Goal: Information Seeking & Learning: Compare options

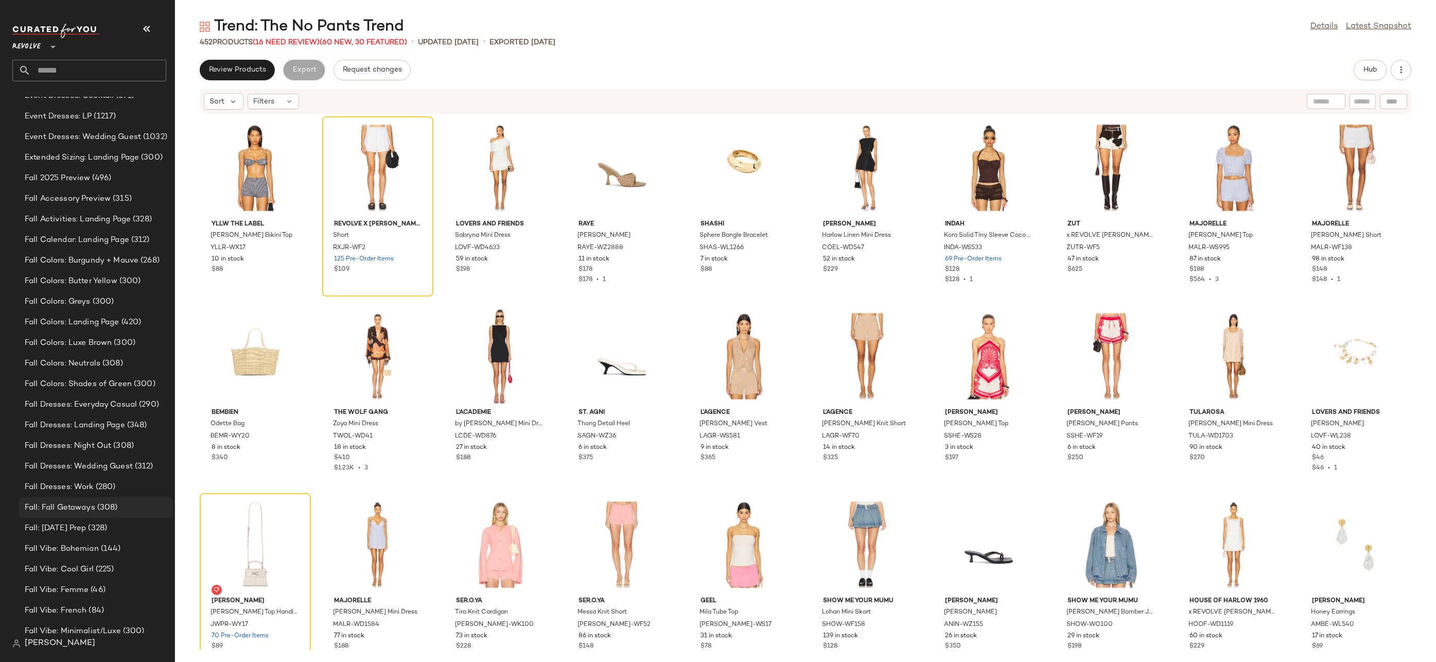
scroll to position [1869, 0]
click at [128, 544] on div "Fall Vibe: Bohemian (144)" at bounding box center [95, 545] width 147 height 12
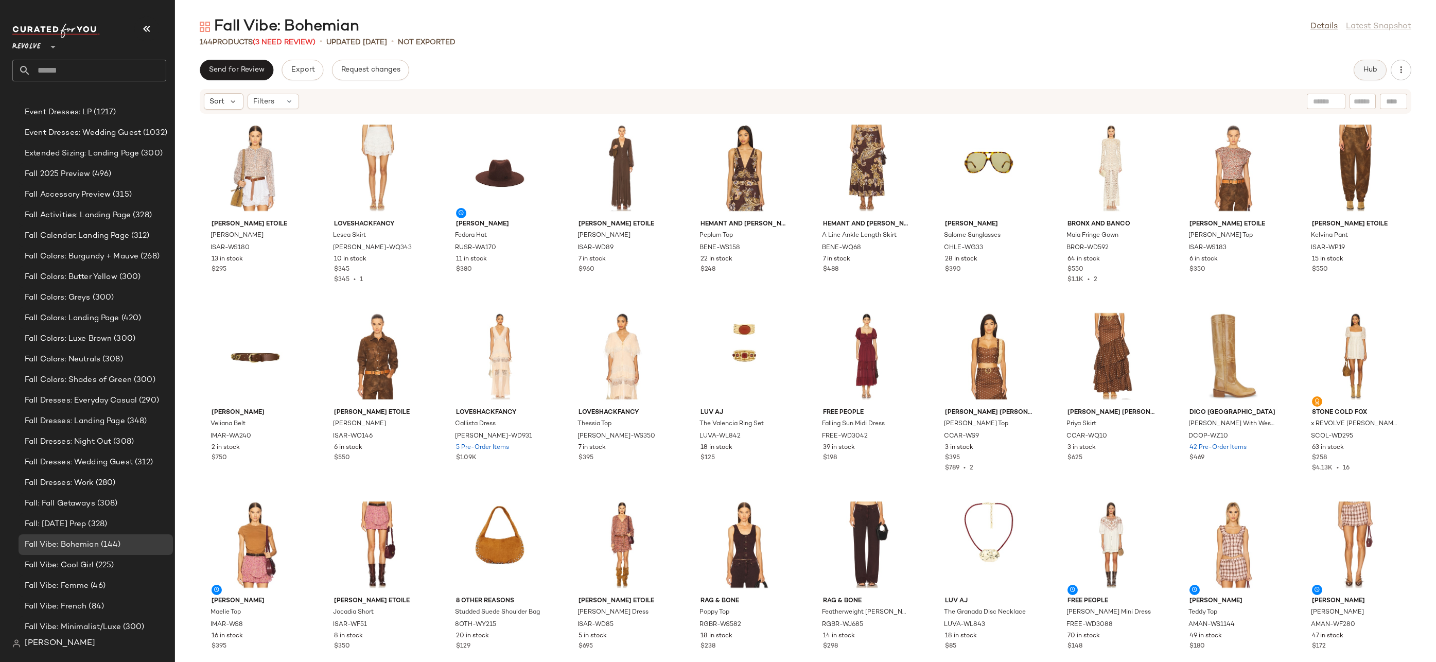
click at [1376, 61] on button "Hub" at bounding box center [1370, 70] width 33 height 21
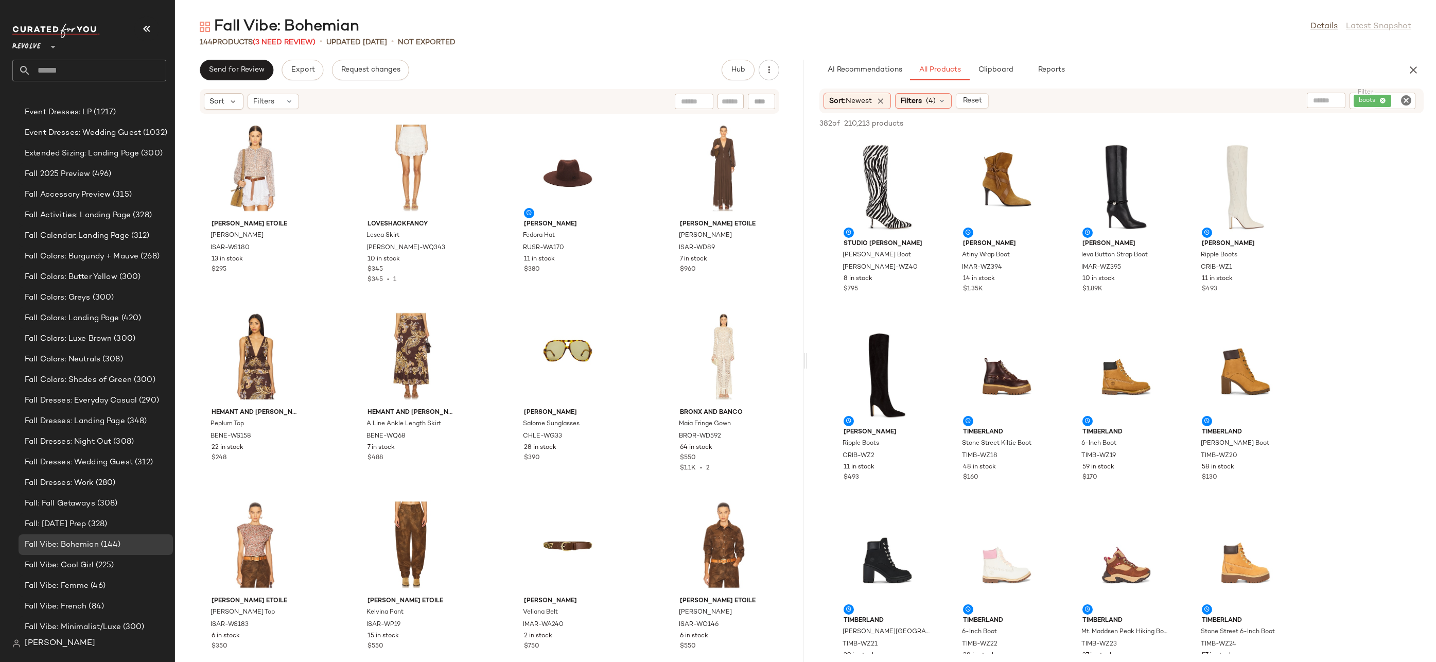
click at [1407, 100] on icon "Clear Filter" at bounding box center [1406, 100] width 12 height 12
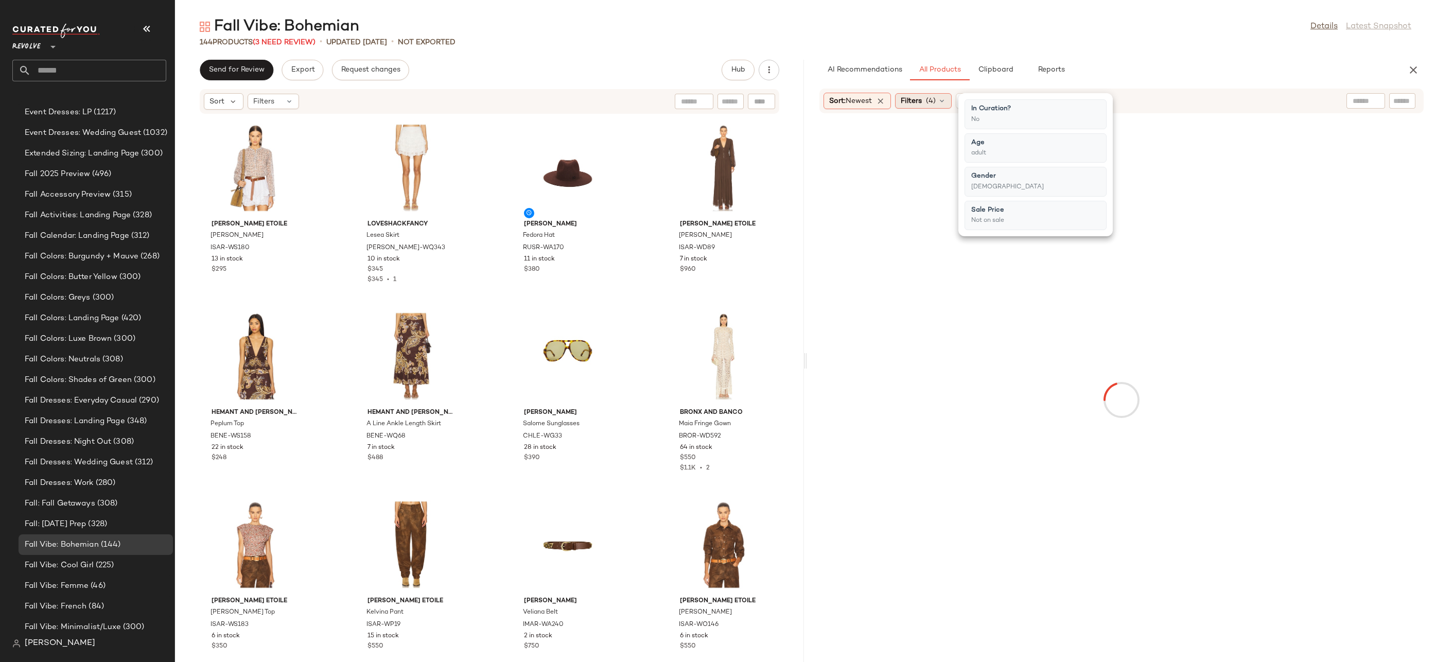
click at [944, 103] on icon at bounding box center [942, 101] width 8 height 8
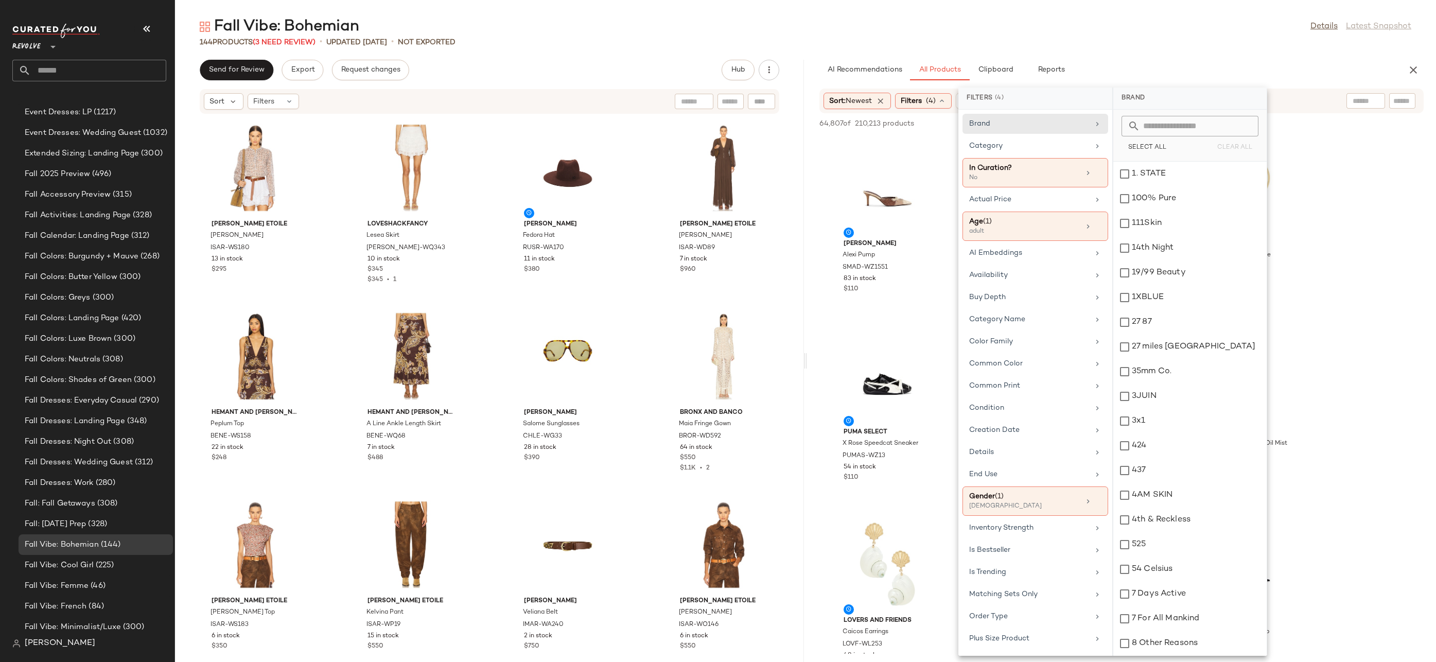
click at [1127, 10] on main "Fall Vibe: Bohemian Details Latest Snapshot 144 Products (3 Need Review) • upda…" at bounding box center [718, 331] width 1436 height 662
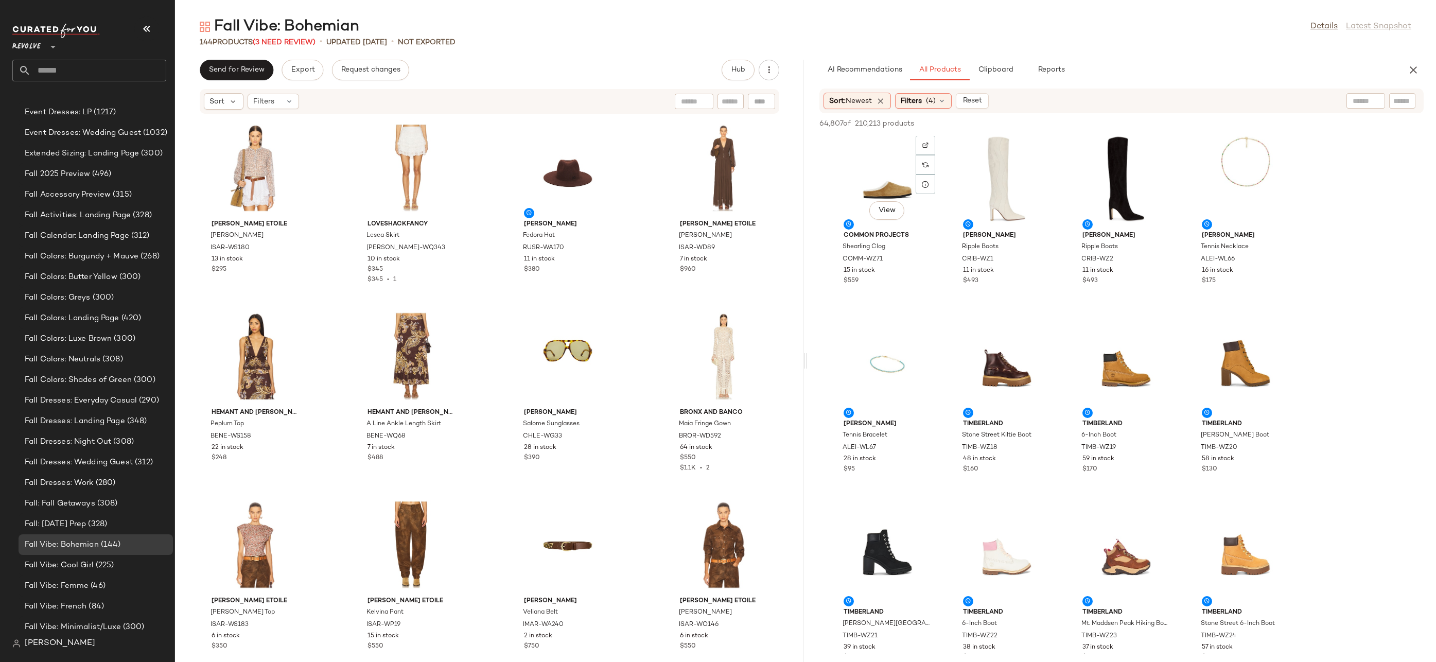
scroll to position [1988, 0]
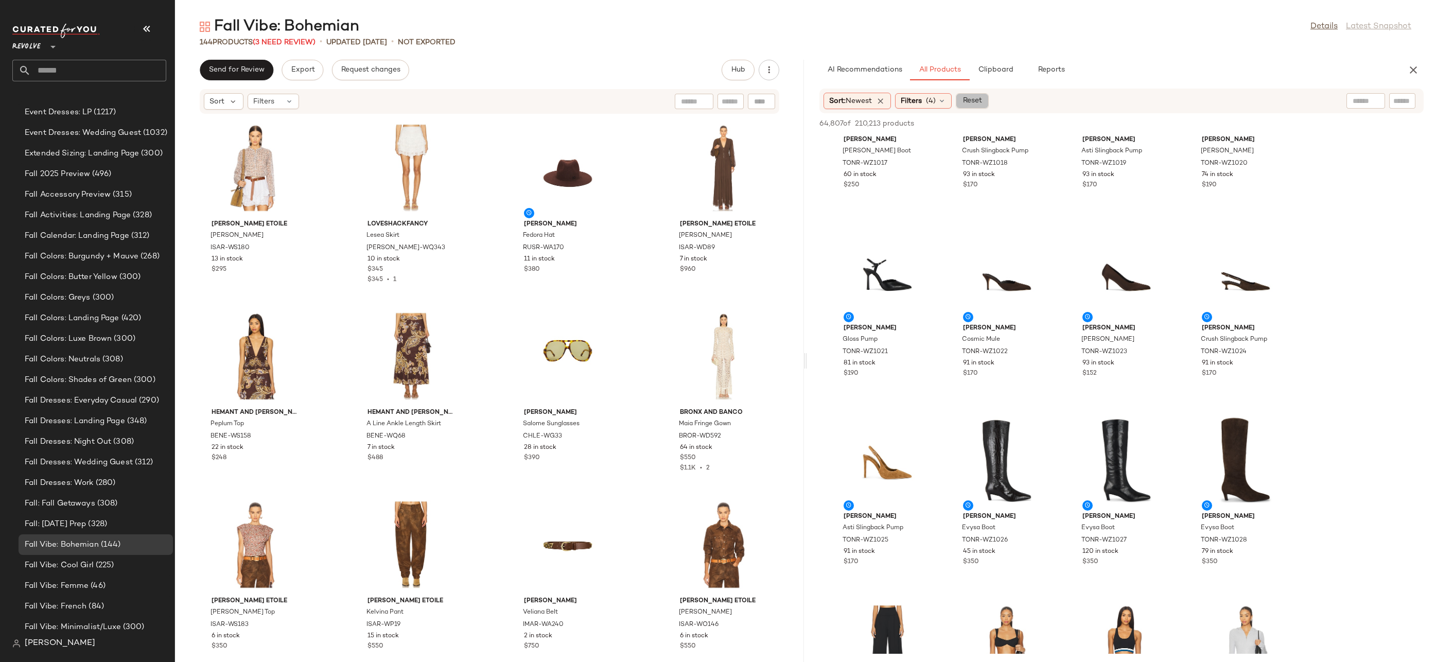
click at [975, 105] on button "Reset" at bounding box center [972, 100] width 33 height 15
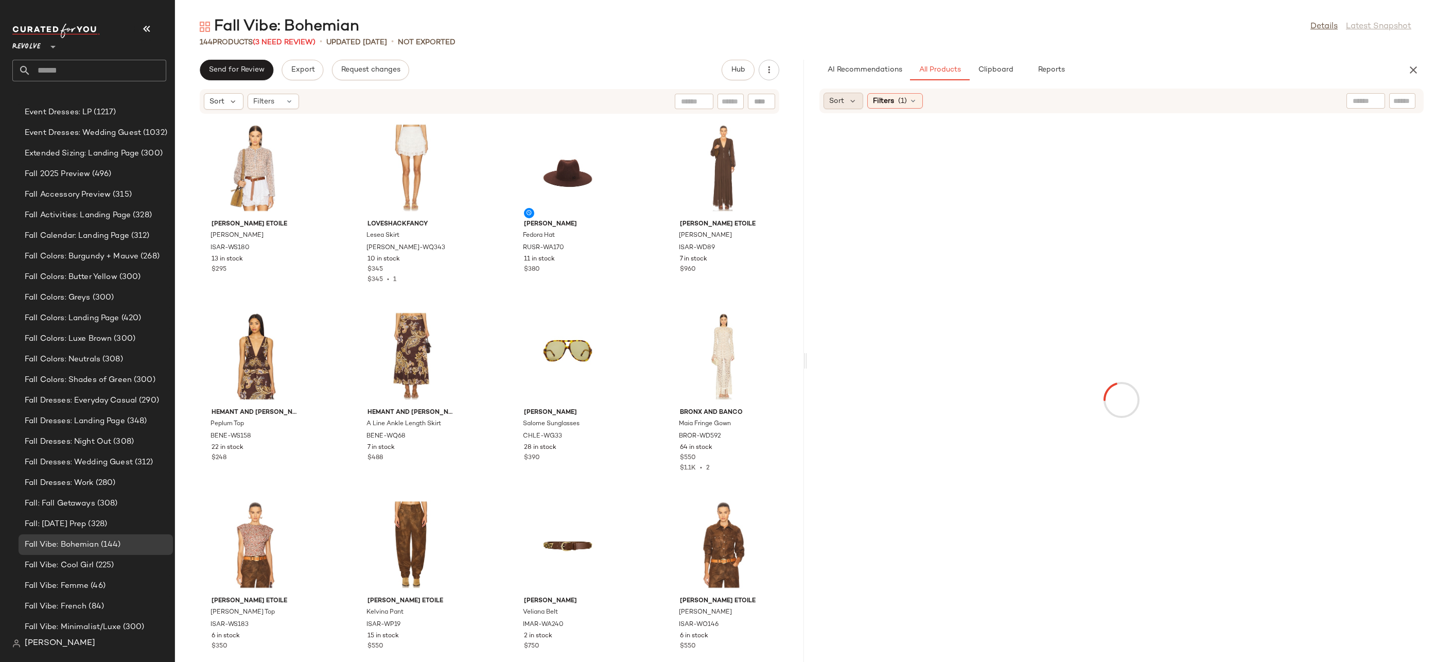
click at [850, 108] on div "Sort" at bounding box center [844, 101] width 40 height 16
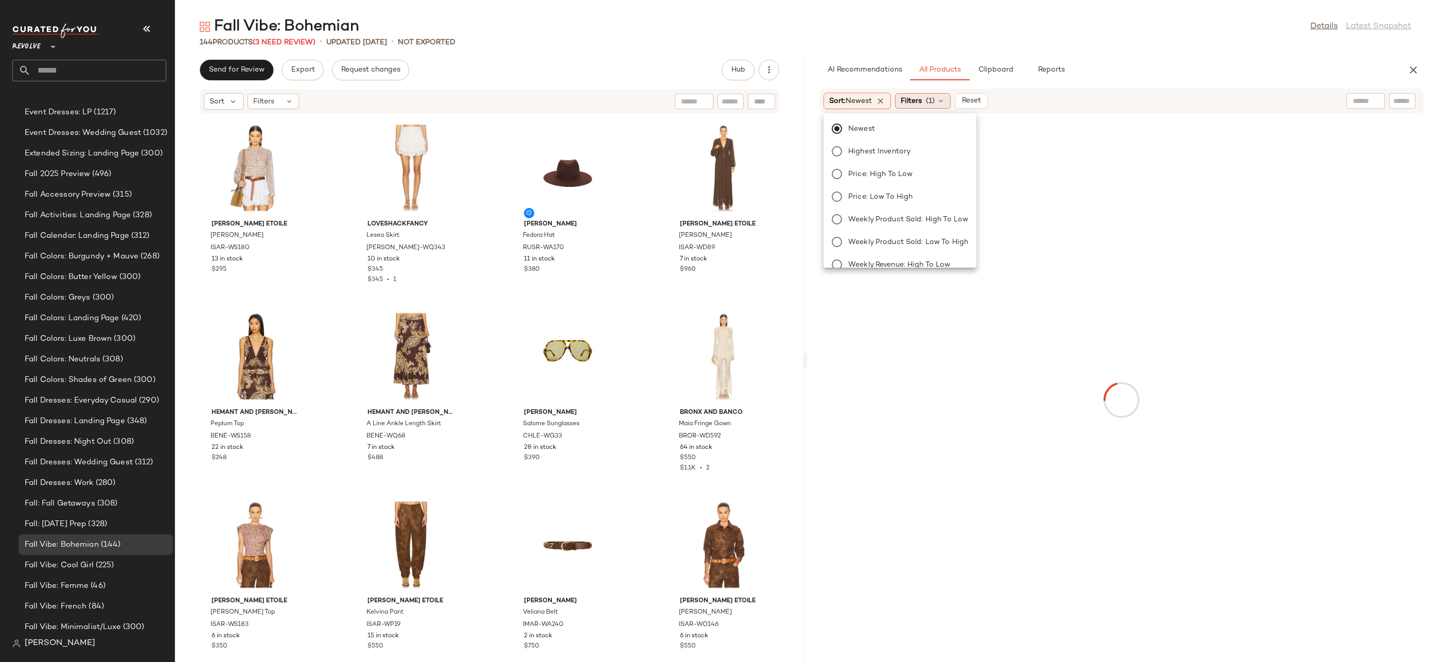
click at [920, 101] on span "Filters" at bounding box center [911, 101] width 21 height 11
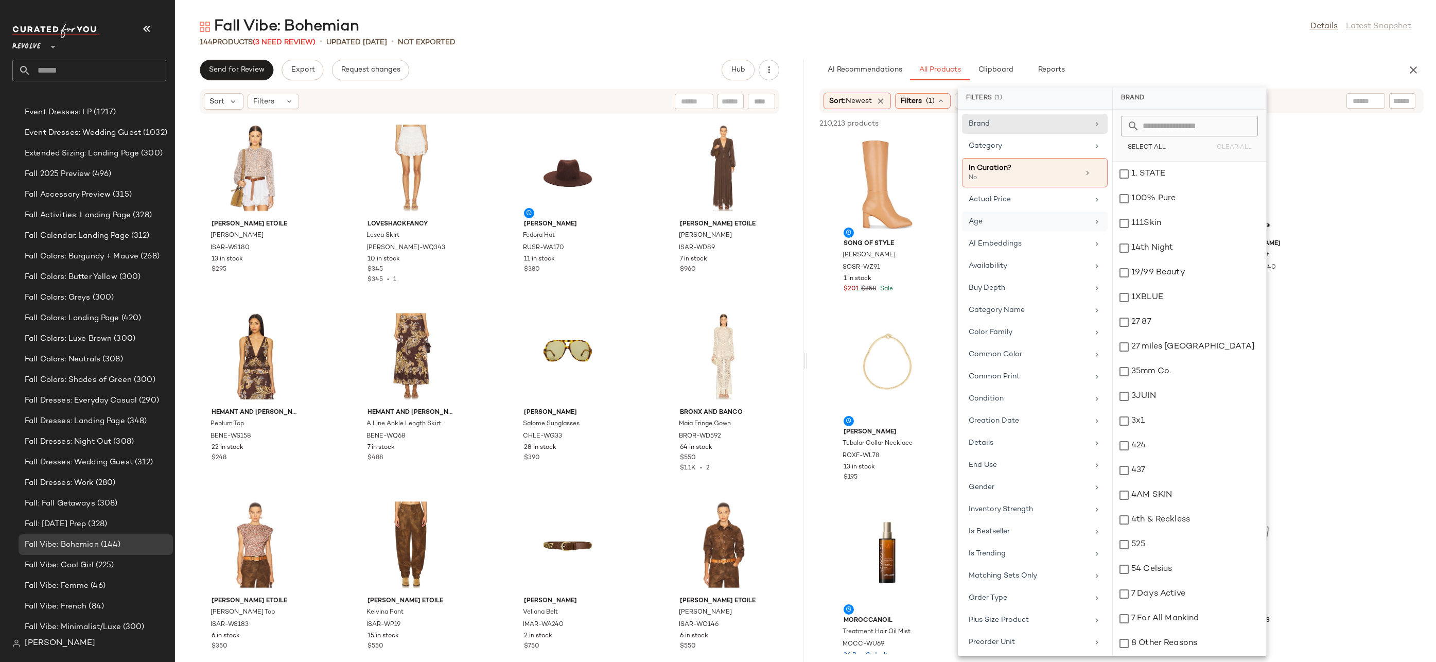
click at [1031, 220] on div "Age" at bounding box center [1029, 221] width 120 height 11
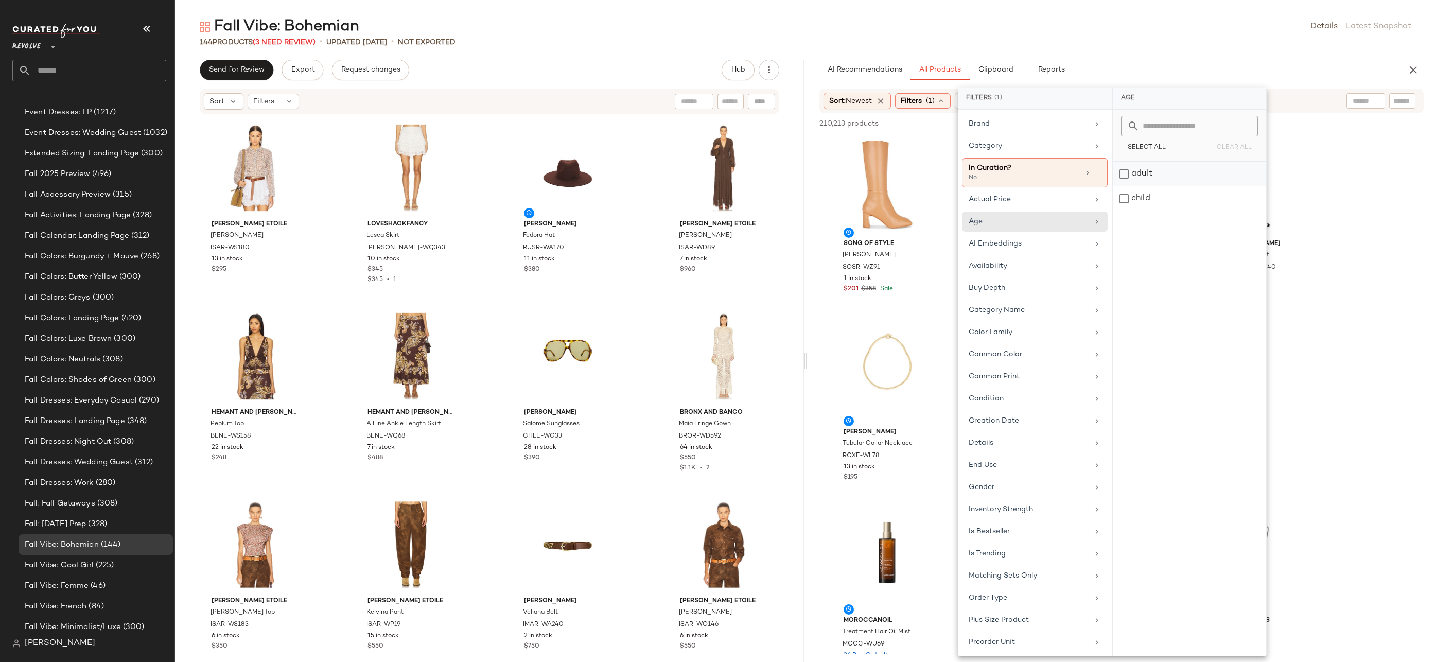
click at [1146, 186] on div "adult" at bounding box center [1189, 198] width 153 height 25
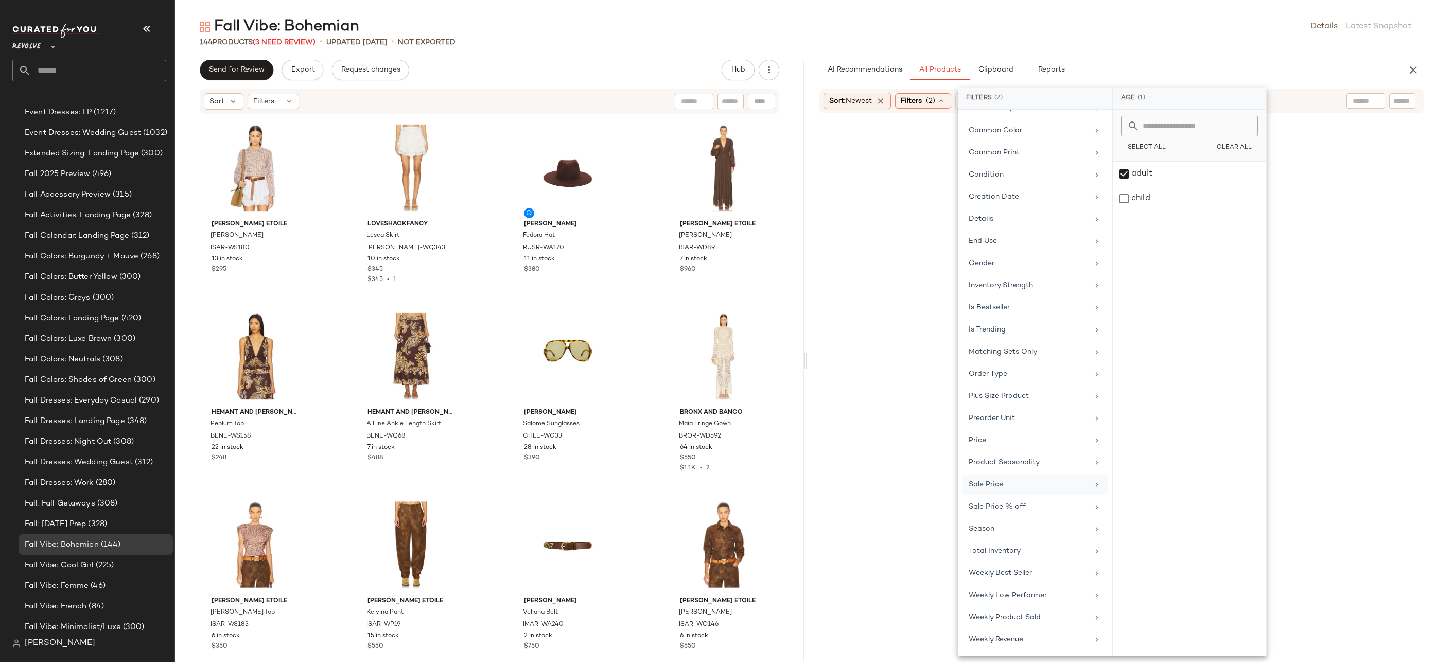
click at [1017, 484] on div "Sale Price" at bounding box center [1029, 484] width 120 height 11
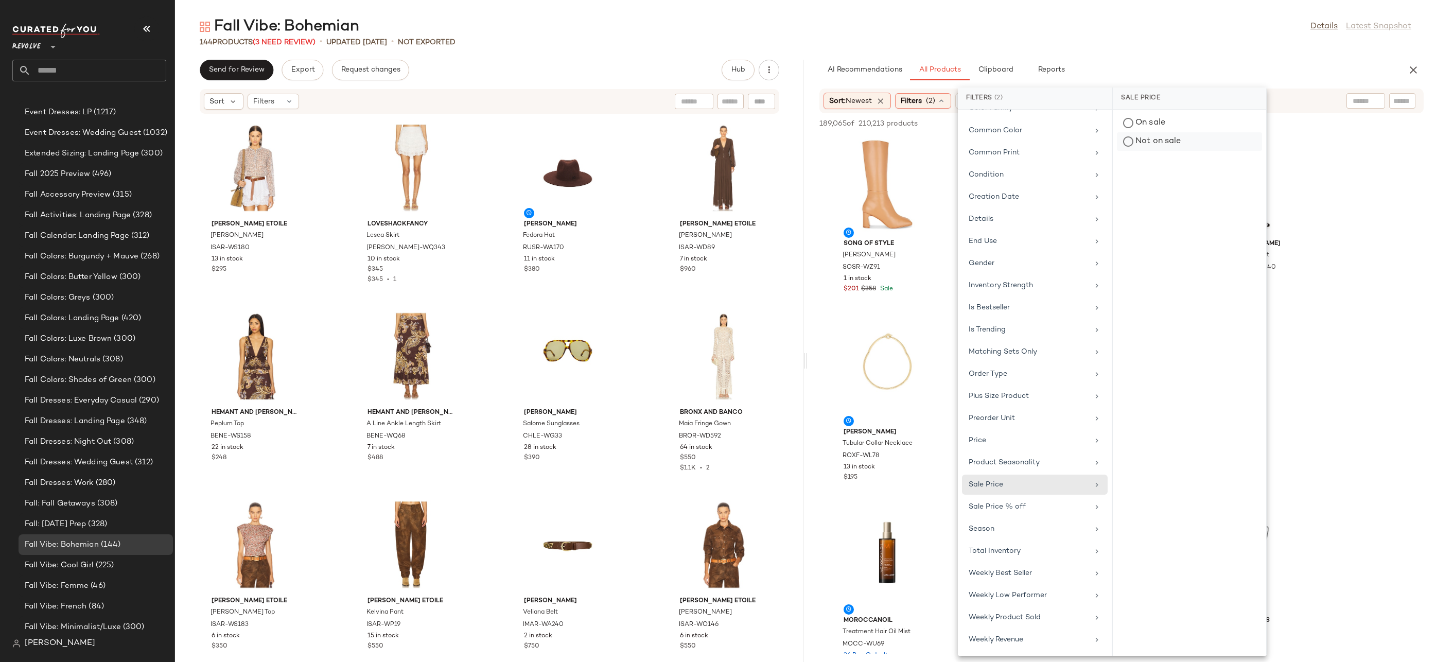
click at [1160, 145] on div "Not on sale" at bounding box center [1189, 141] width 145 height 19
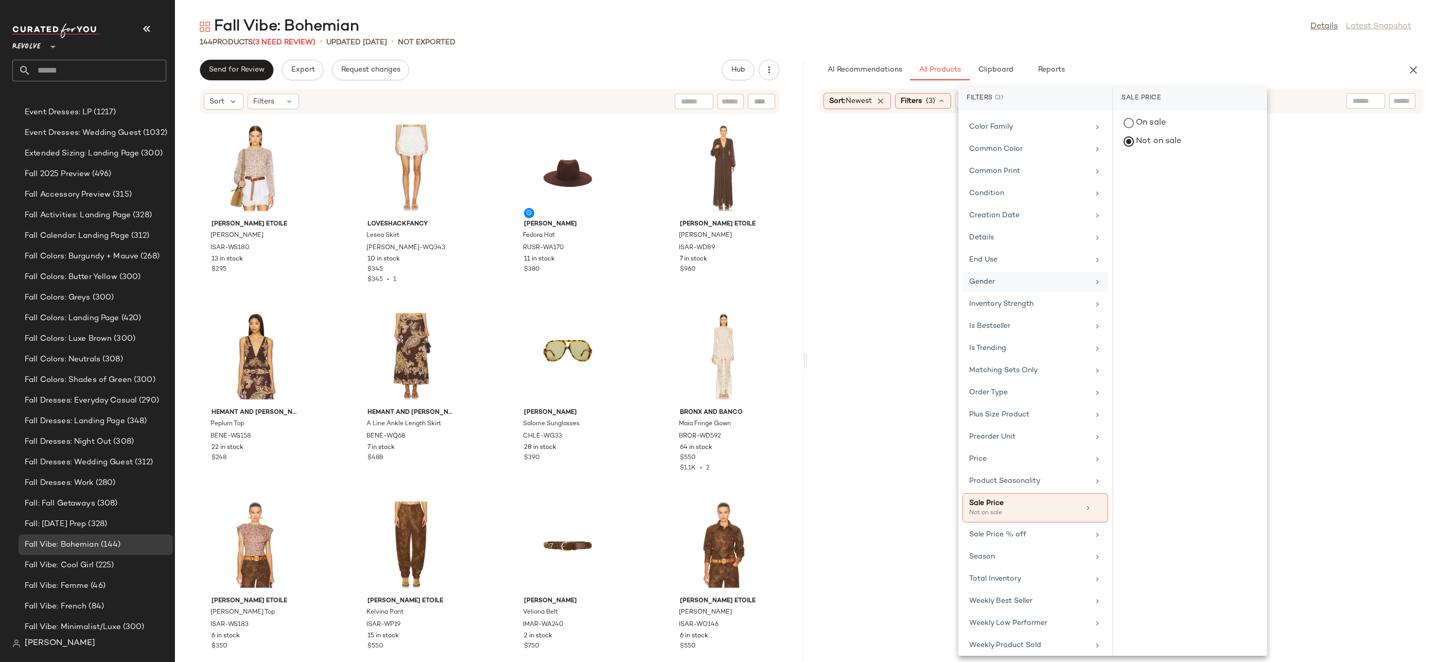
click at [1073, 281] on div "Gender" at bounding box center [1029, 281] width 120 height 11
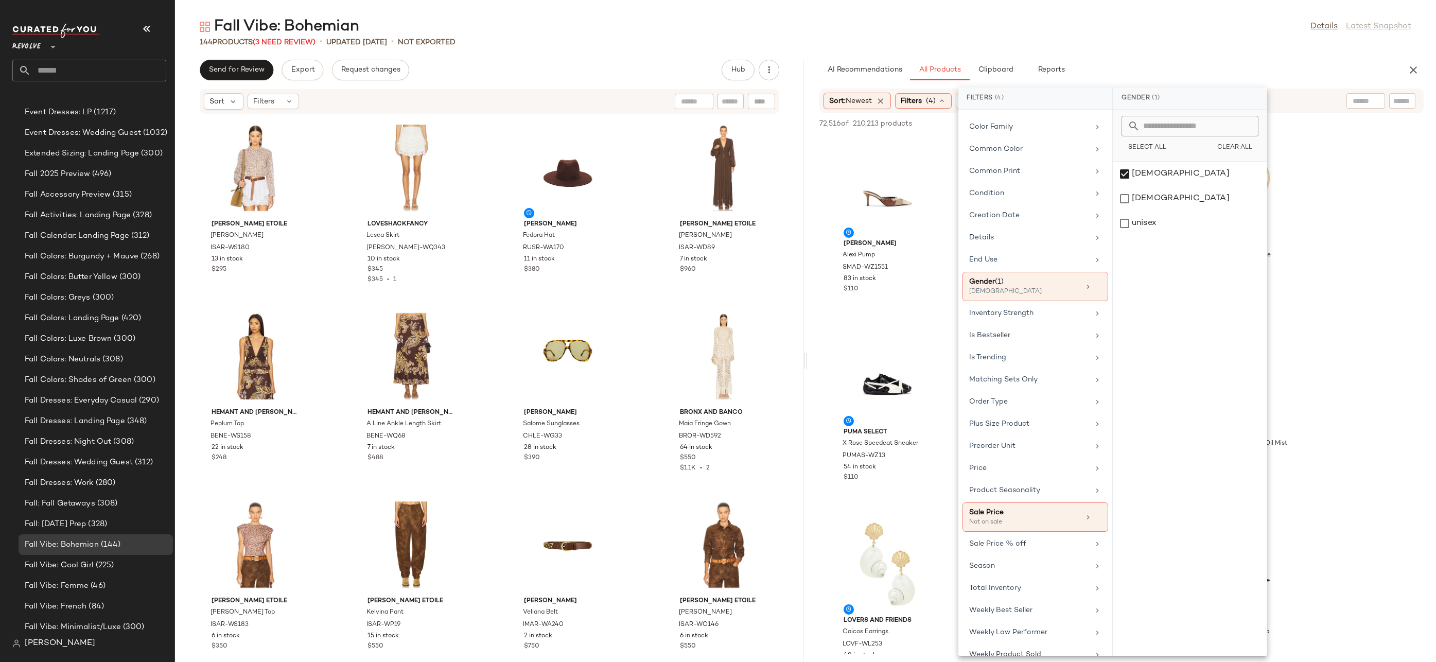
click at [1188, 57] on div "Fall Vibe: Bohemian Details Latest Snapshot 144 Products (3 Need Review) • upda…" at bounding box center [805, 339] width 1261 height 646
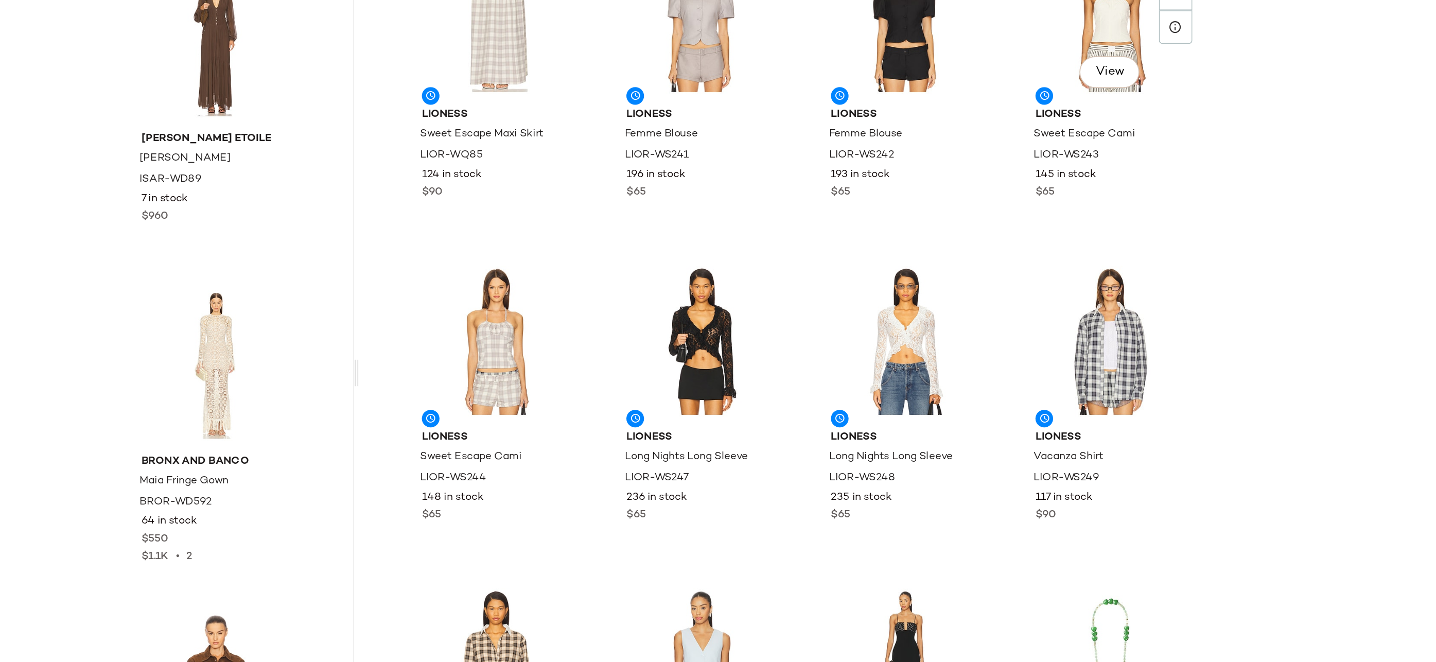
scroll to position [8801, 0]
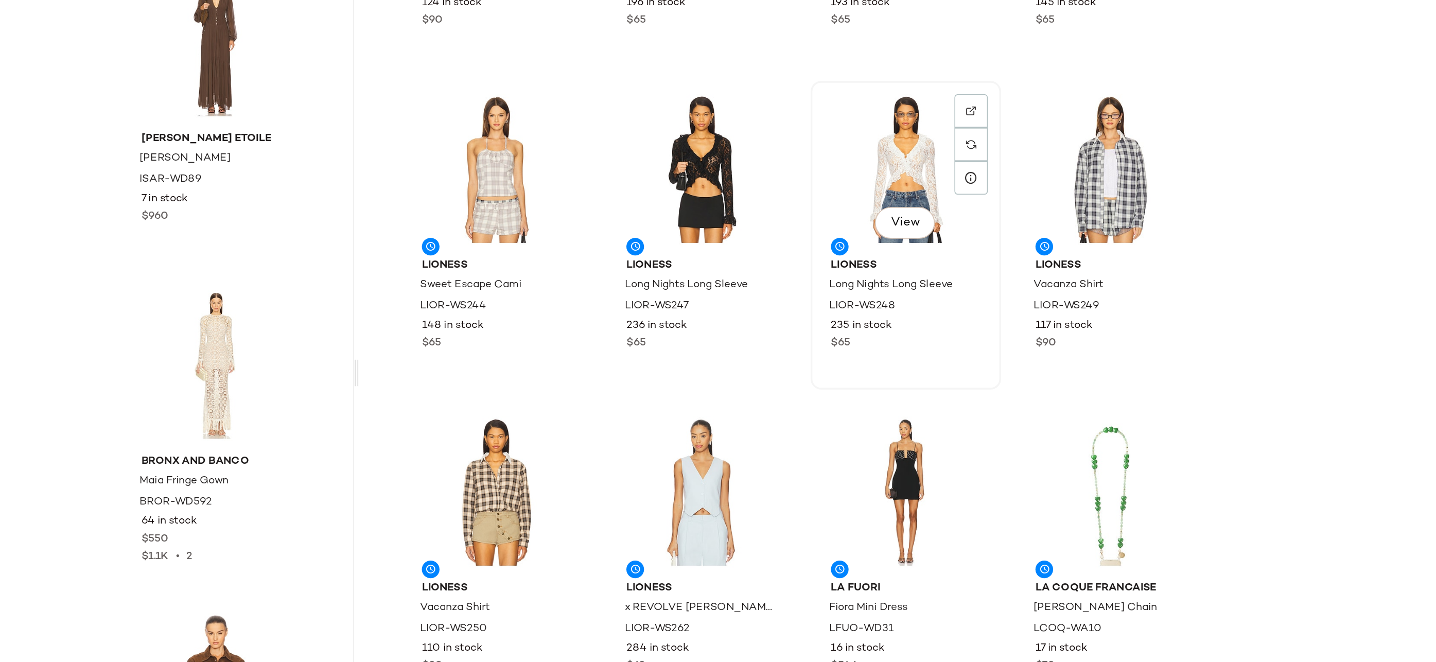
click at [1138, 238] on div "View" at bounding box center [1126, 242] width 104 height 96
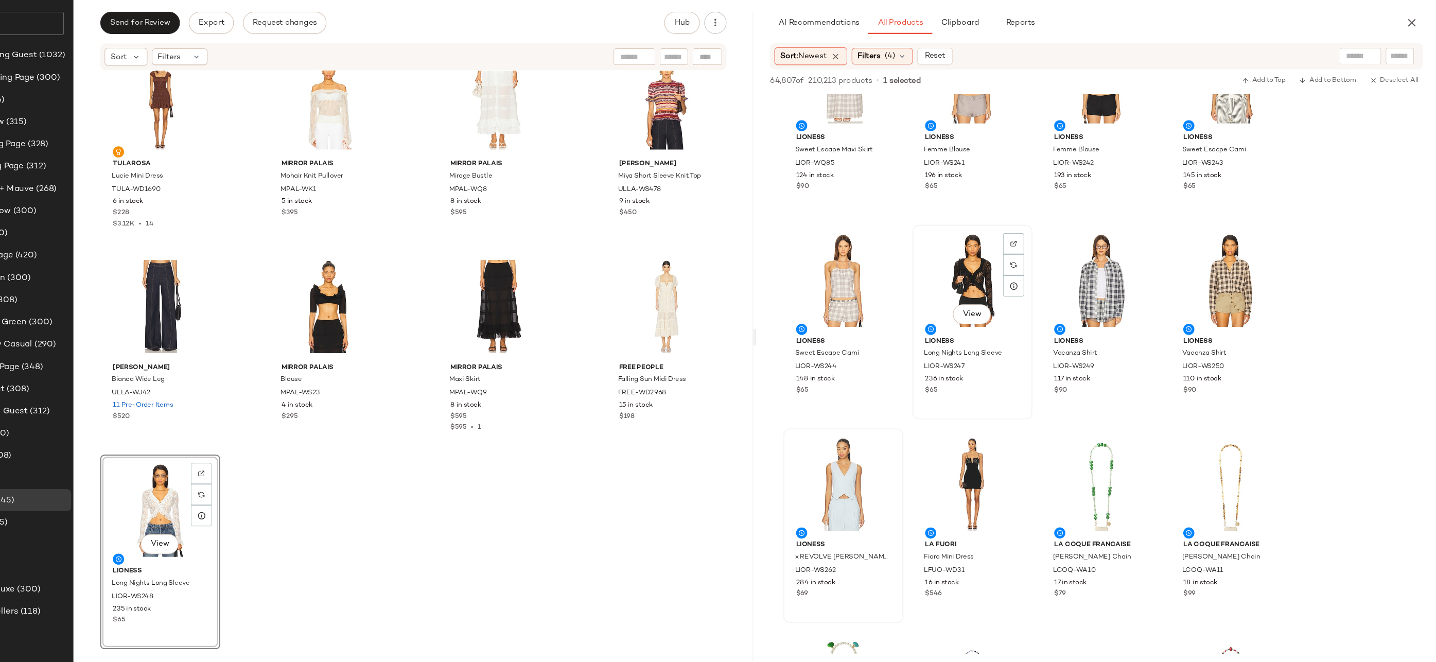
scroll to position [8650, 0]
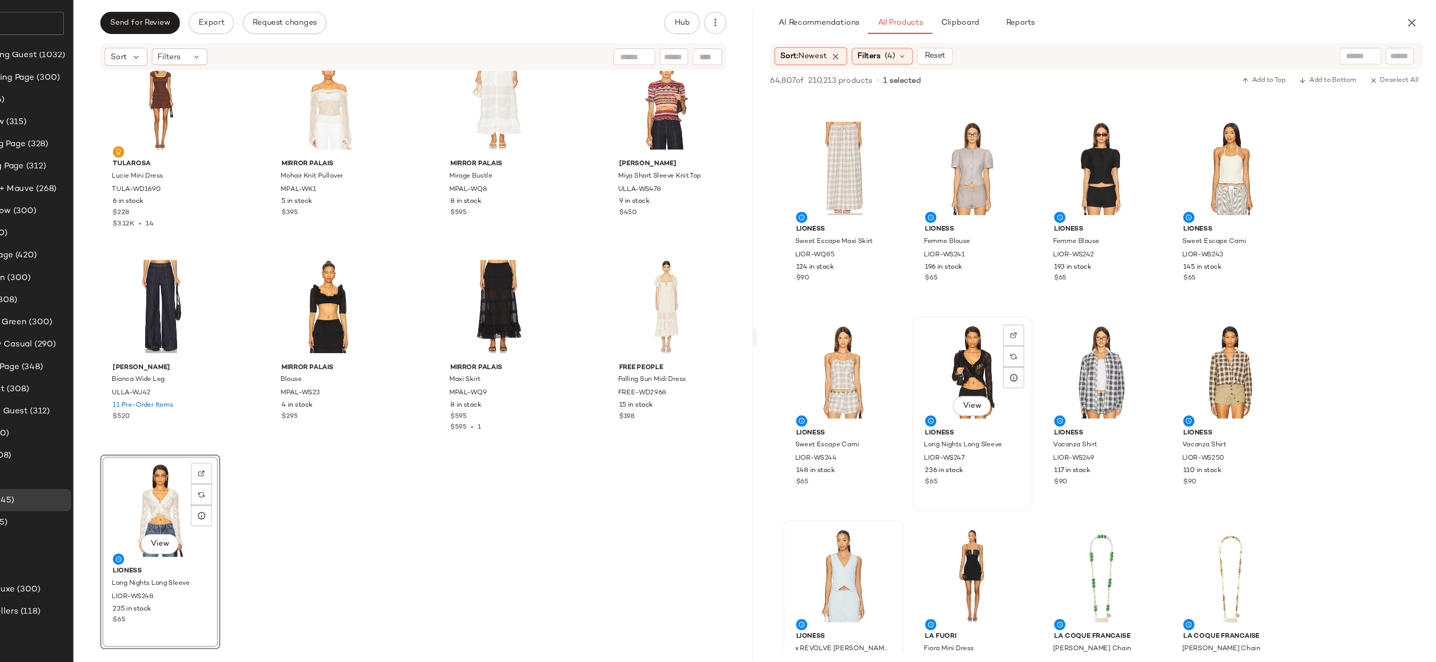
click at [992, 381] on div "View" at bounding box center [1007, 393] width 104 height 96
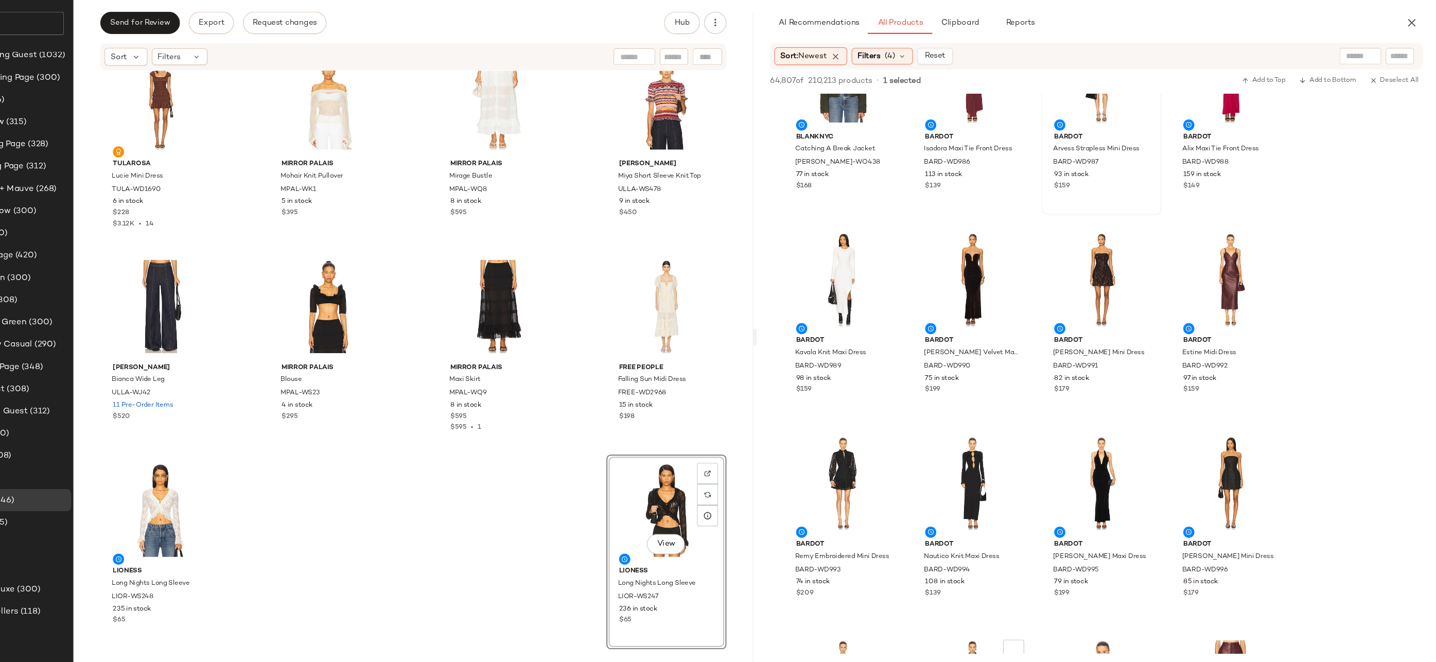
scroll to position [15798, 0]
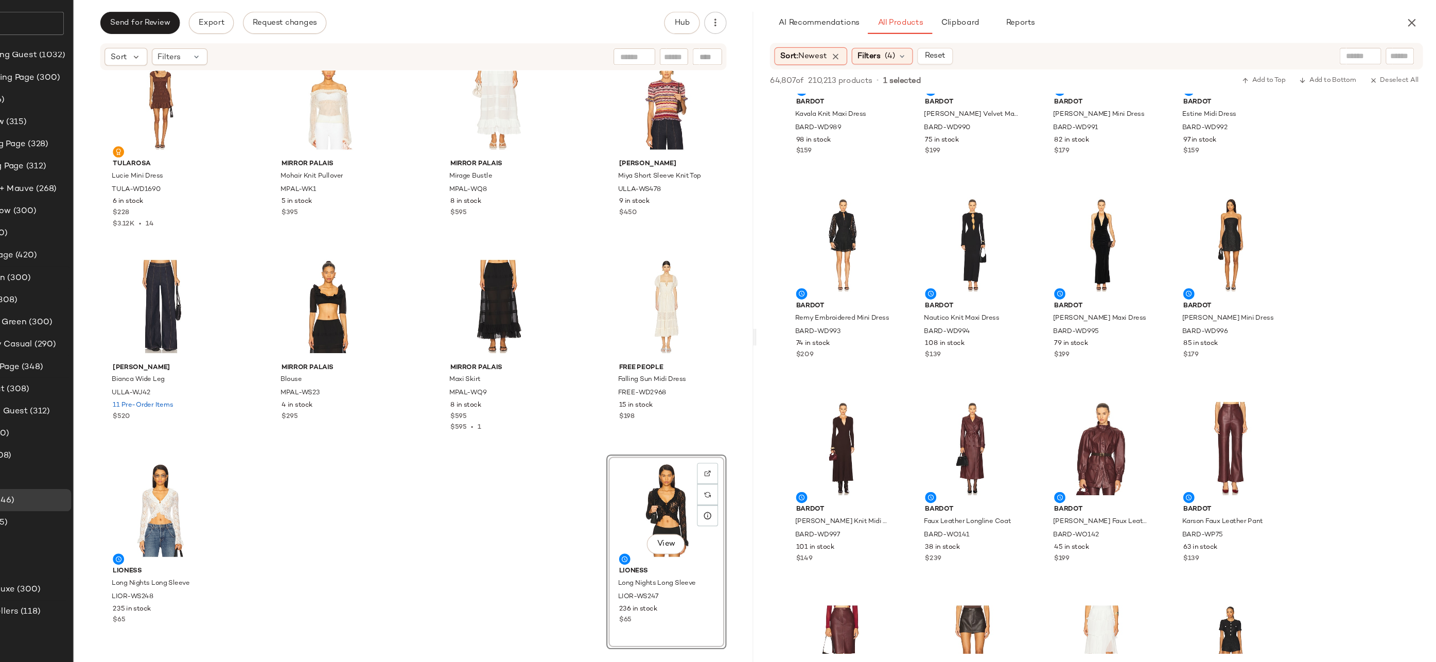
click at [1374, 102] on div at bounding box center [1366, 100] width 39 height 15
type input "****"
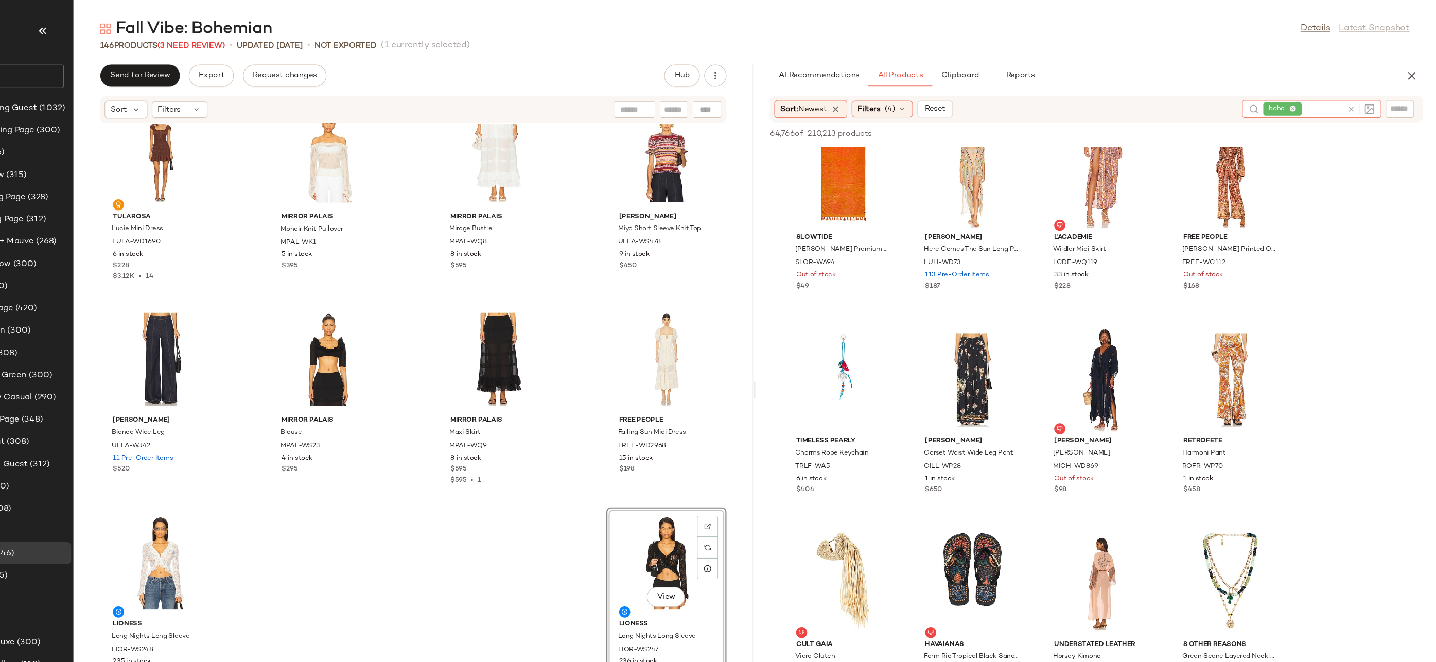
scroll to position [1157, 0]
click at [1282, 316] on img at bounding box center [1284, 315] width 6 height 6
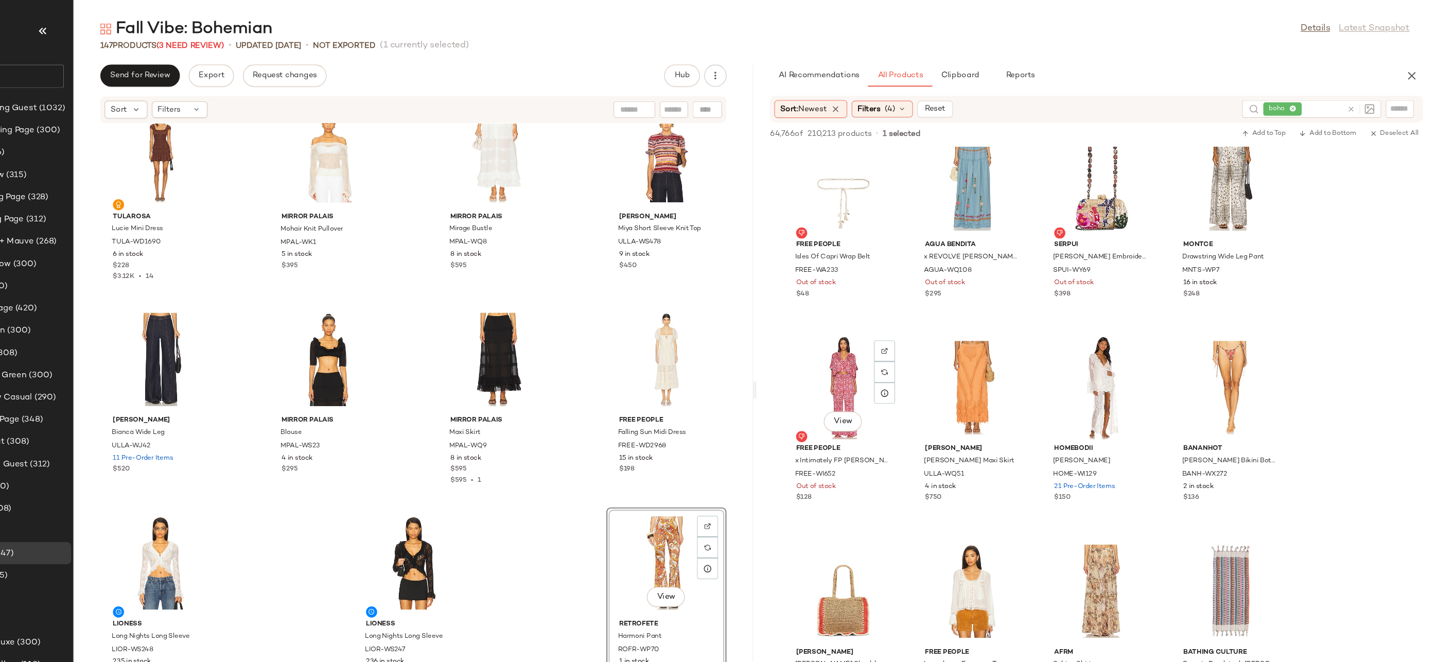
scroll to position [2470, 0]
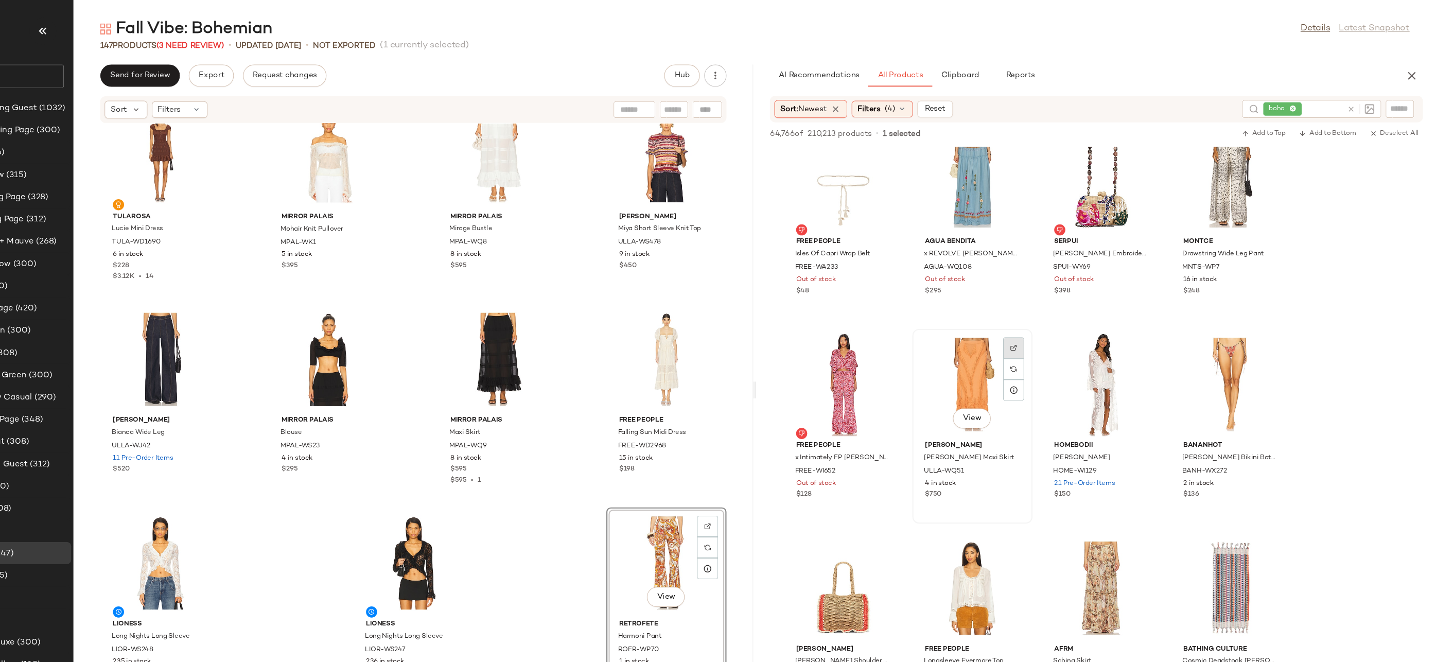
click at [1049, 332] on div at bounding box center [1045, 342] width 20 height 20
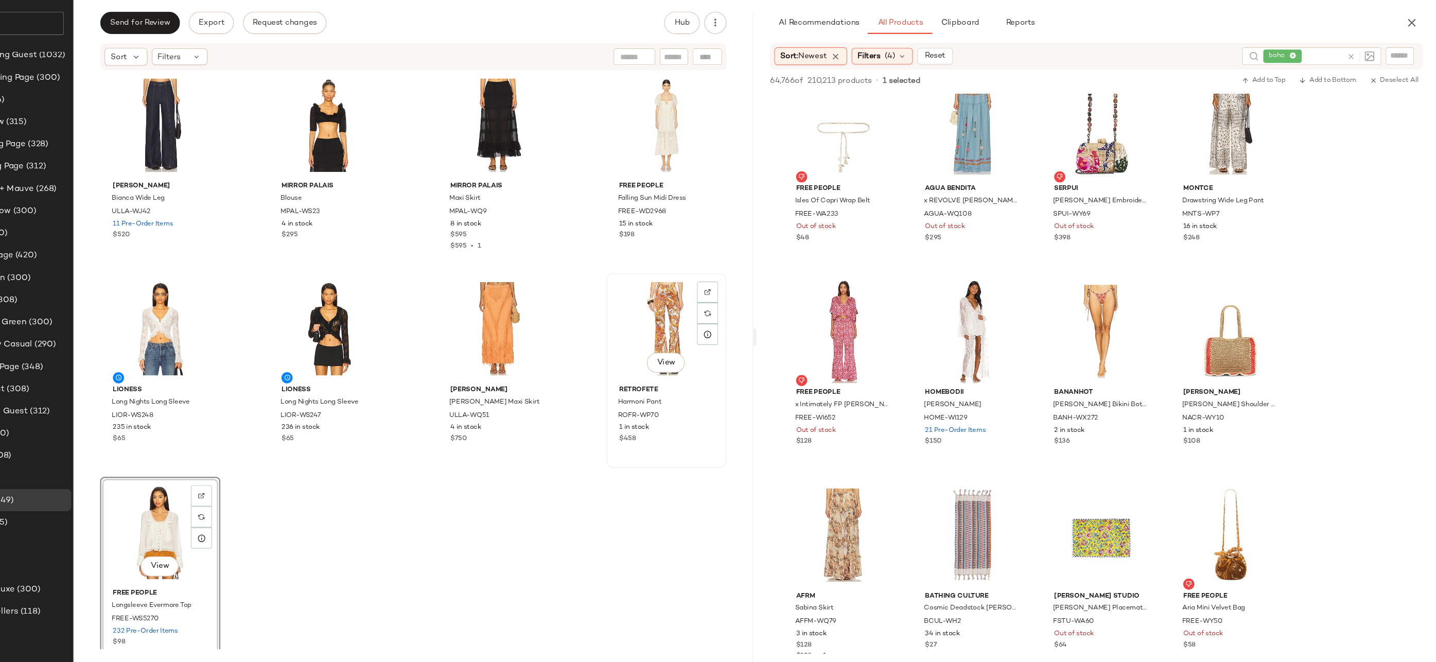
scroll to position [6627, 0]
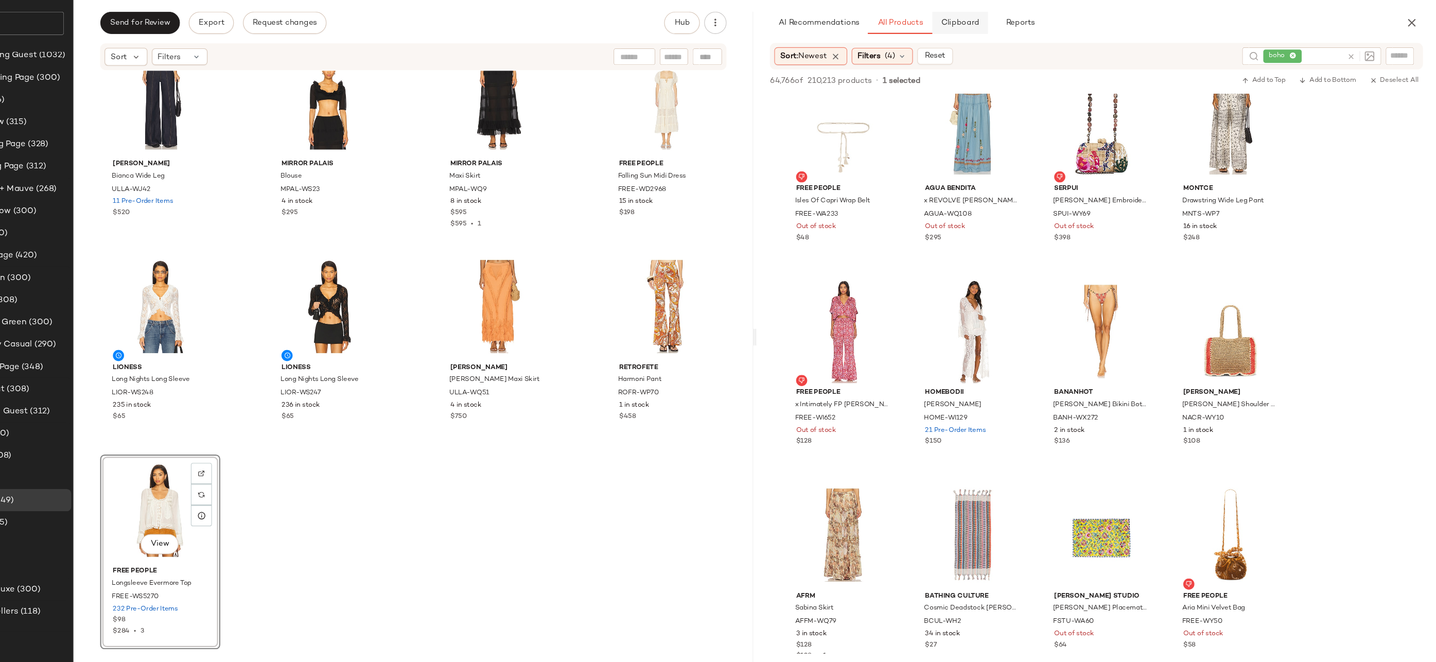
click at [984, 77] on button "Clipboard" at bounding box center [995, 70] width 51 height 21
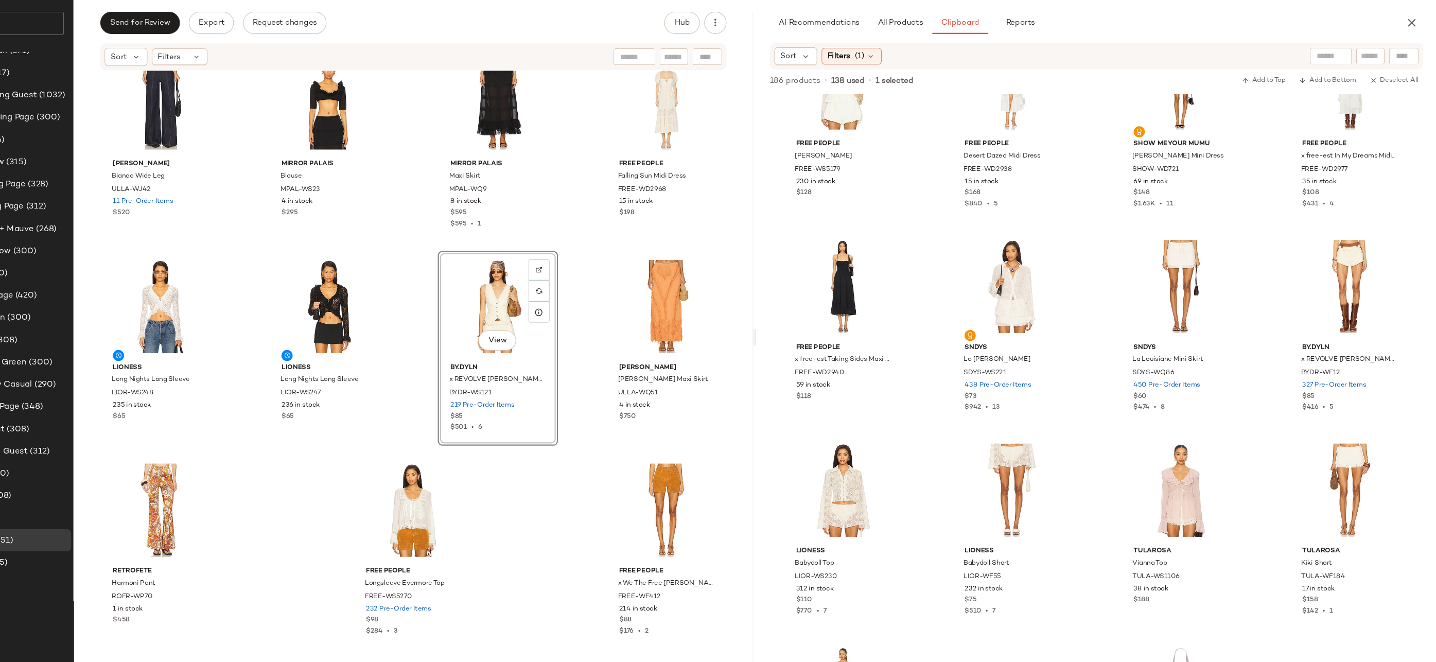
scroll to position [1902, 0]
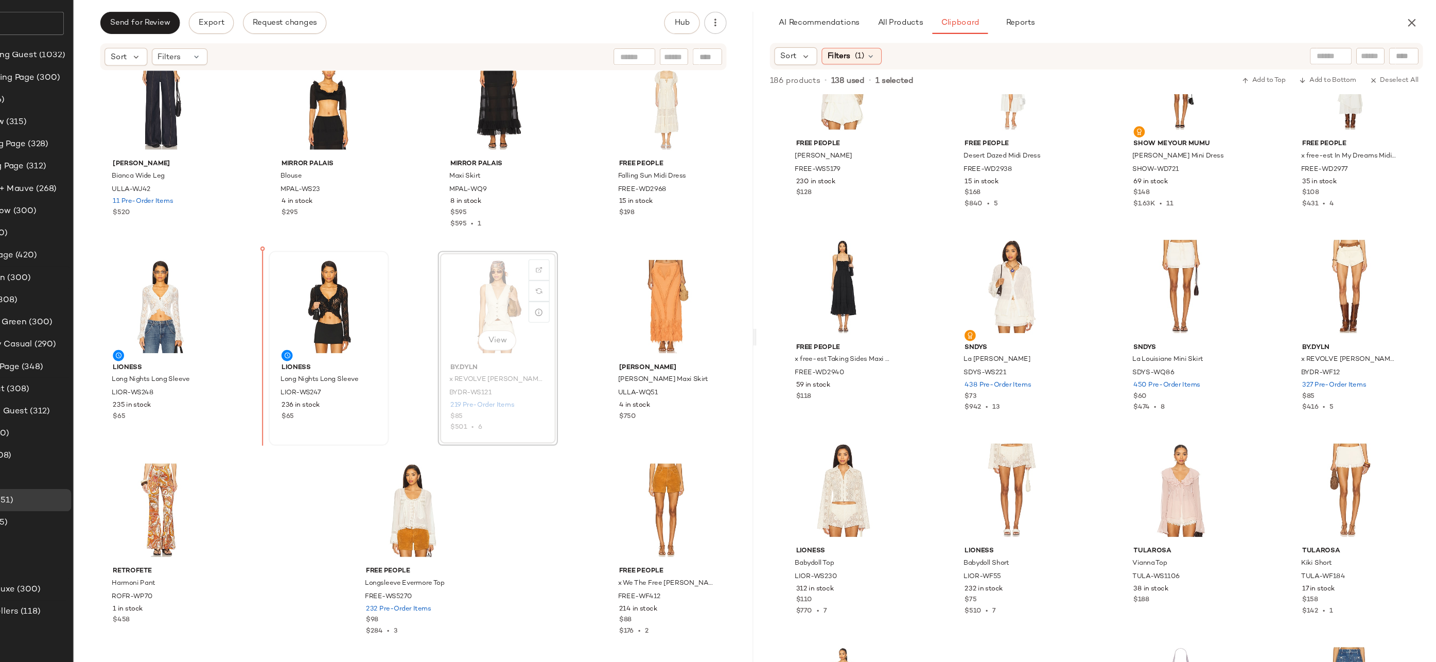
drag, startPoint x: 563, startPoint y: 352, endPoint x: 388, endPoint y: 353, distance: 174.5
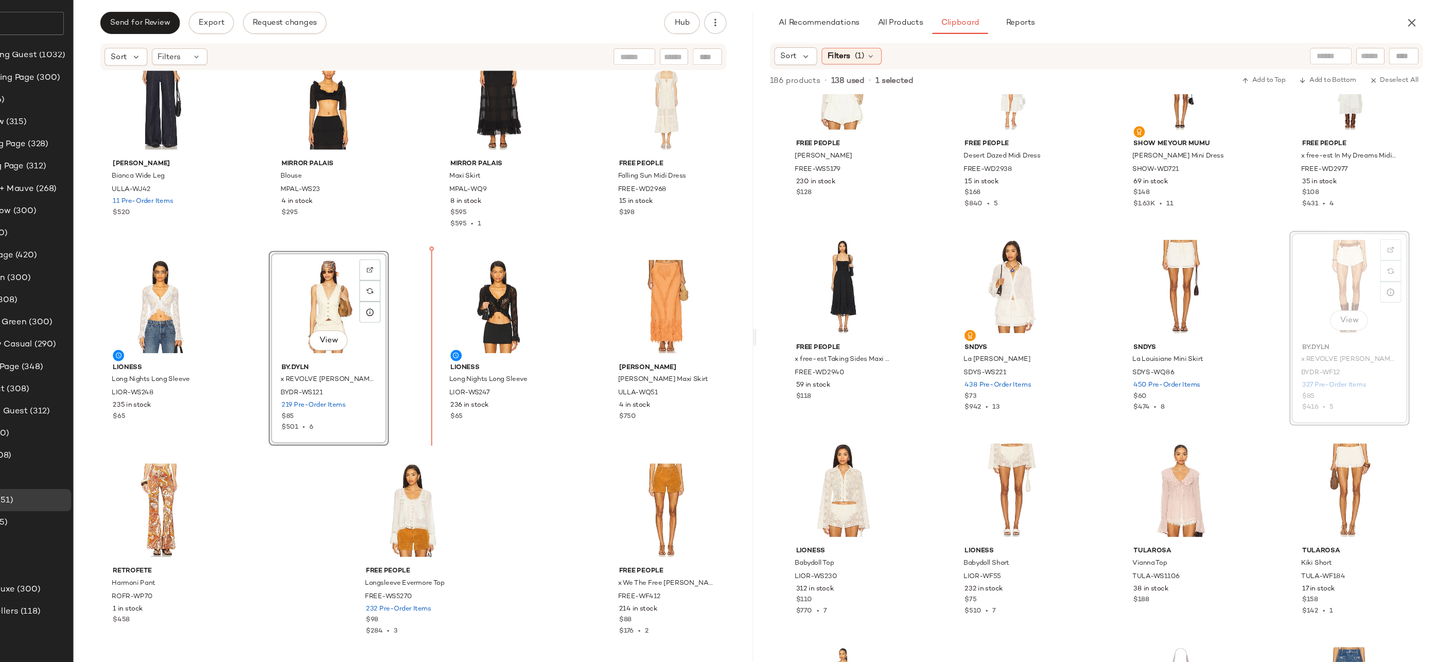
drag, startPoint x: 1348, startPoint y: 303, endPoint x: 489, endPoint y: 319, distance: 859.4
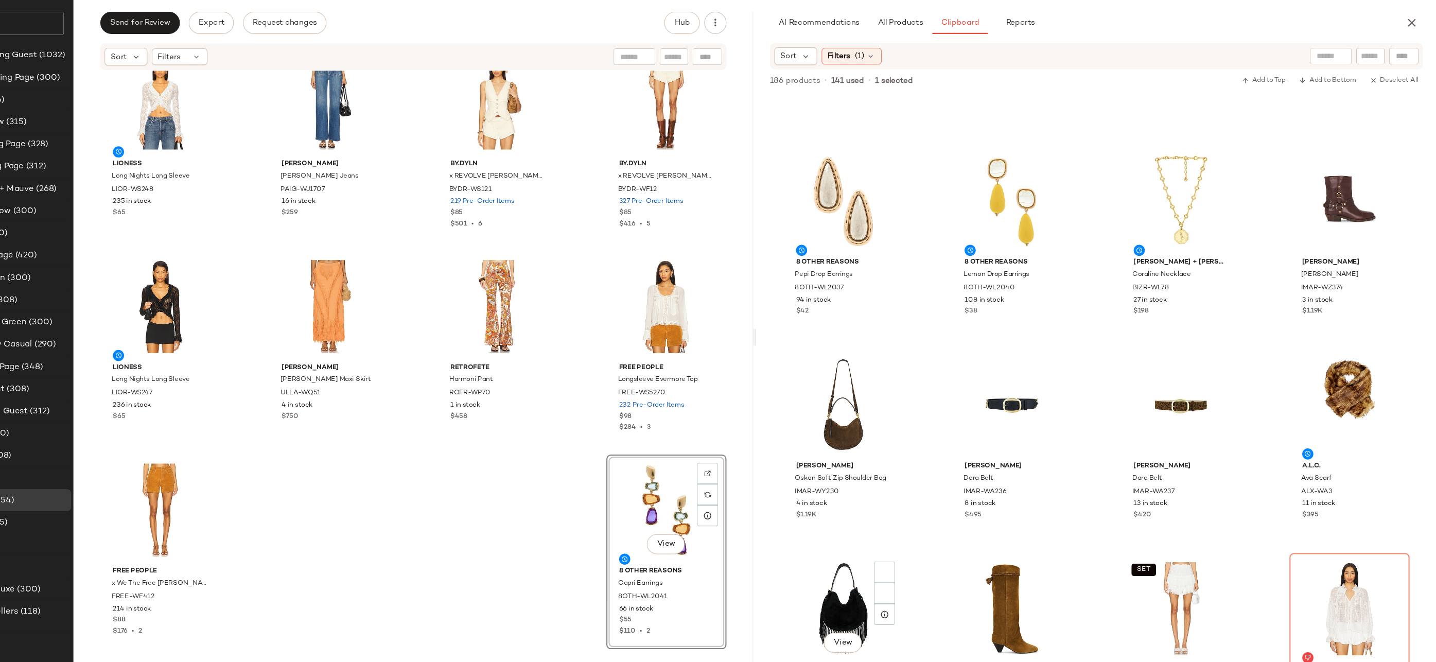
scroll to position [1158, 0]
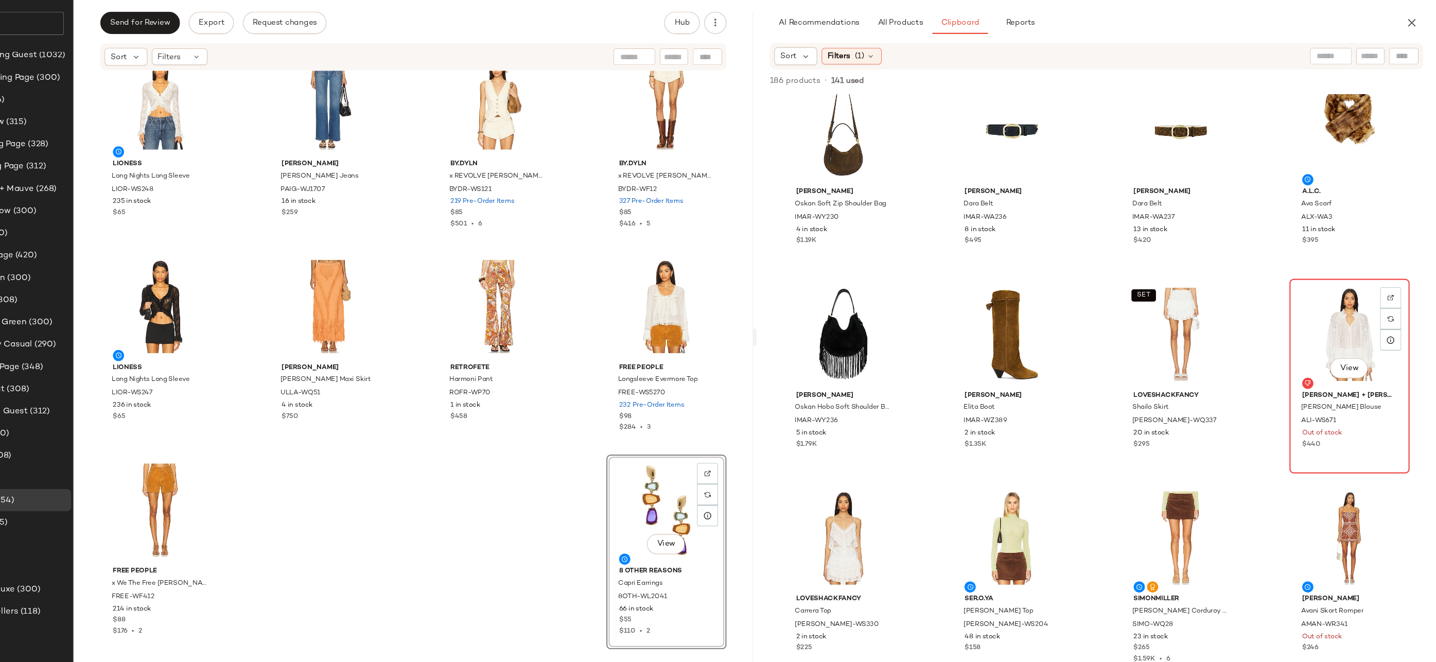
click at [1339, 371] on div "View" at bounding box center [1356, 358] width 104 height 96
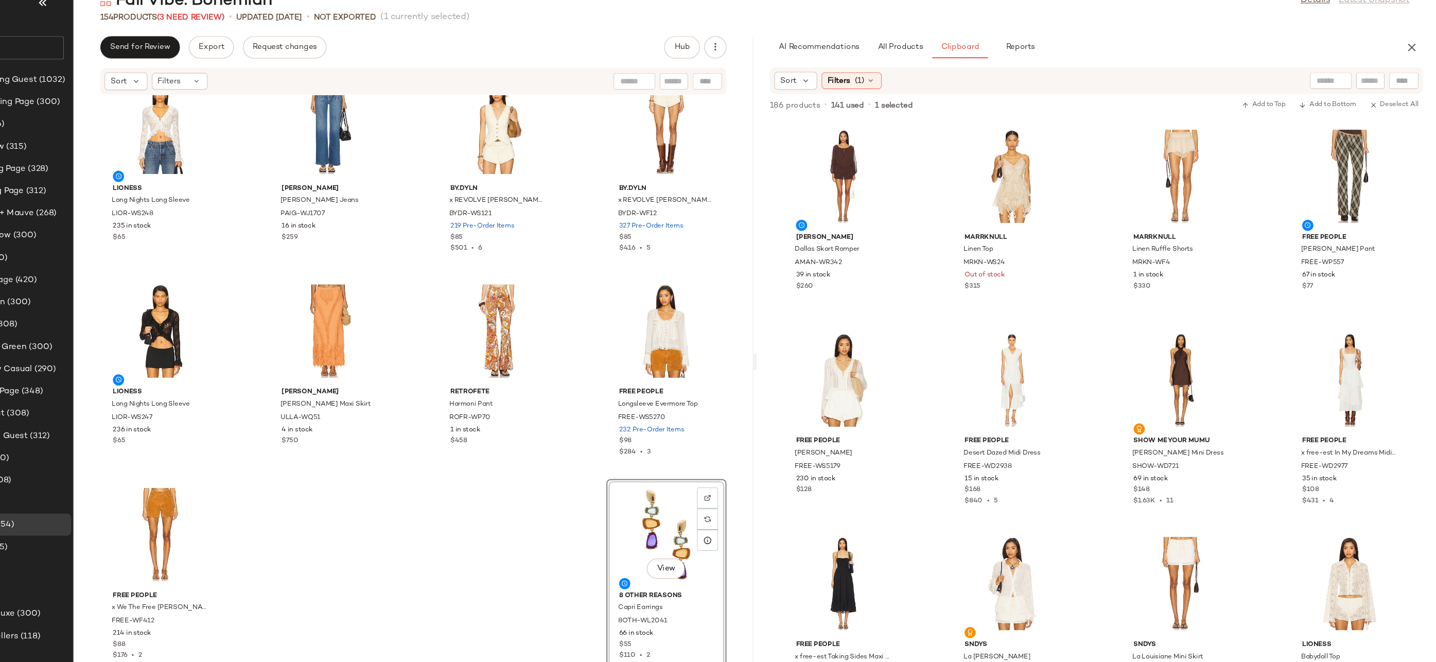
scroll to position [6803, 0]
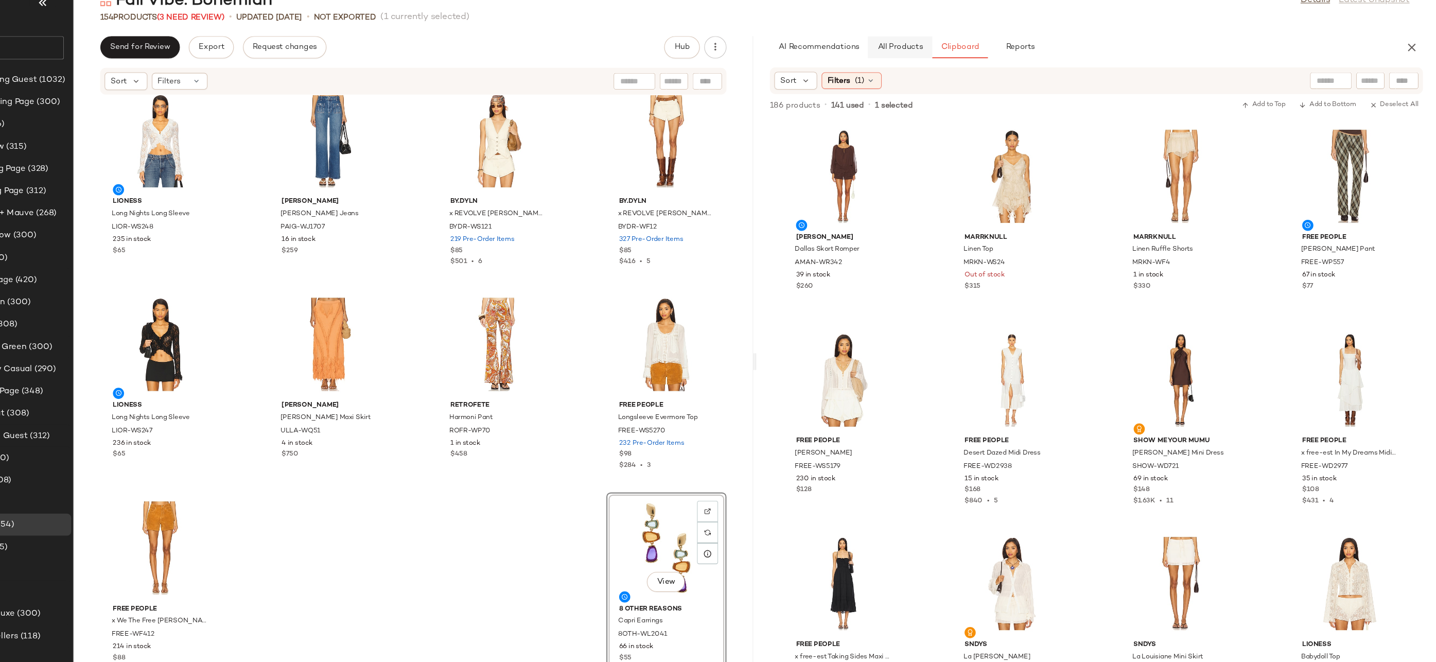
click at [936, 76] on button "All Products" at bounding box center [940, 70] width 60 height 21
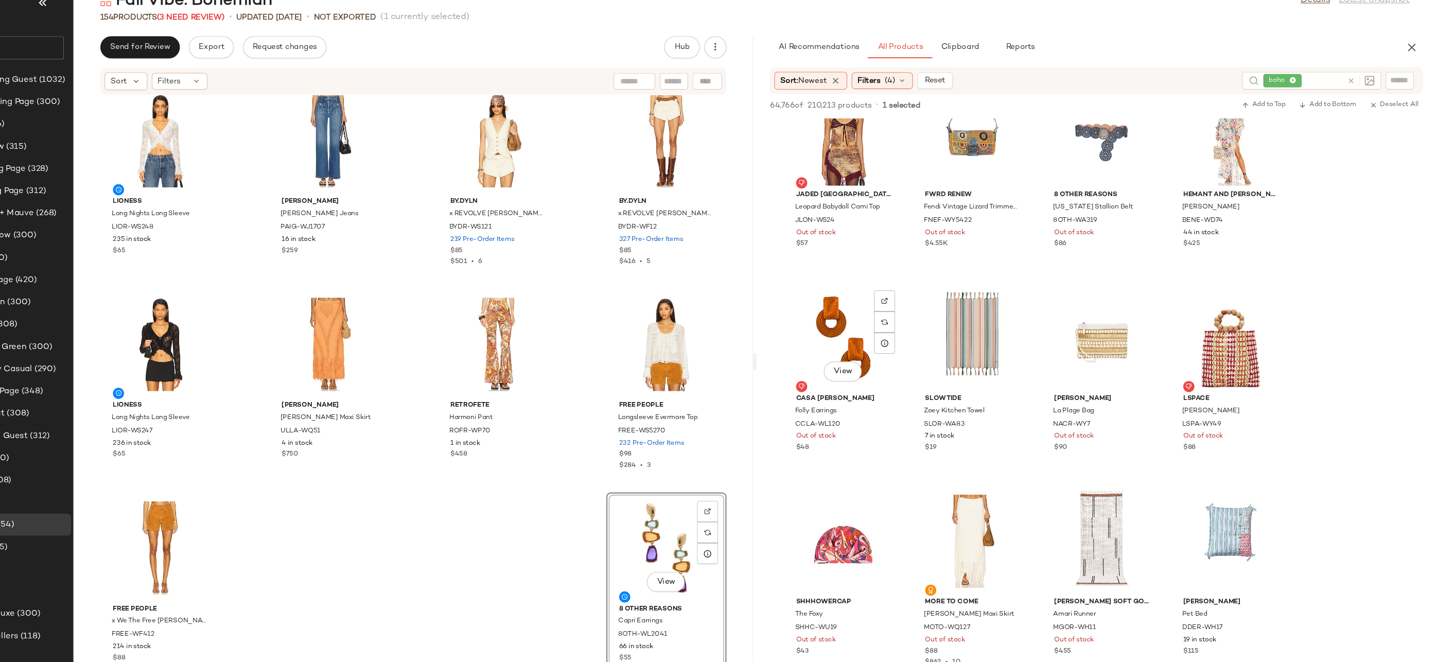
scroll to position [3646, 0]
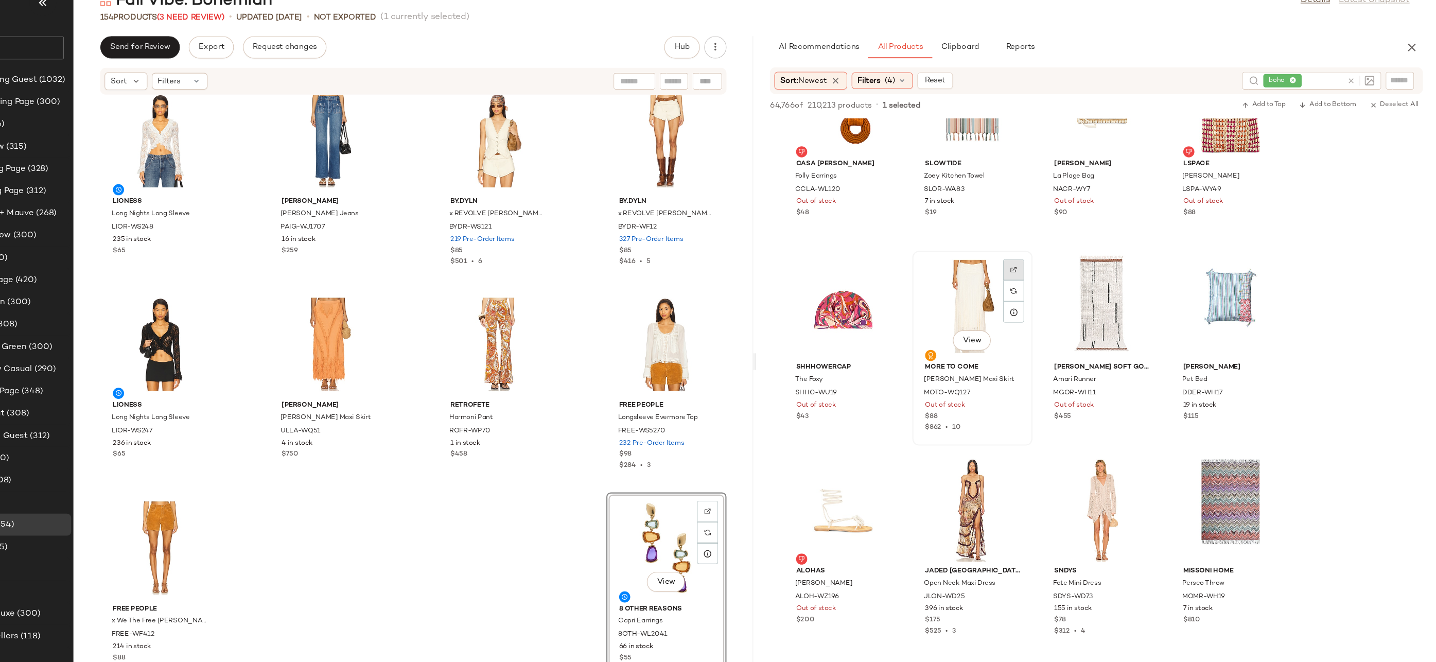
click at [1036, 286] on div at bounding box center [1045, 296] width 20 height 20
drag, startPoint x: 1012, startPoint y: 284, endPoint x: 632, endPoint y: 539, distance: 457.3
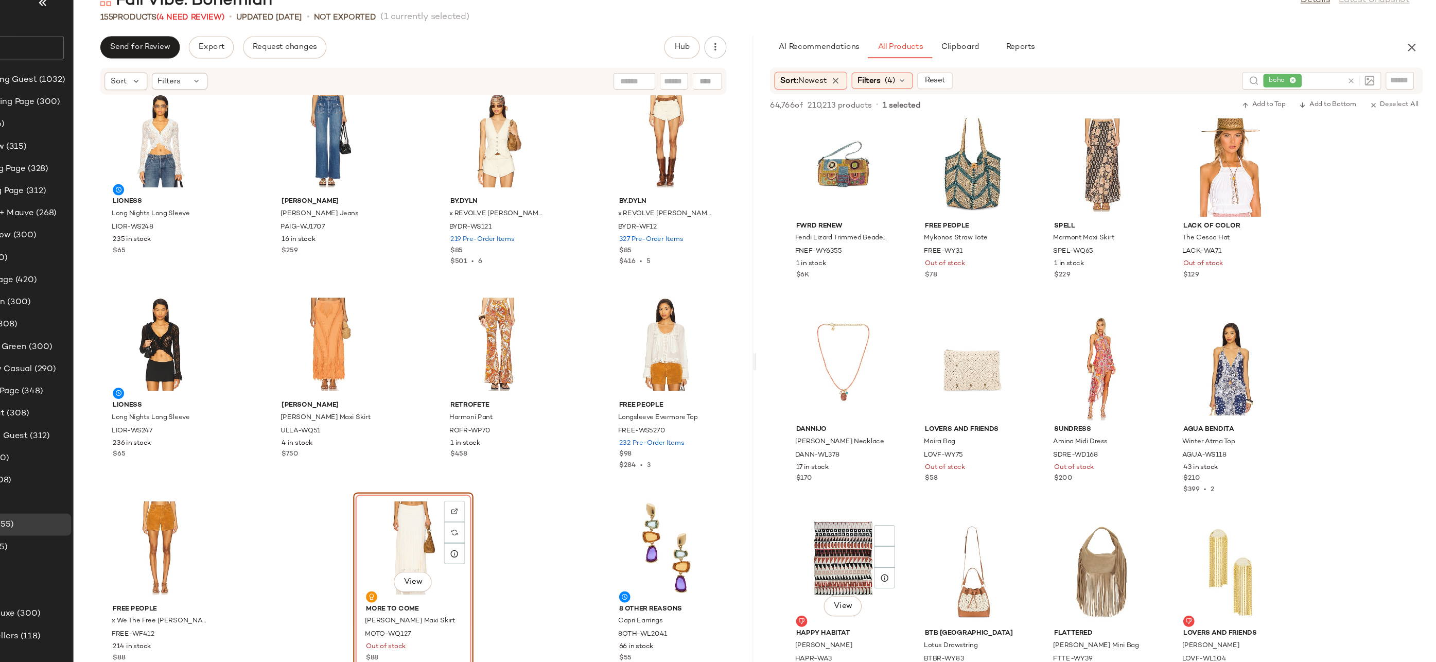
scroll to position [5065, 0]
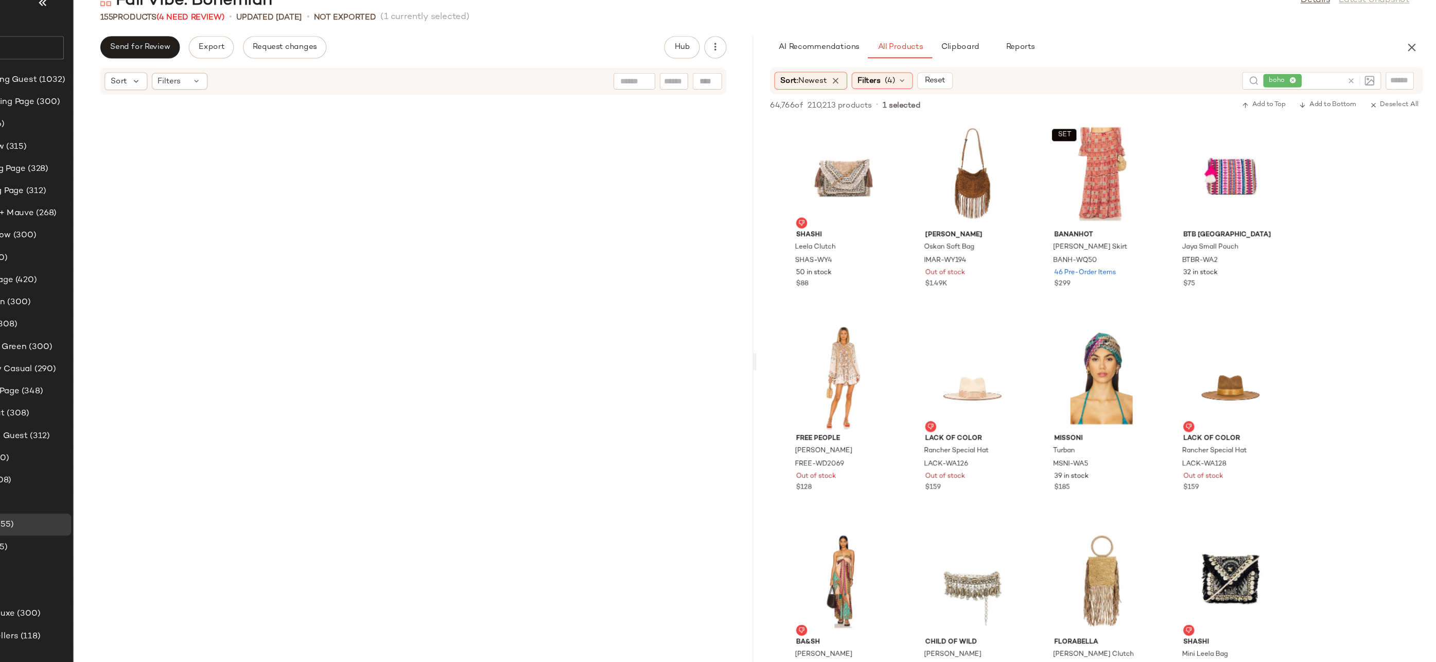
scroll to position [5065, 0]
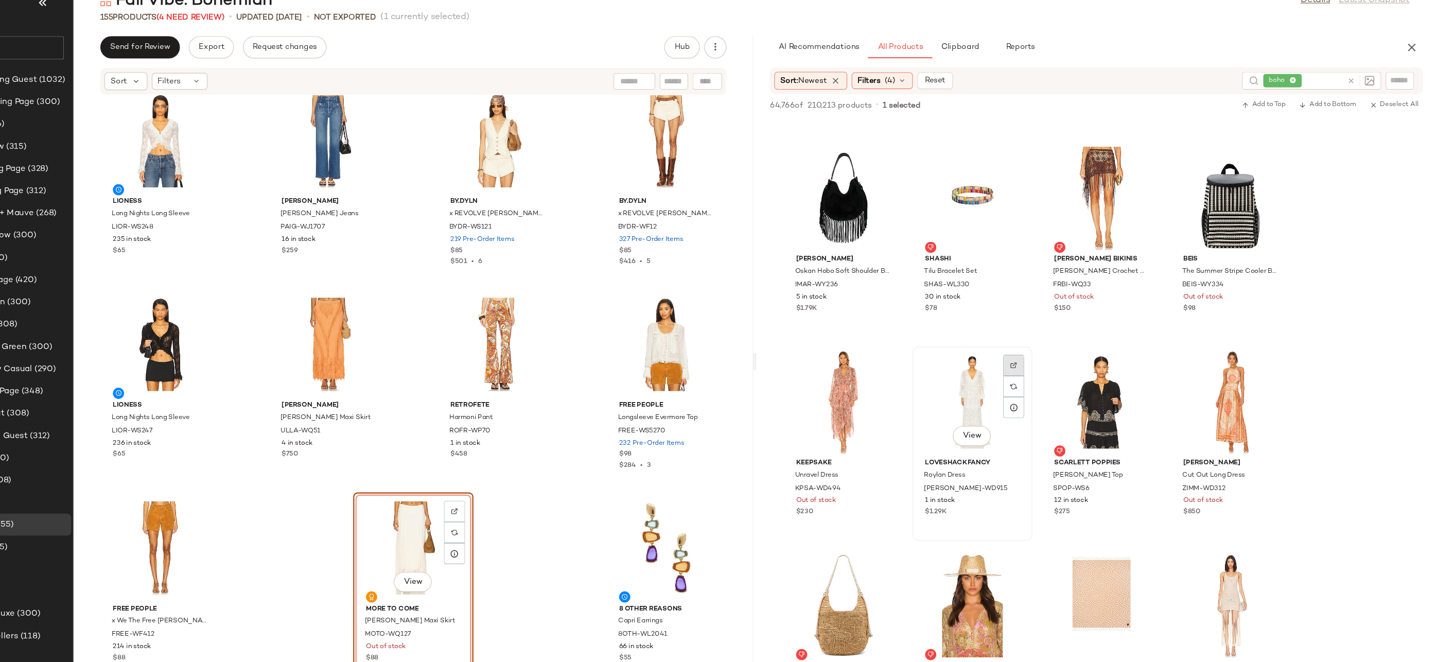
click at [1048, 364] on img at bounding box center [1045, 364] width 6 height 6
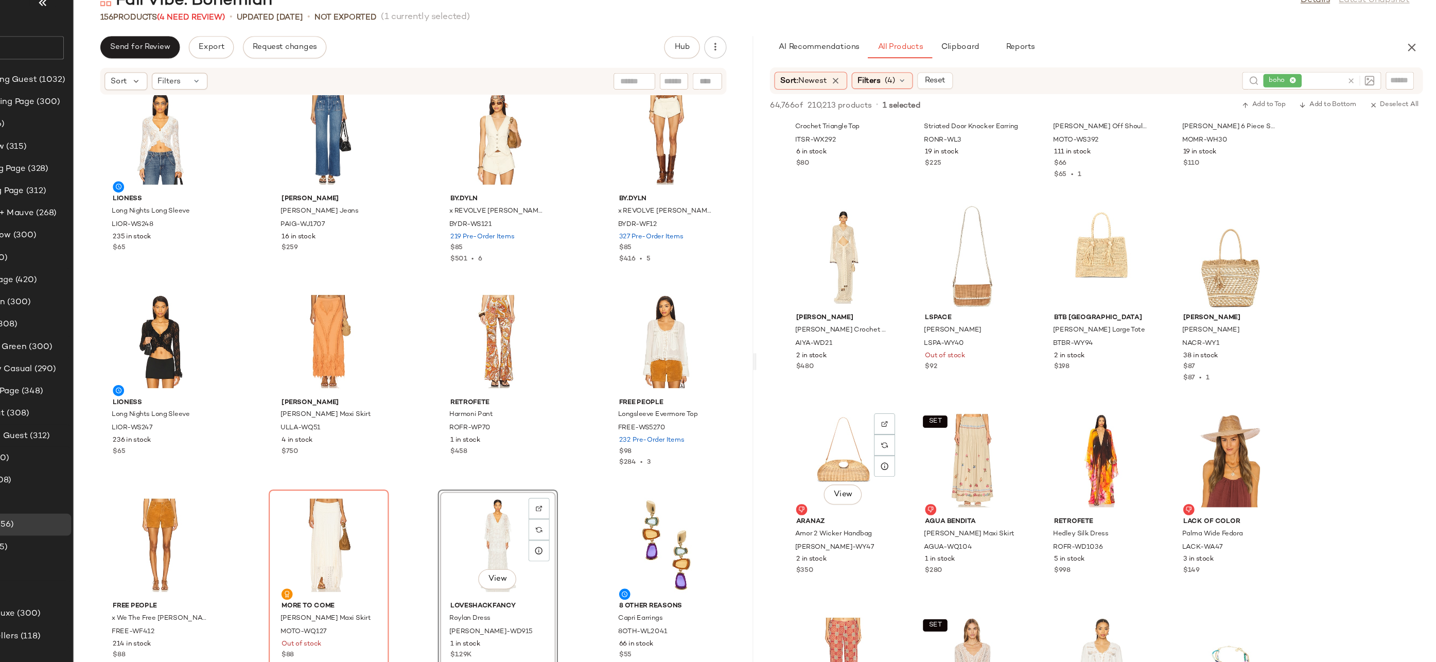
scroll to position [6349, 0]
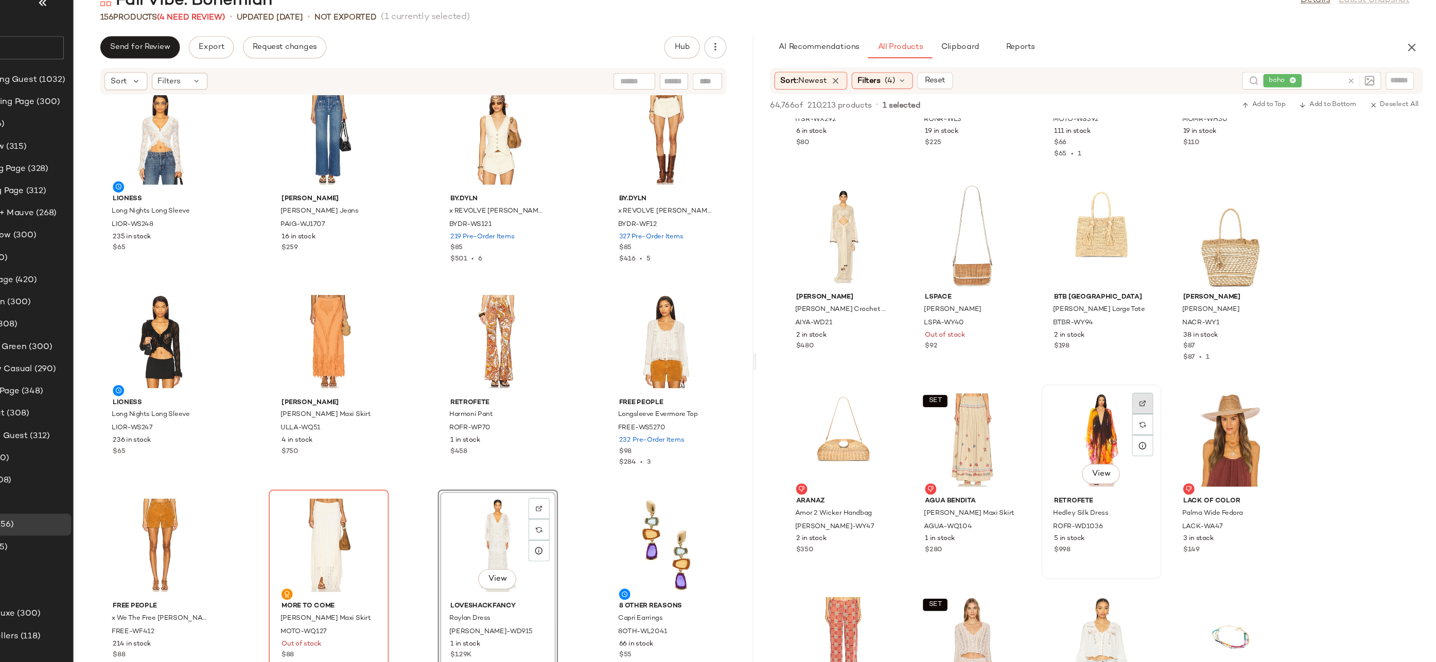
click at [1169, 409] on div at bounding box center [1165, 419] width 20 height 20
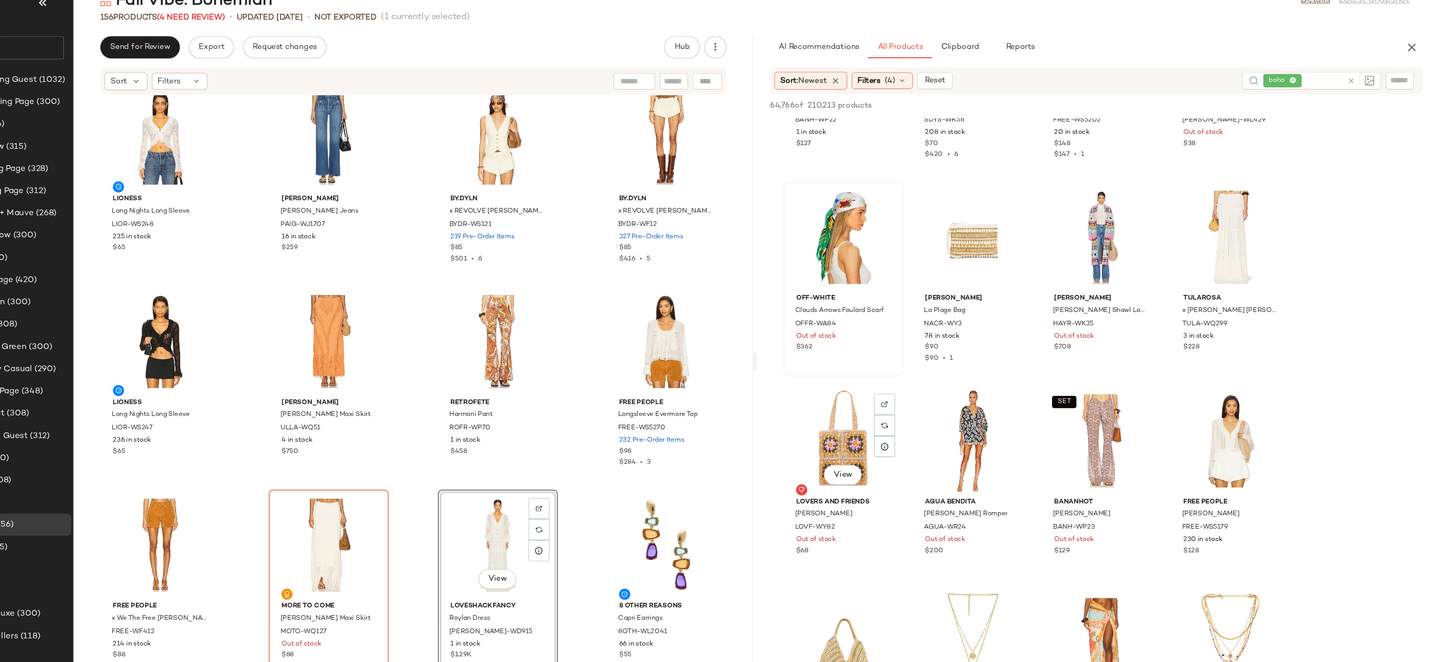
scroll to position [6921, 0]
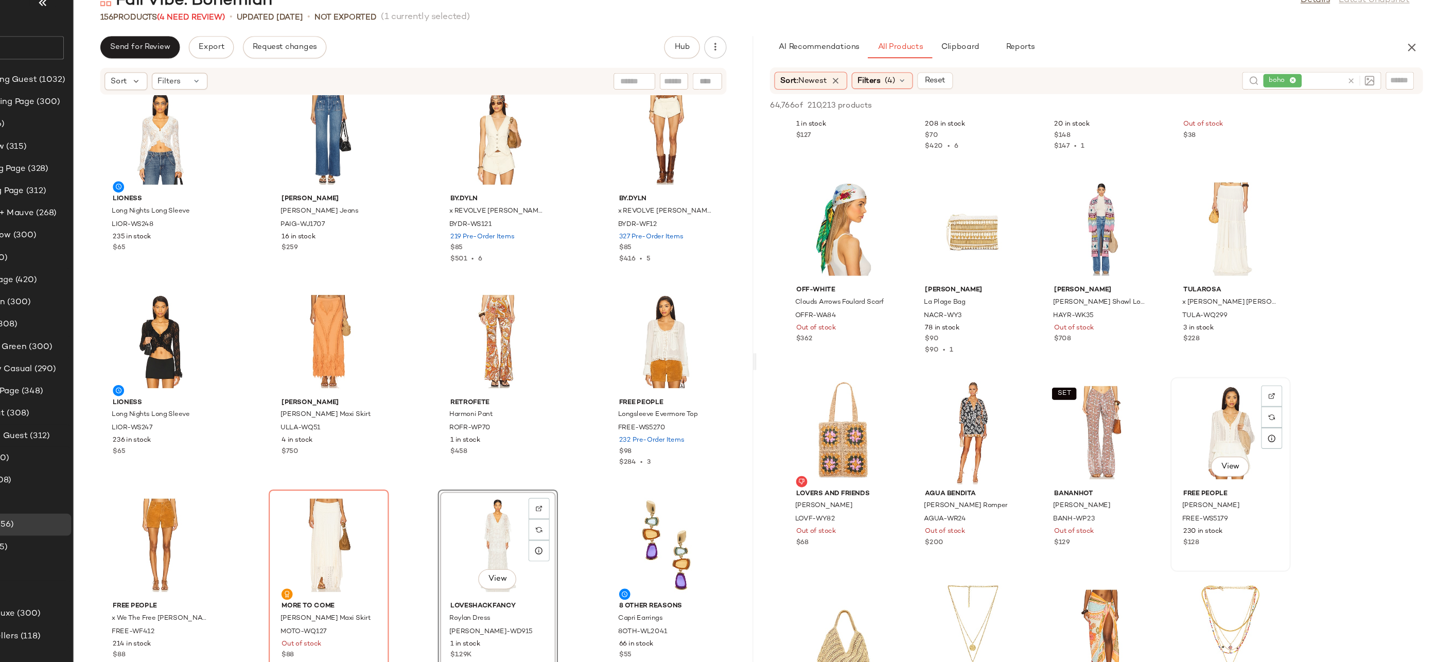
click at [1232, 408] on div "View" at bounding box center [1246, 427] width 104 height 96
click at [1282, 394] on img at bounding box center [1284, 393] width 6 height 6
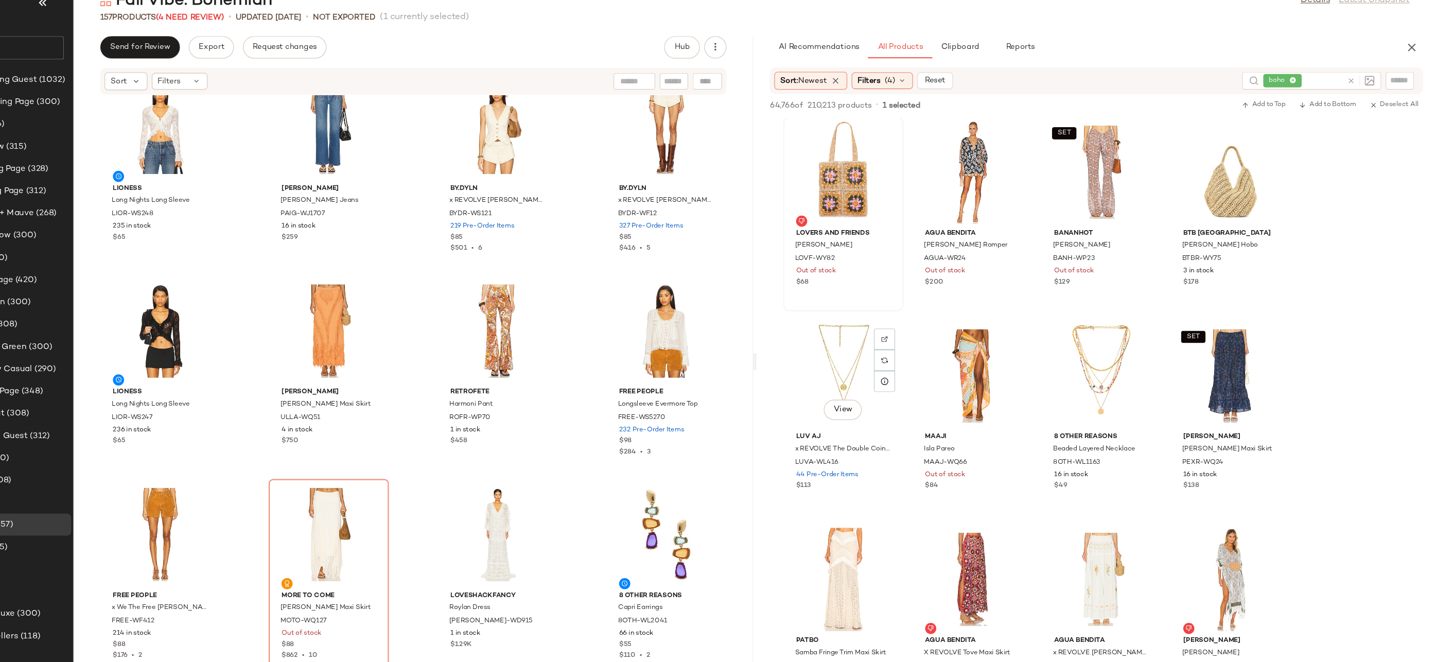
scroll to position [7447, 0]
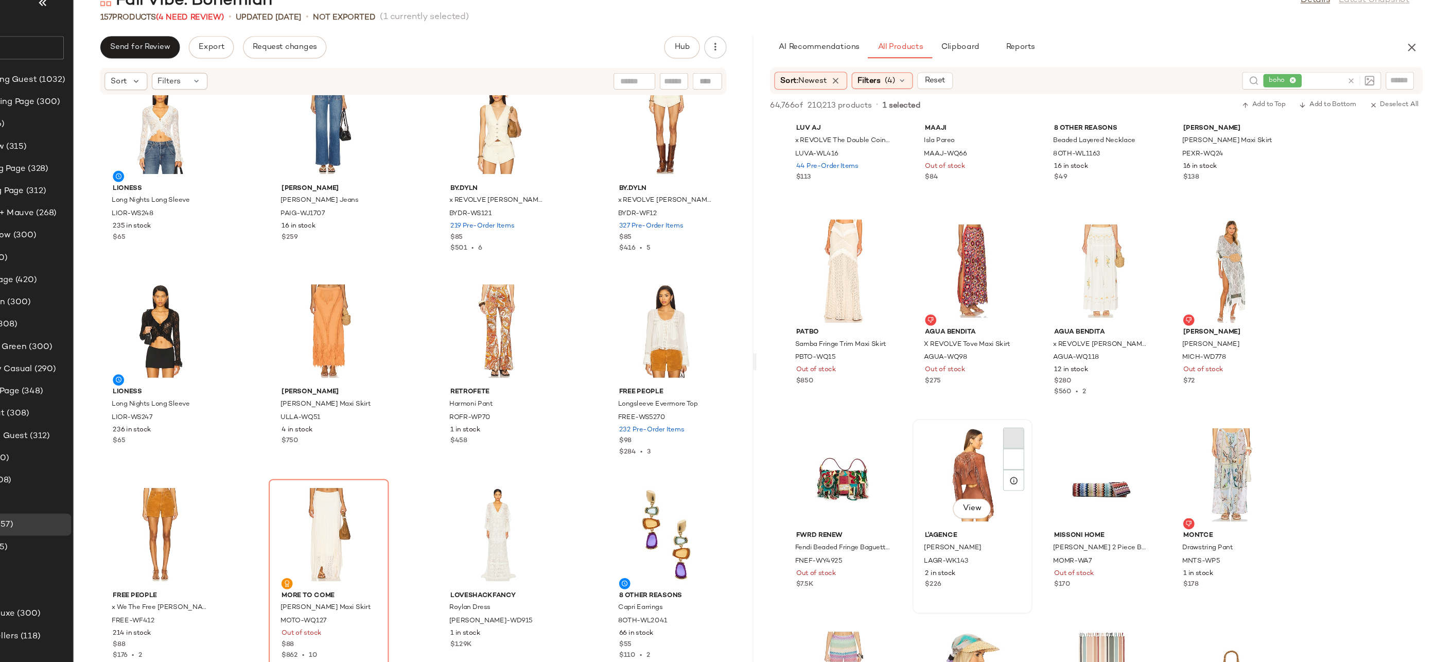
click at [1049, 441] on div at bounding box center [1045, 451] width 20 height 20
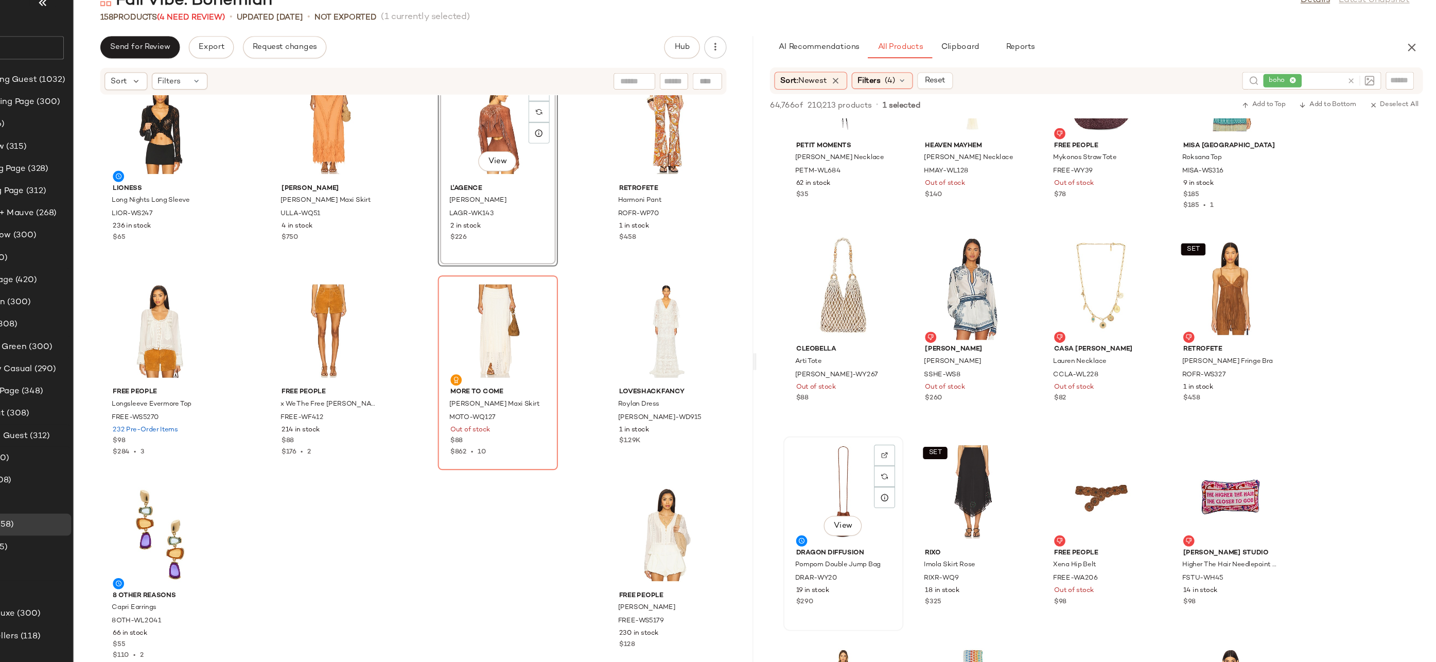
scroll to position [8778, 0]
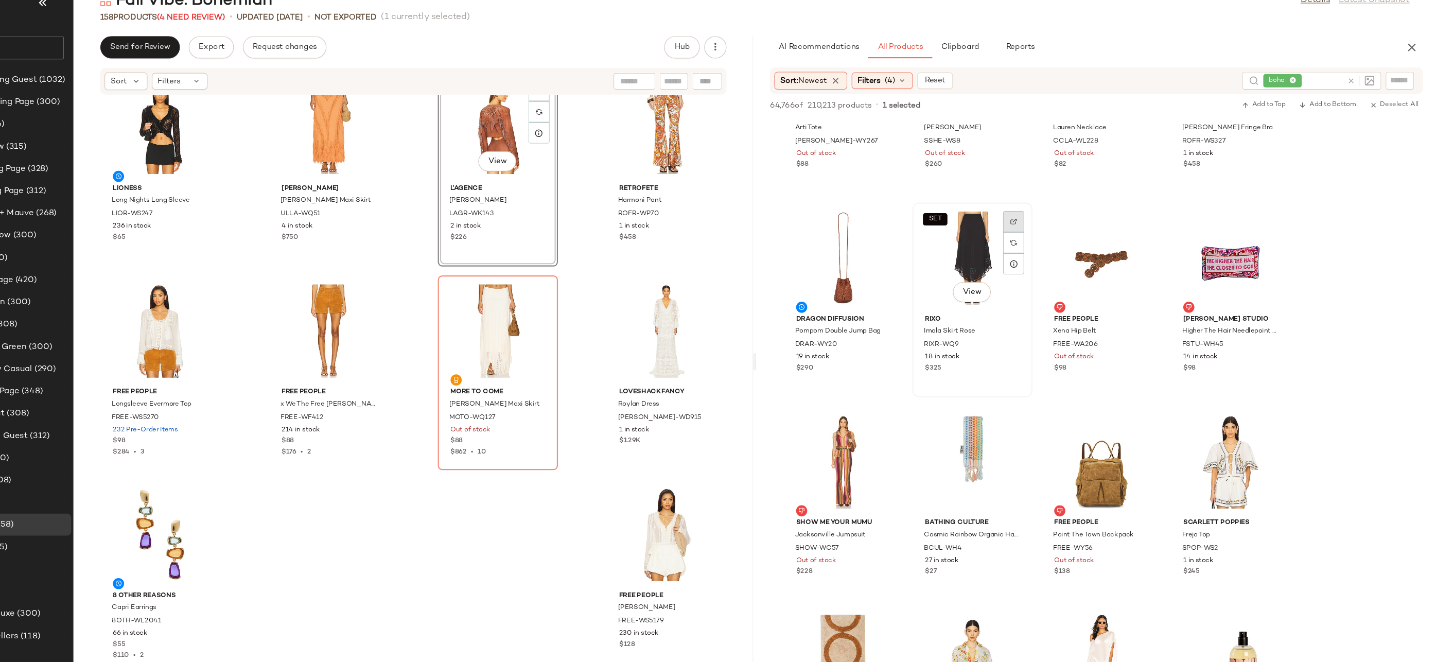
click at [1045, 241] on div at bounding box center [1045, 251] width 20 height 20
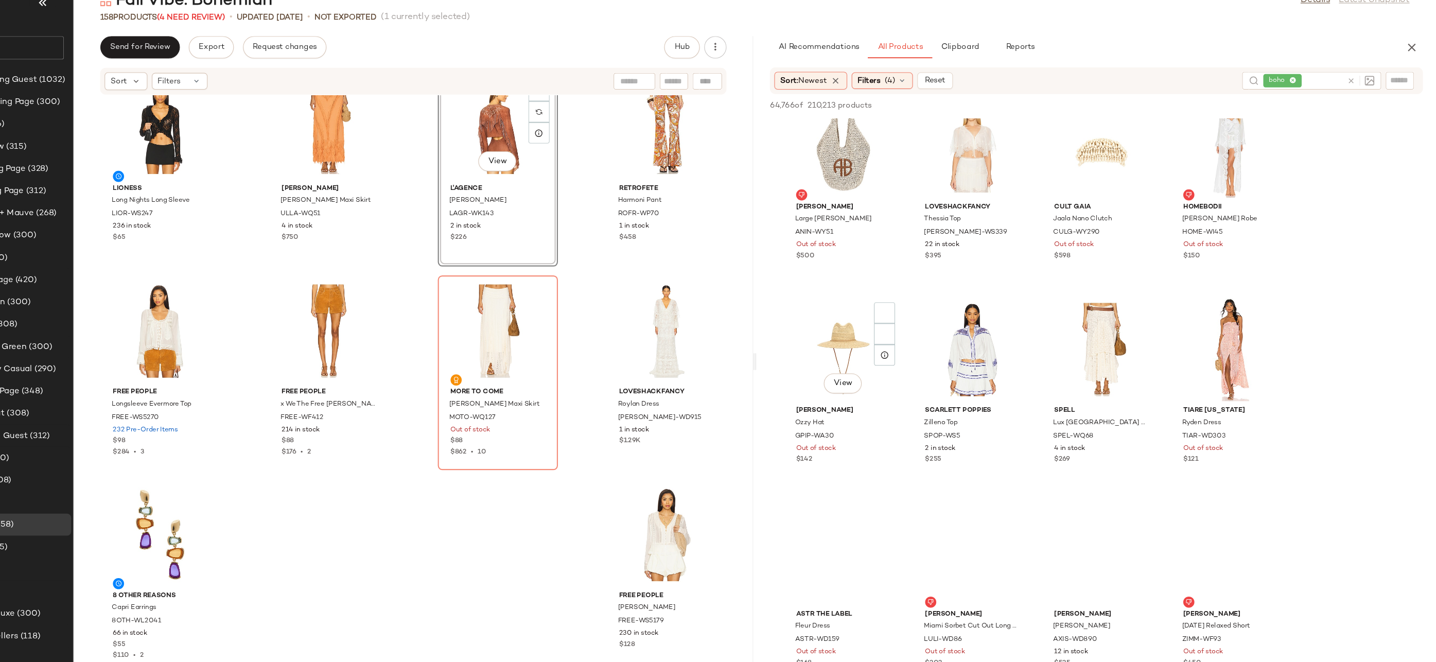
scroll to position [12766, 0]
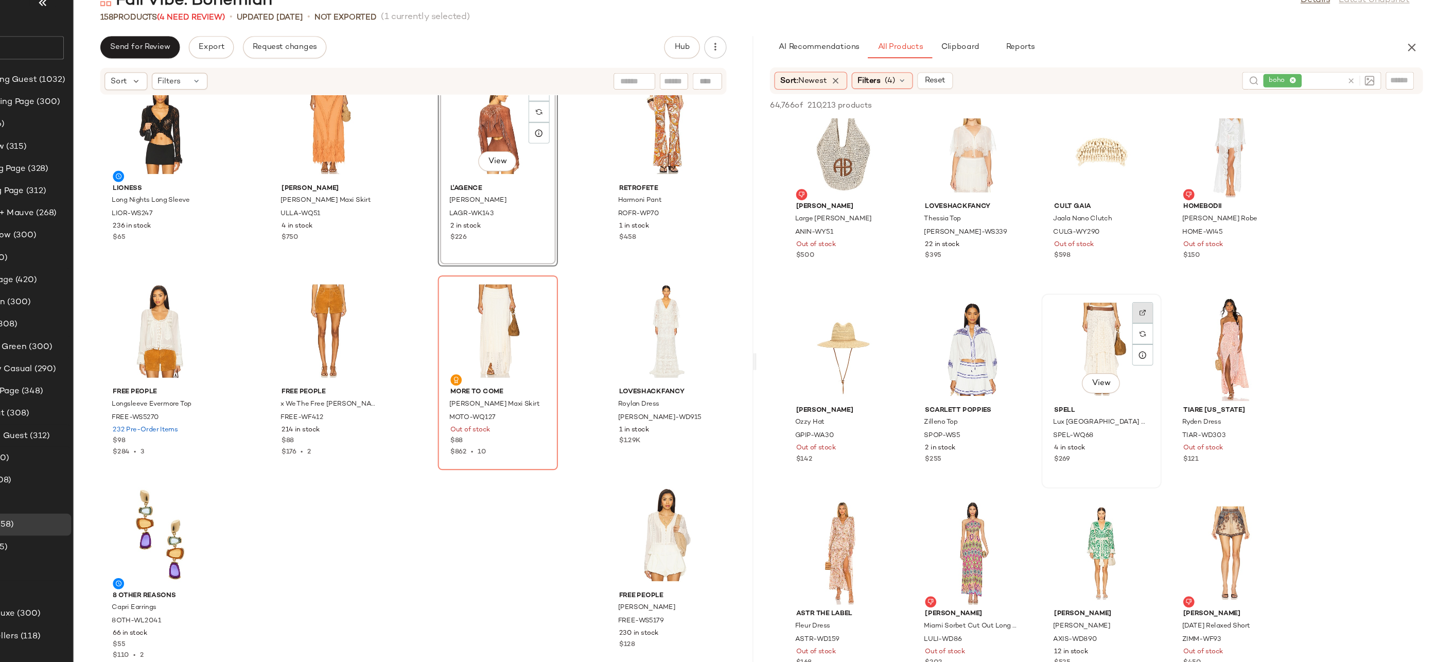
click at [1171, 325] on div at bounding box center [1165, 335] width 20 height 20
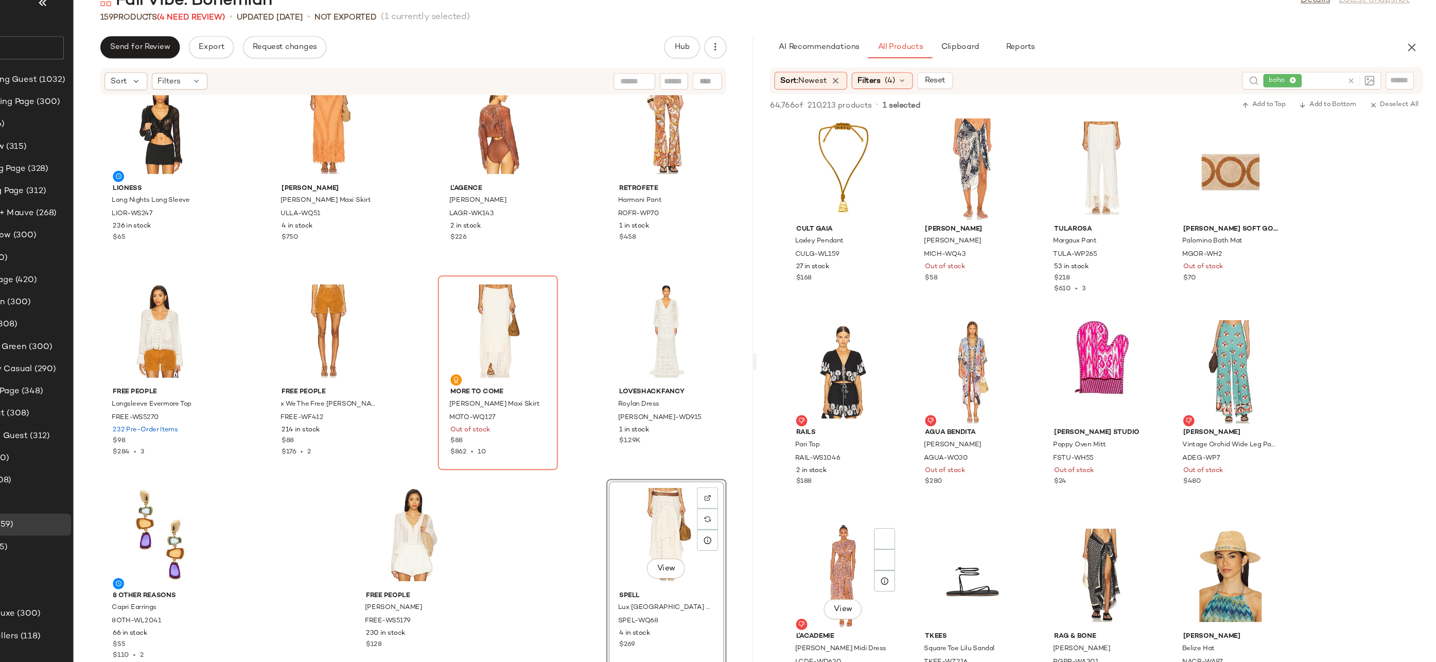
scroll to position [14766, 0]
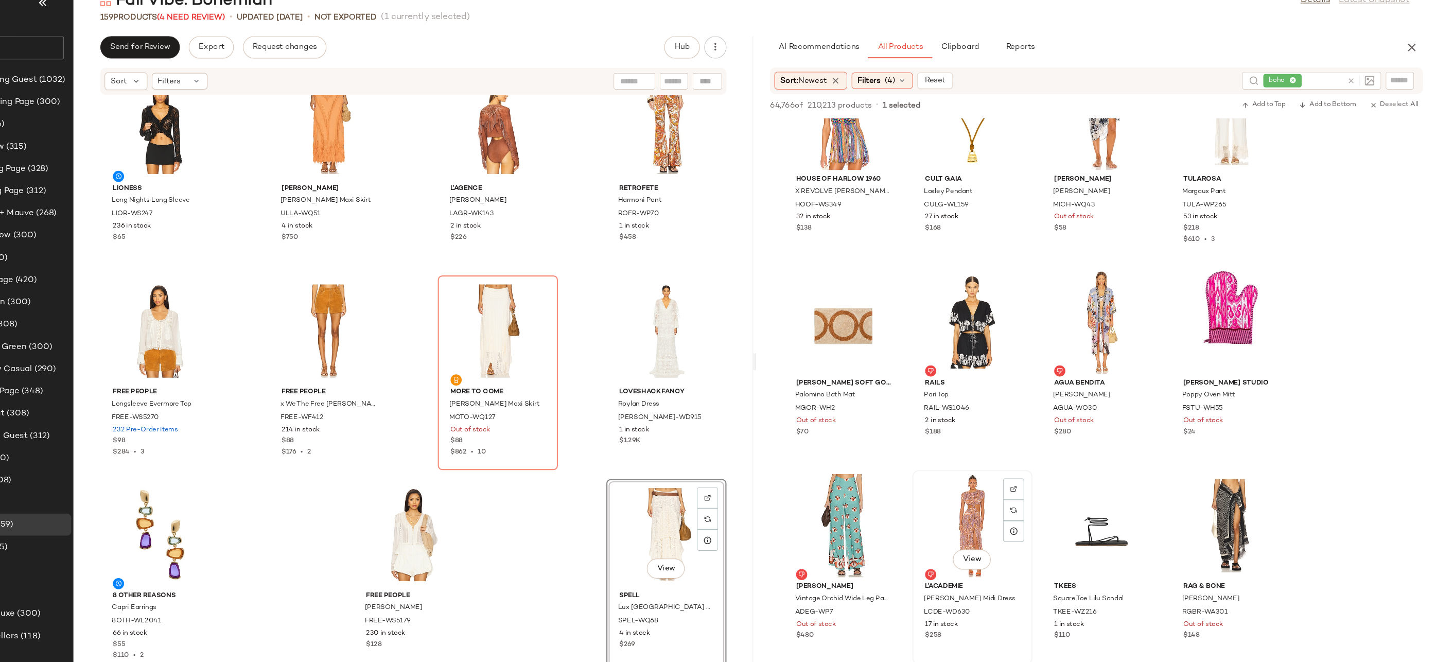
click at [1010, 494] on div "View" at bounding box center [1007, 513] width 104 height 96
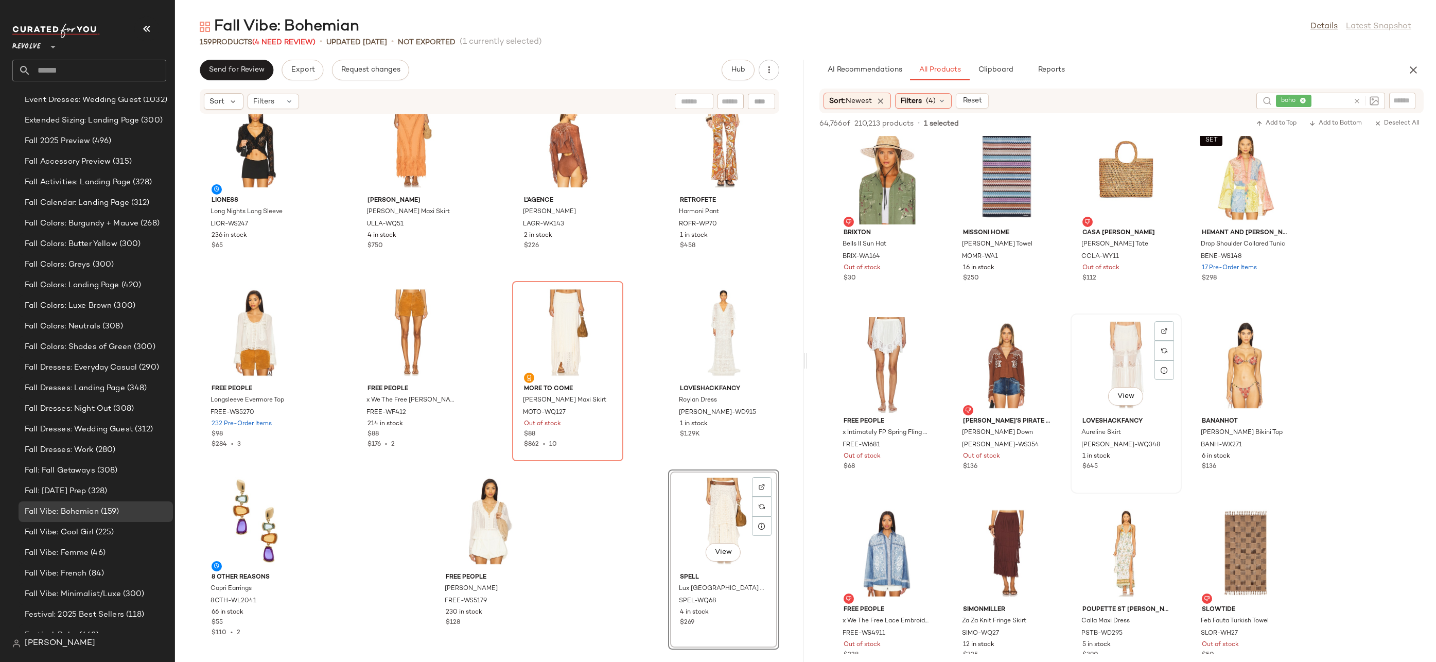
scroll to position [15718, 0]
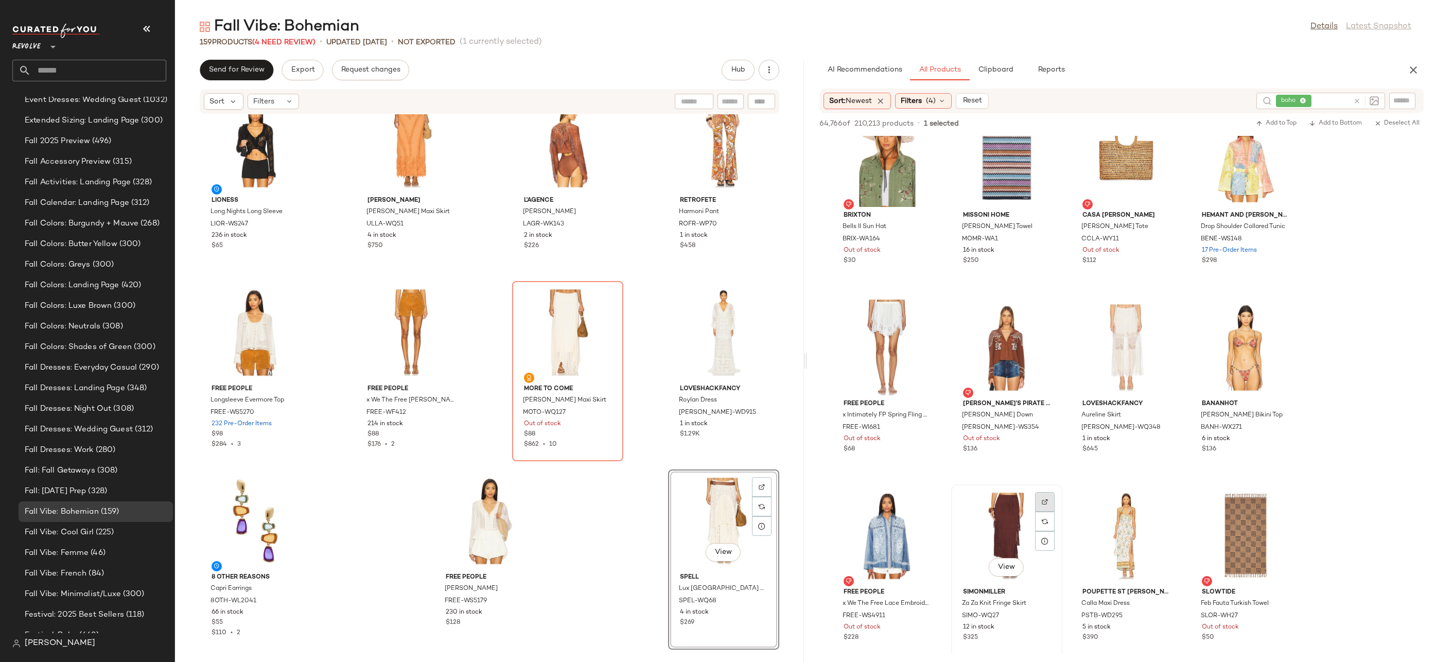
click at [1044, 512] on div at bounding box center [1045, 522] width 20 height 20
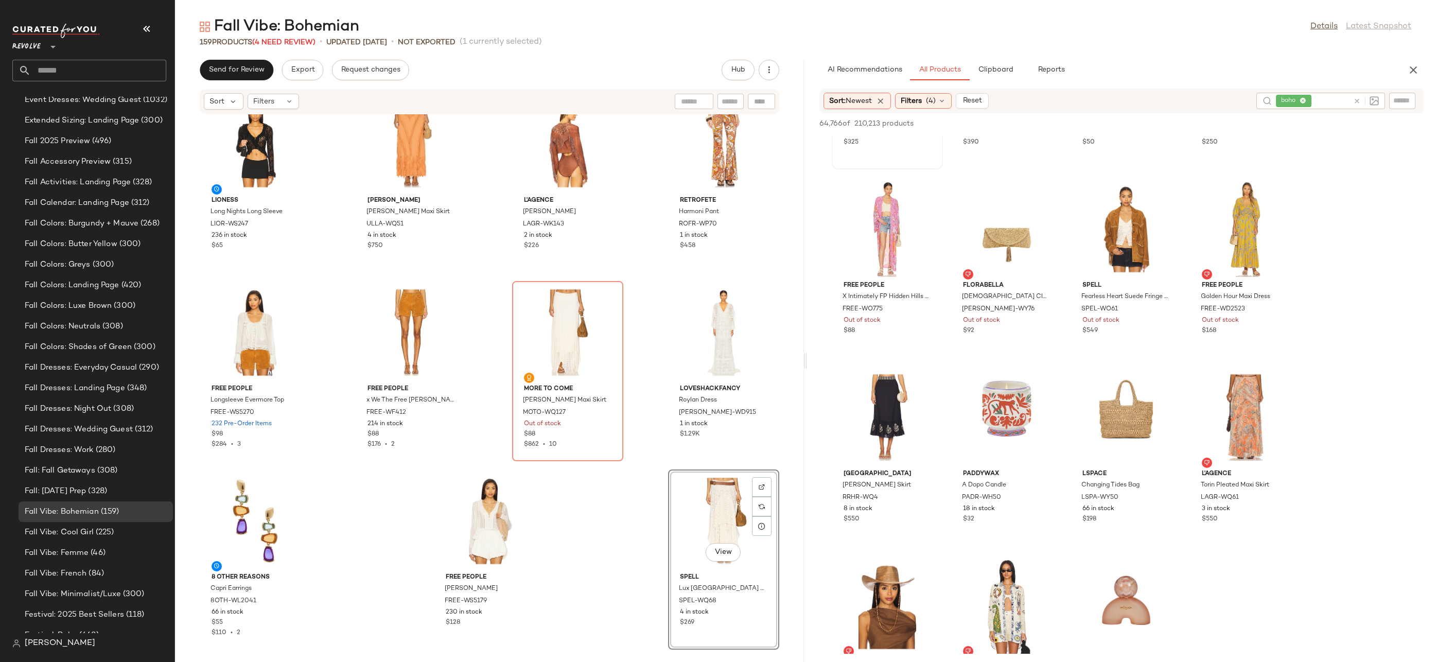
scroll to position [16566, 0]
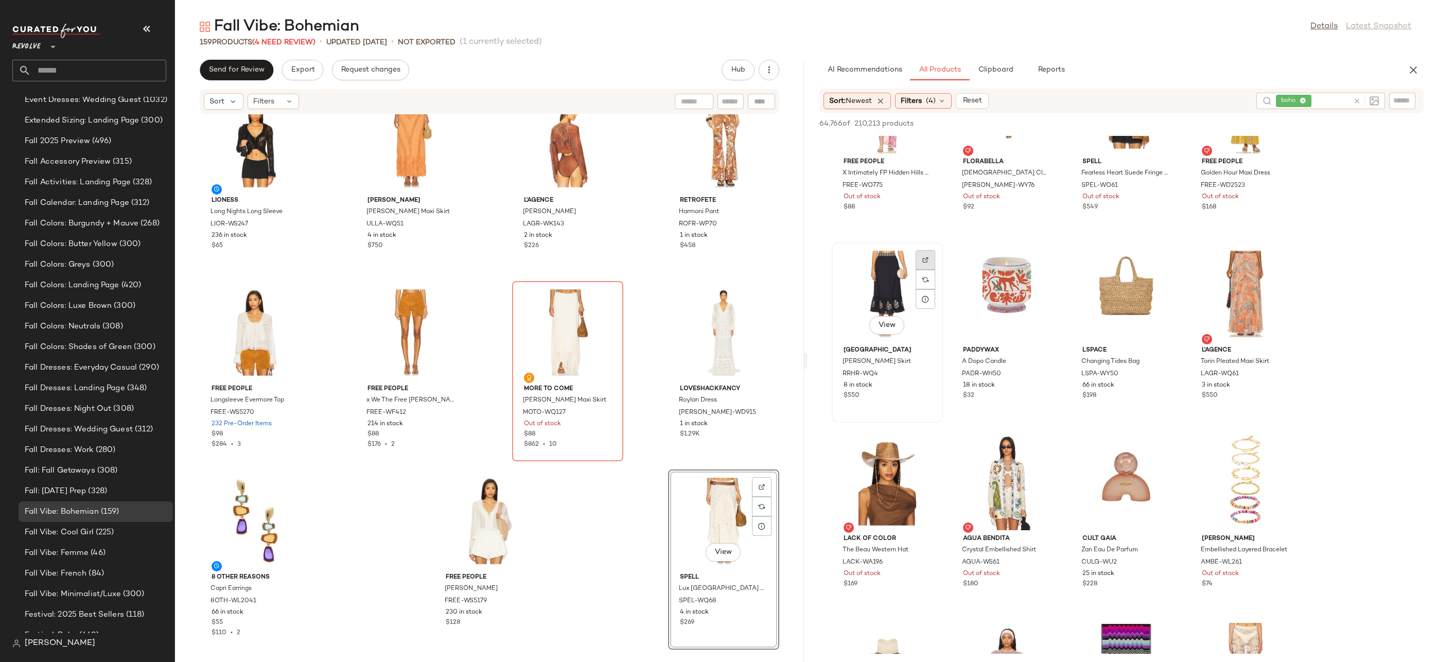
click at [928, 270] on div at bounding box center [926, 280] width 20 height 20
click at [1142, 483] on div "View" at bounding box center [1126, 483] width 104 height 96
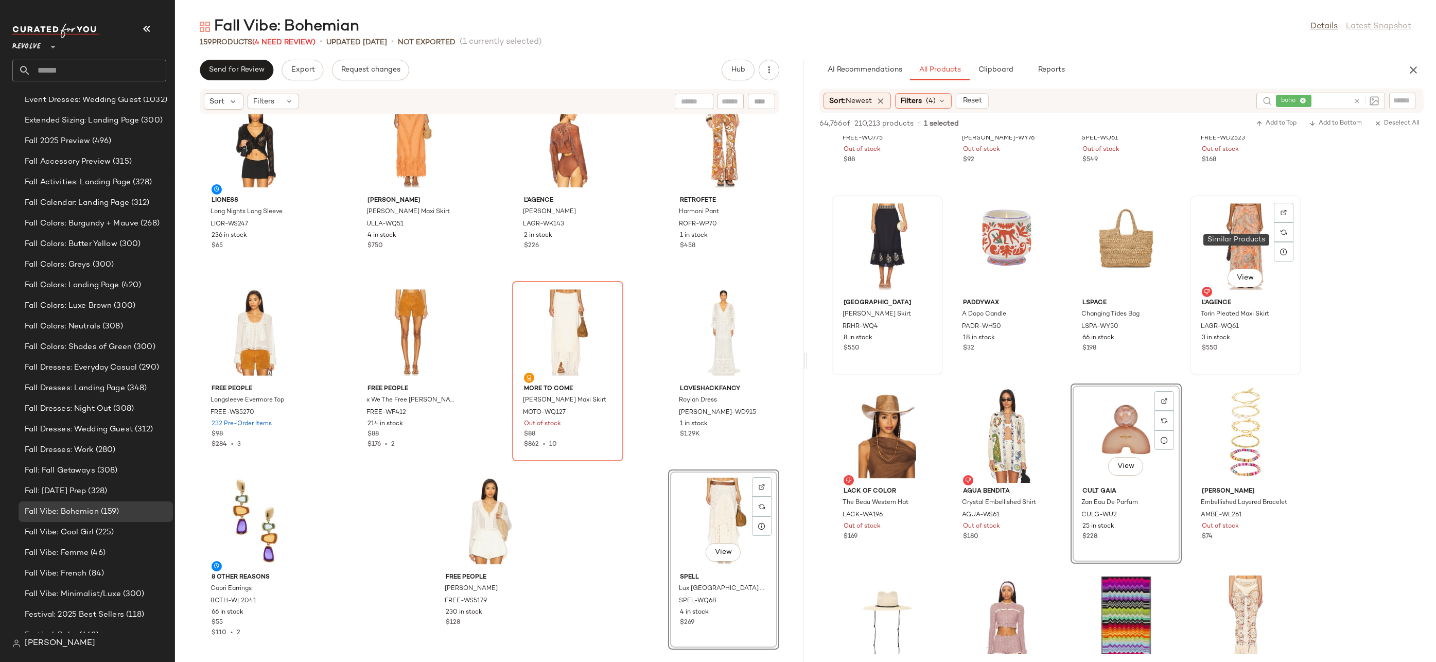
scroll to position [16605, 0]
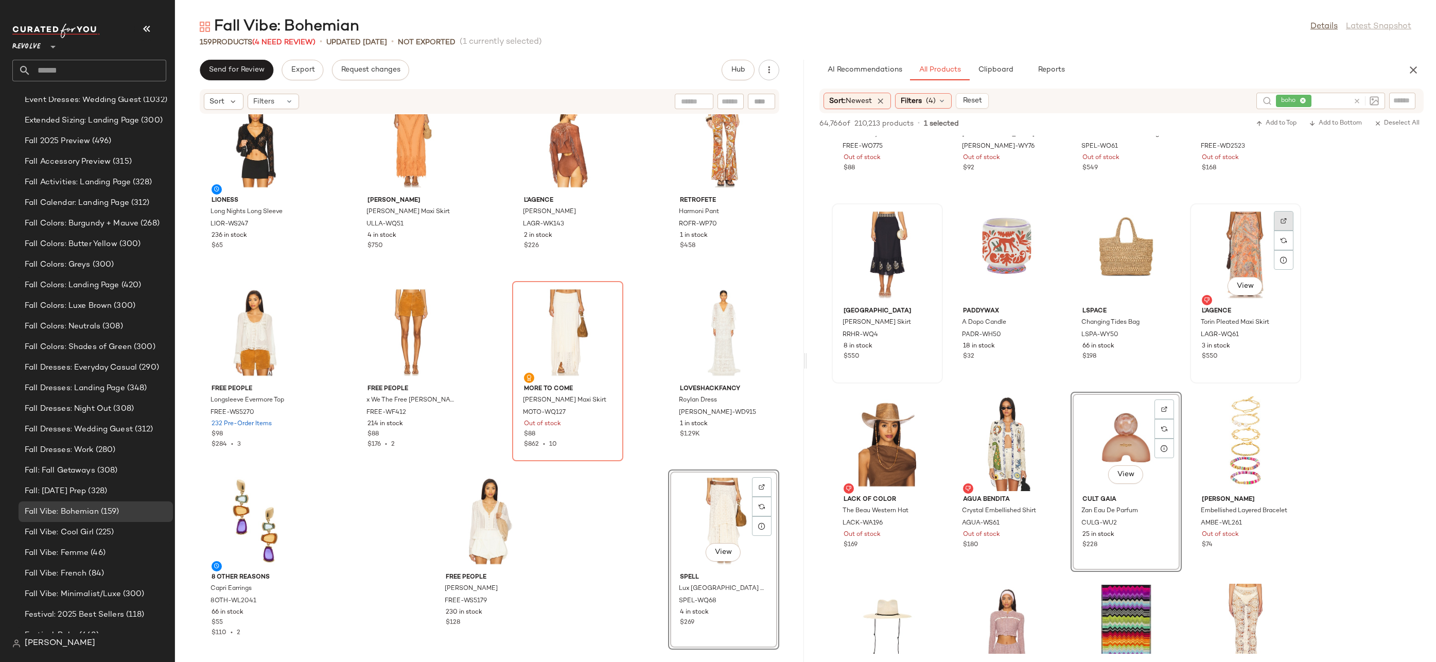
click at [1285, 223] on img at bounding box center [1284, 221] width 6 height 6
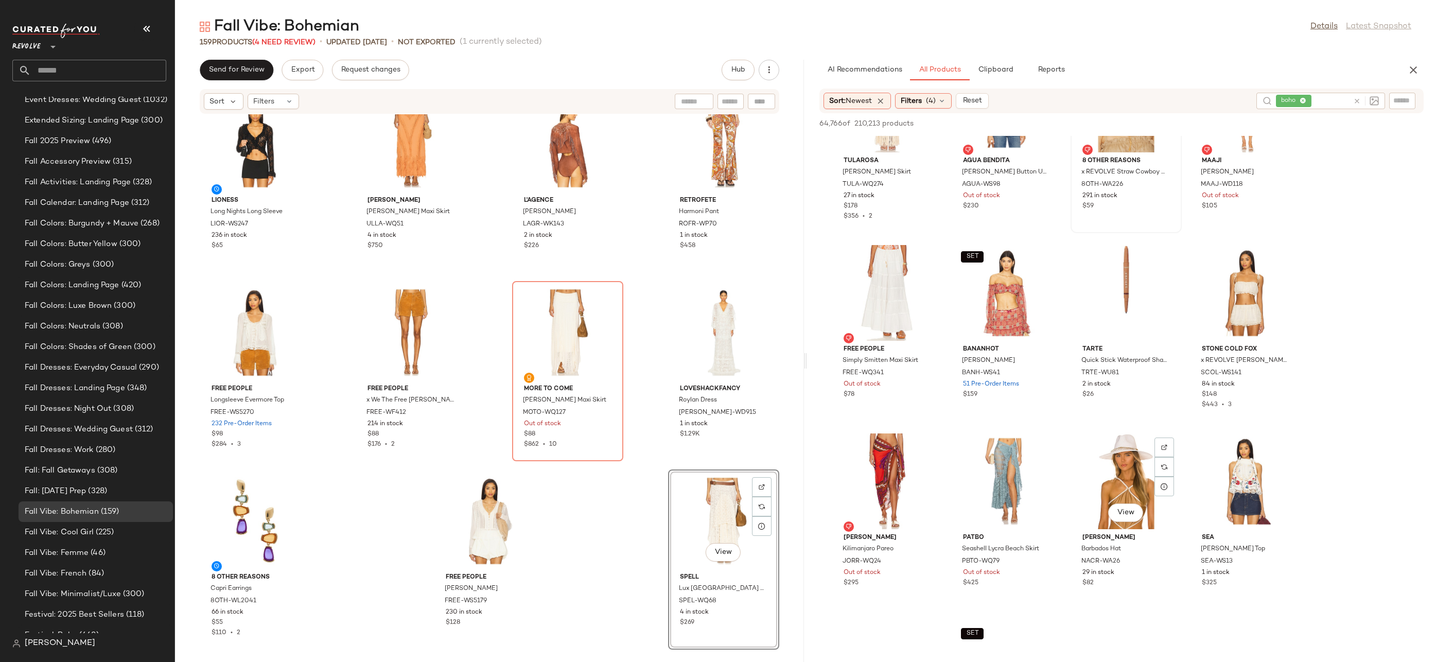
scroll to position [17527, 0]
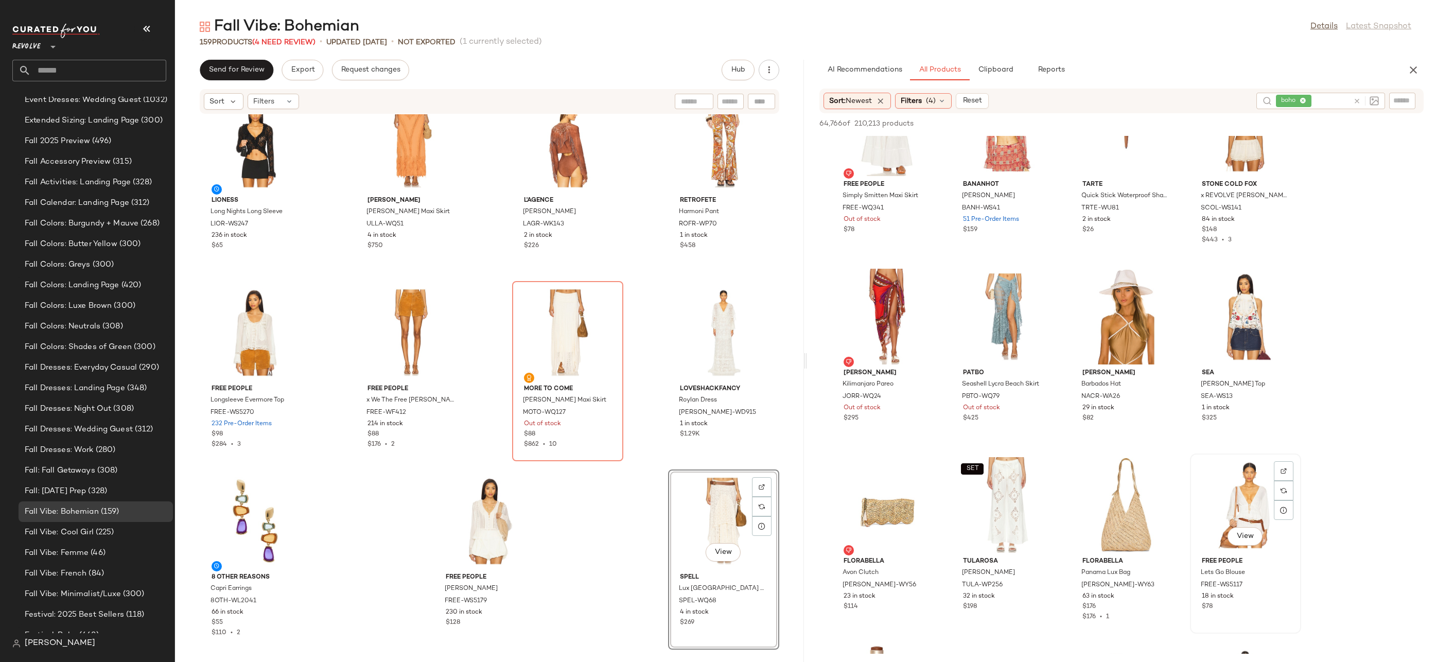
click at [1255, 494] on div "View" at bounding box center [1246, 505] width 104 height 96
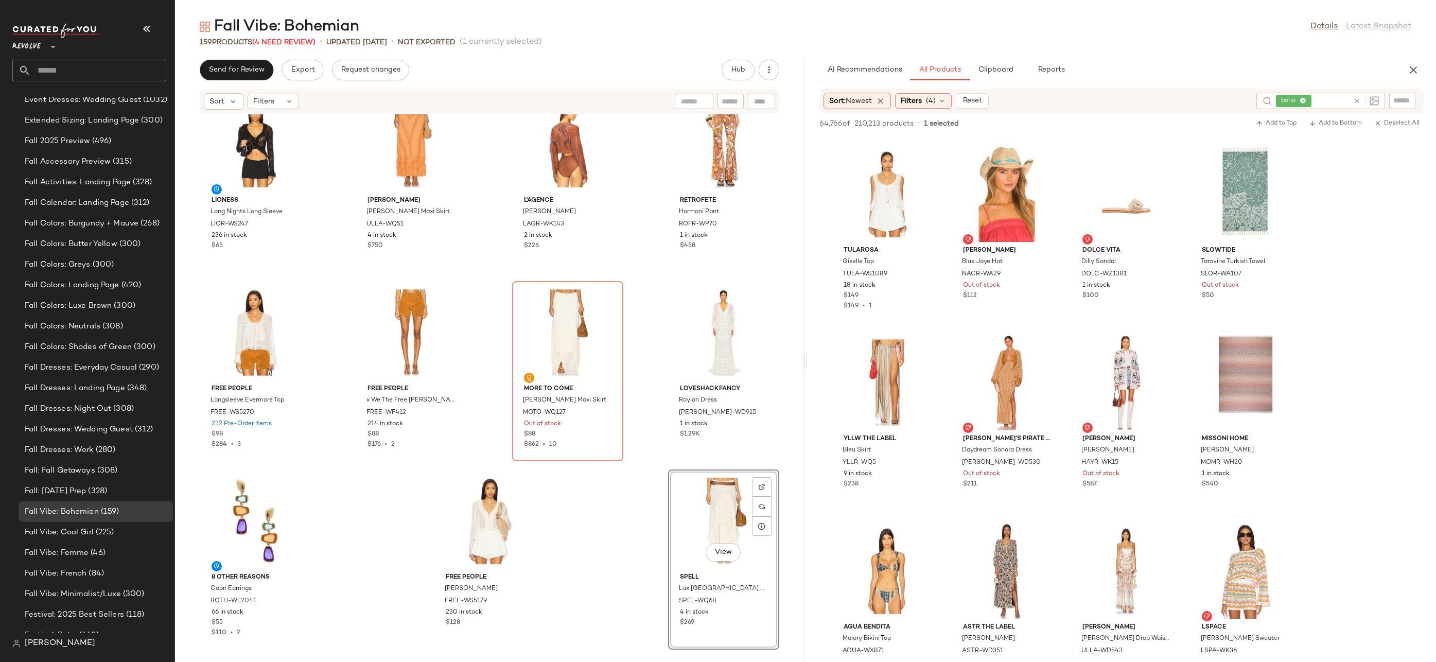
scroll to position [19175, 0]
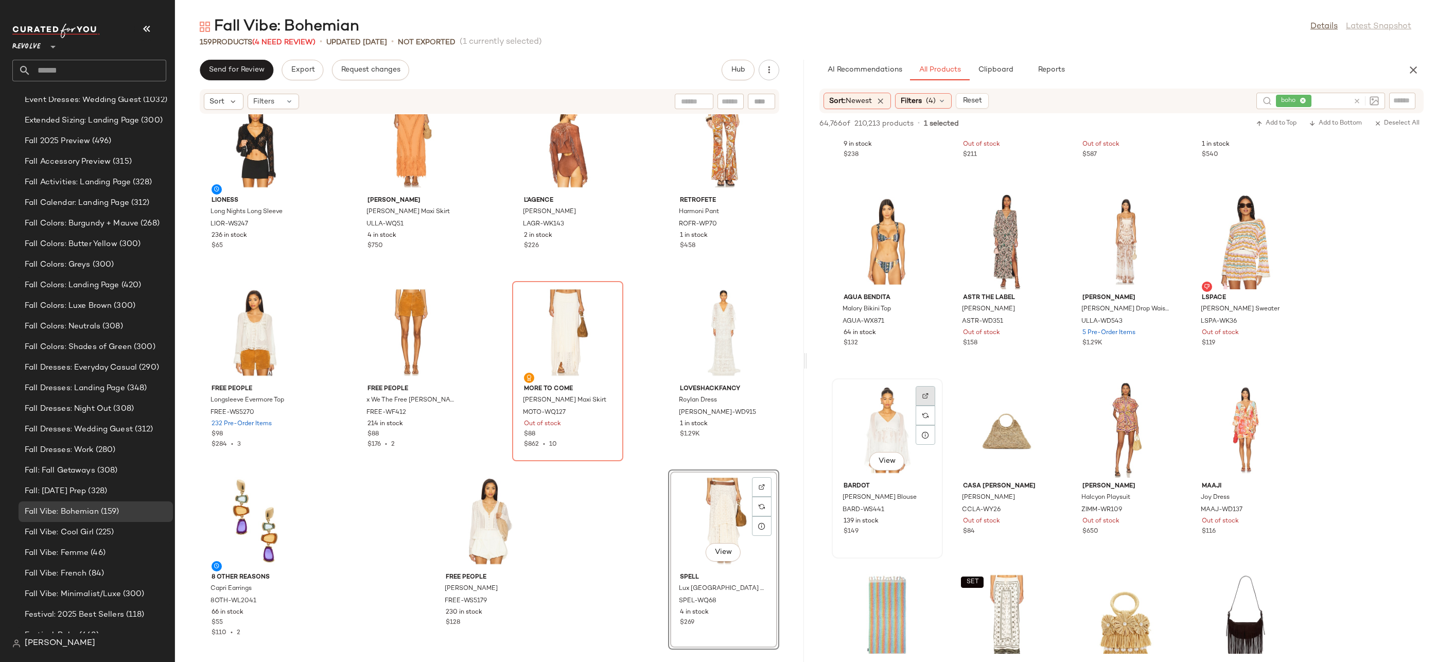
click at [929, 406] on div at bounding box center [926, 416] width 20 height 20
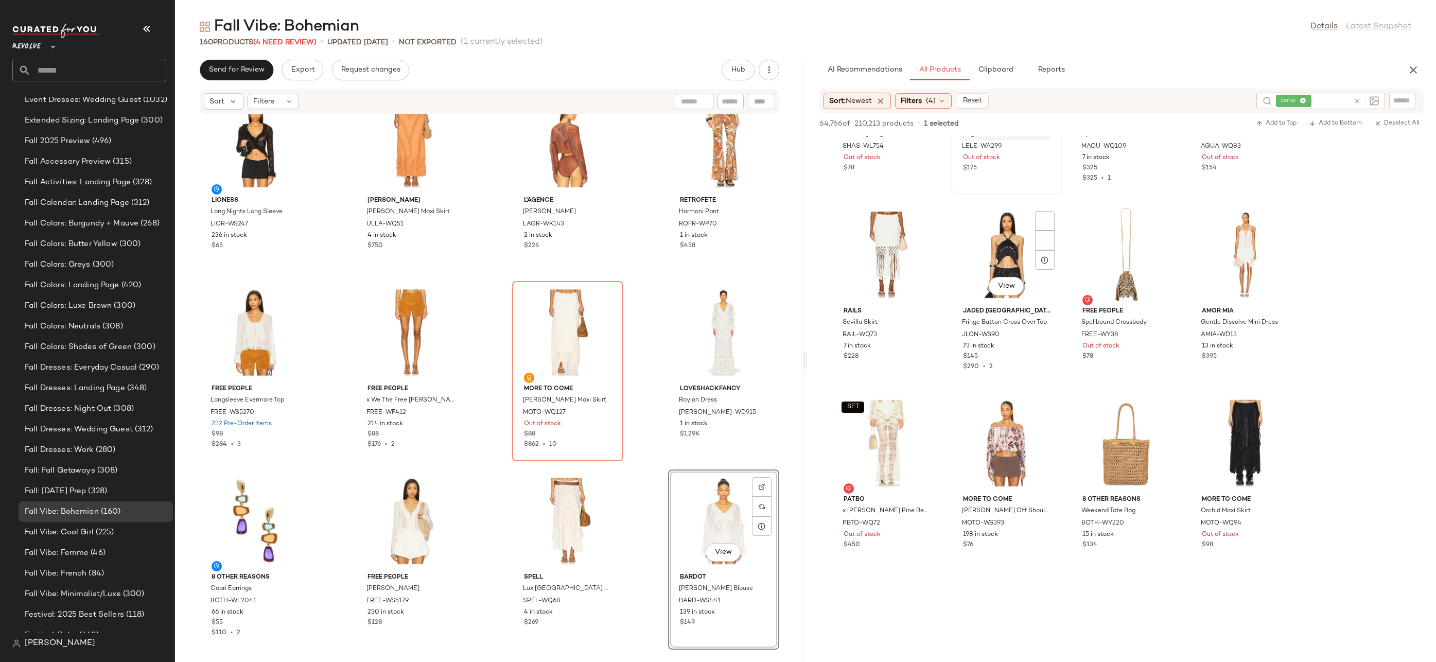
scroll to position [20006, 0]
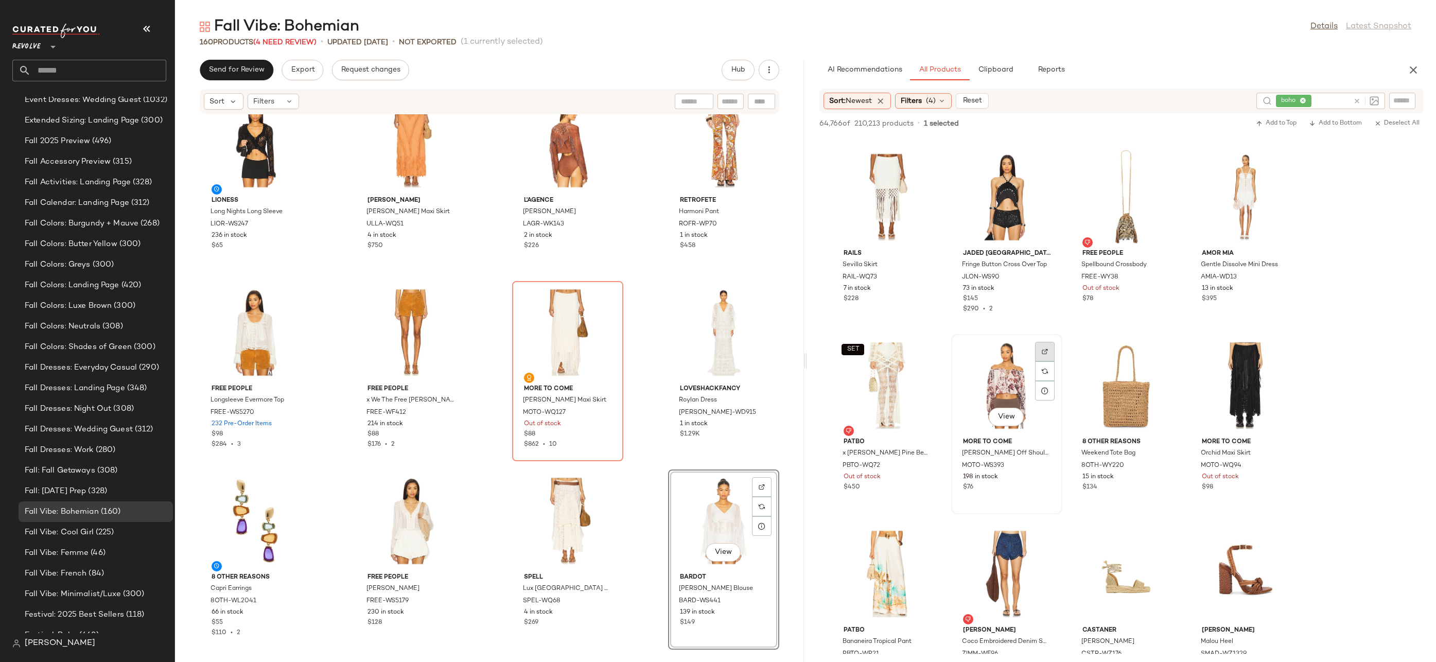
click at [1043, 361] on div at bounding box center [1045, 371] width 20 height 20
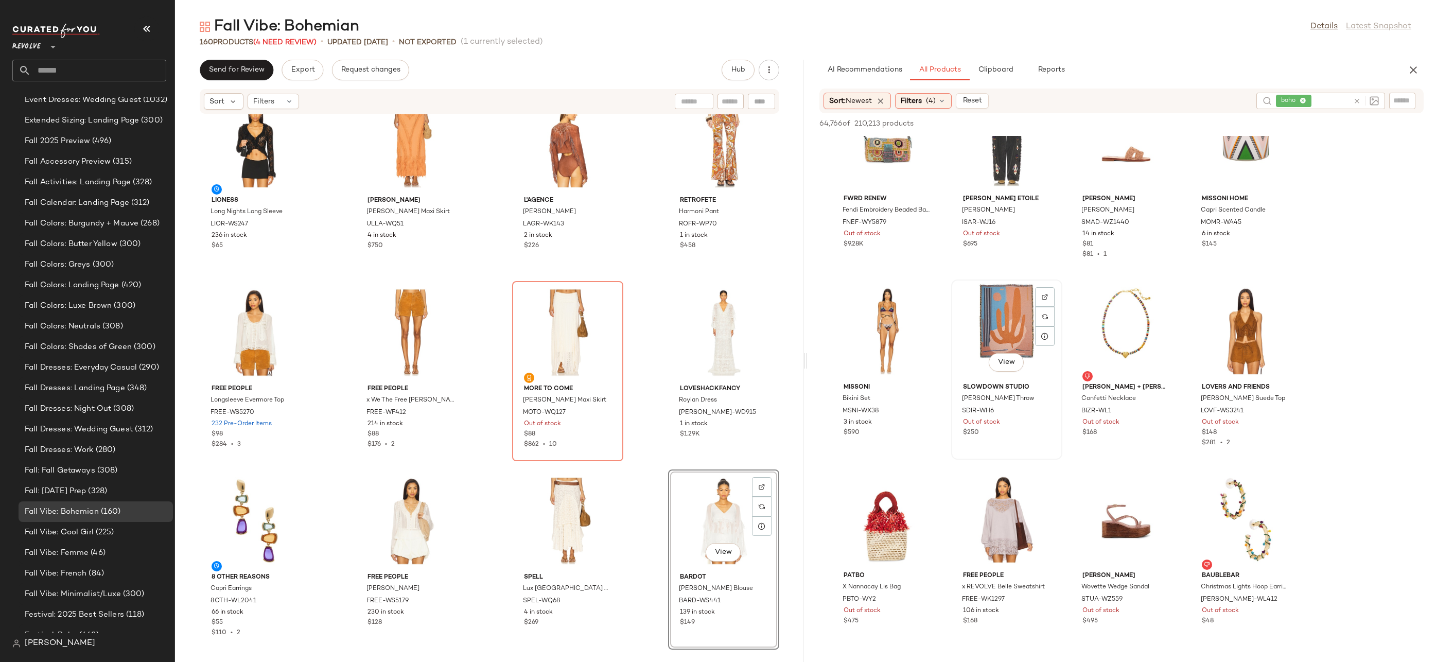
scroll to position [25194, 0]
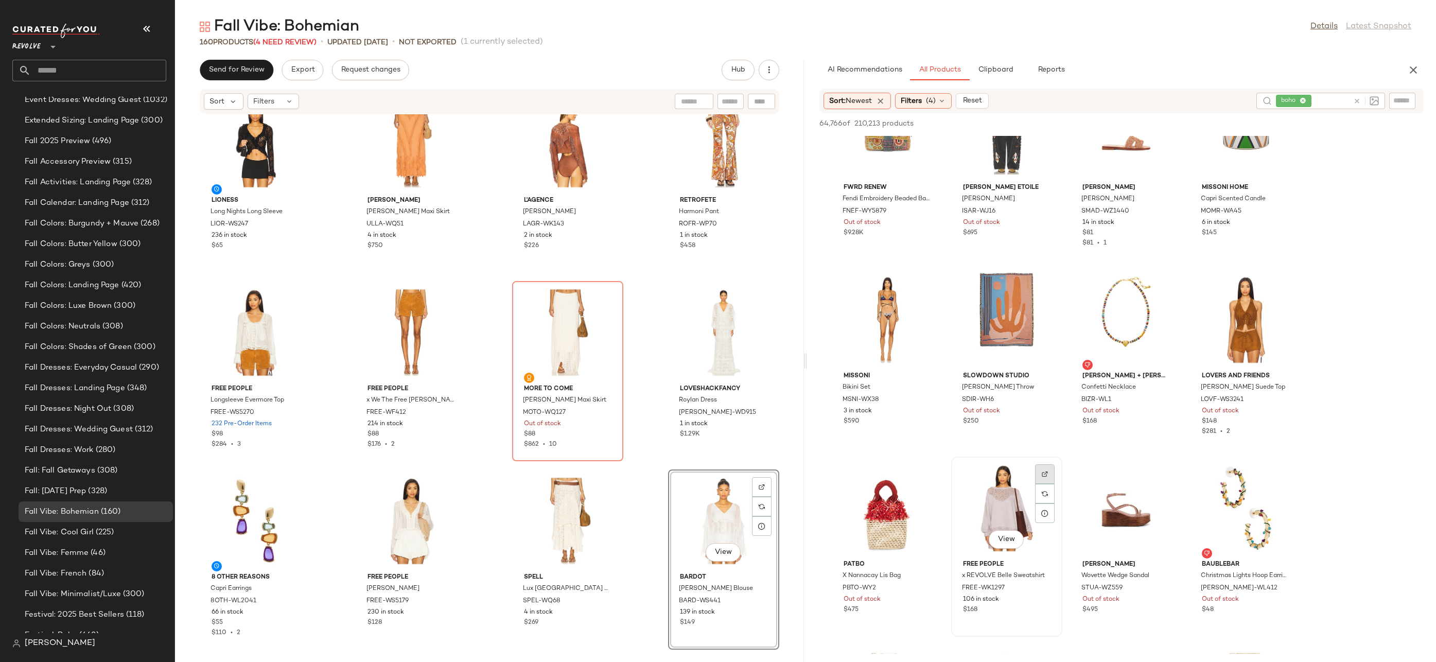
click at [1051, 484] on div at bounding box center [1045, 494] width 20 height 20
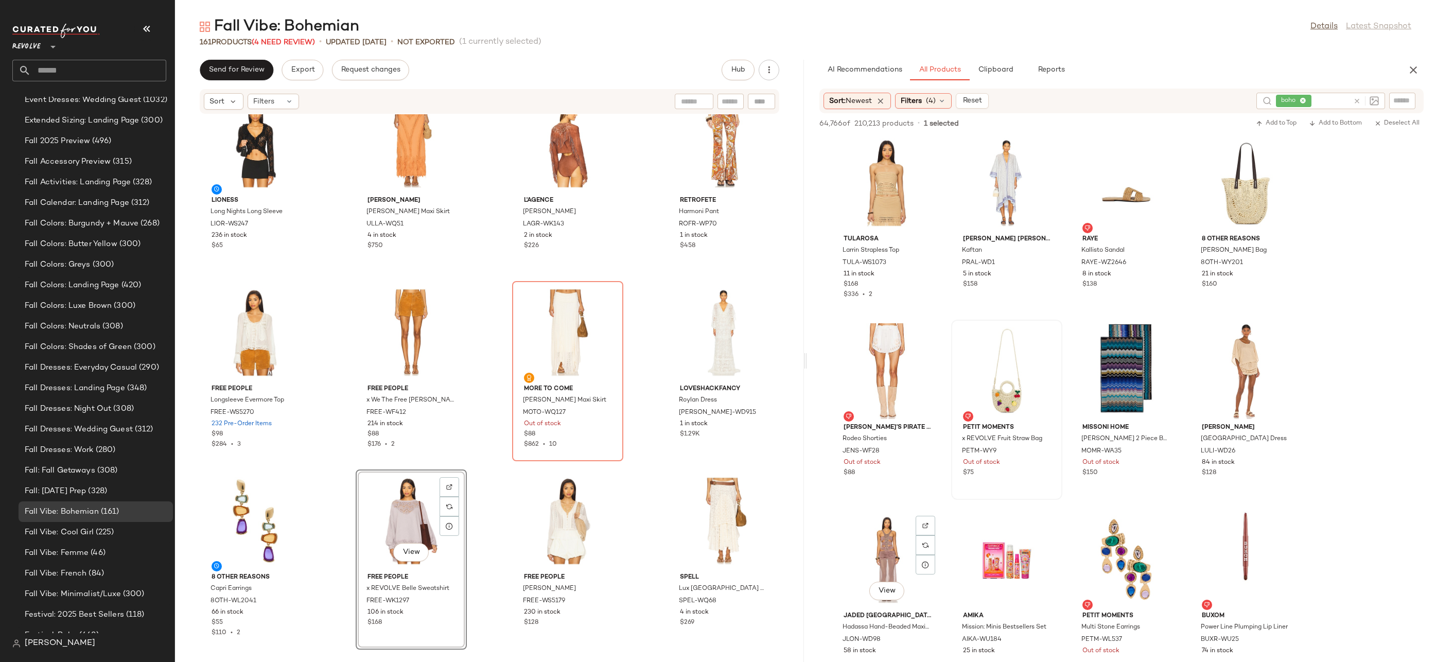
scroll to position [26911, 0]
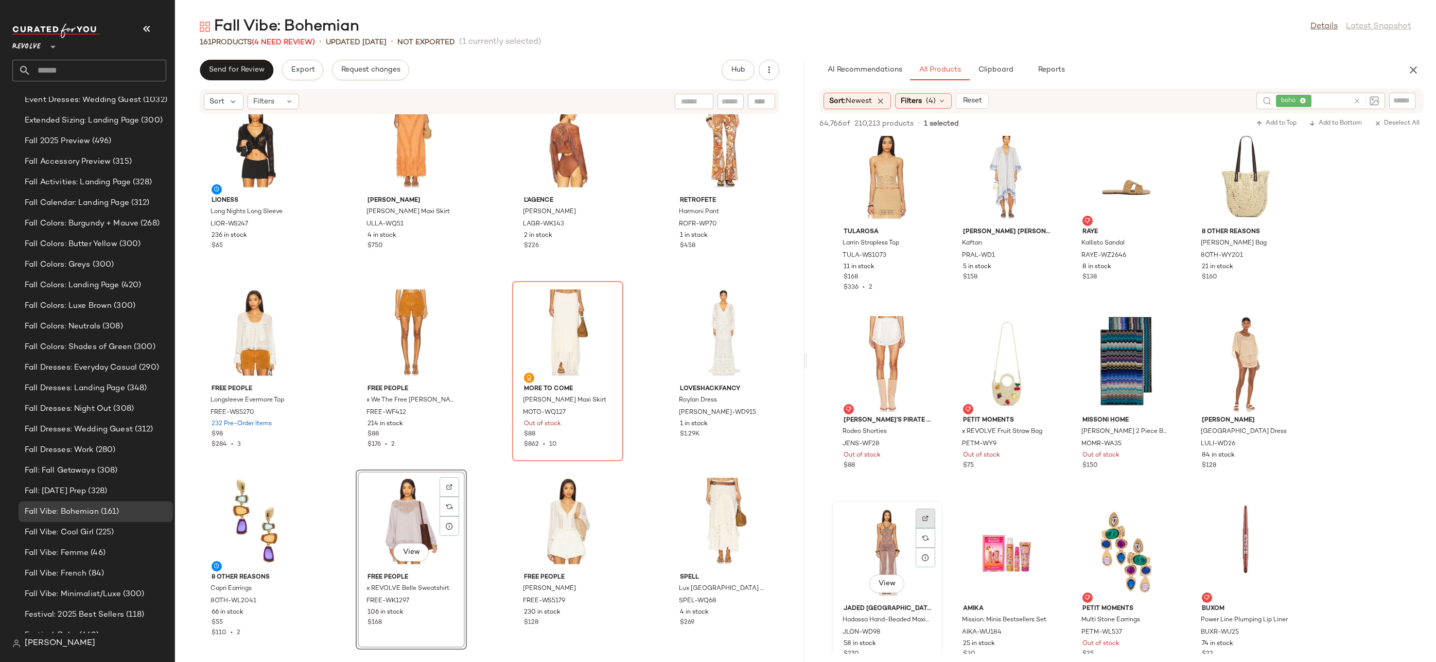
click at [925, 518] on img at bounding box center [926, 518] width 6 height 6
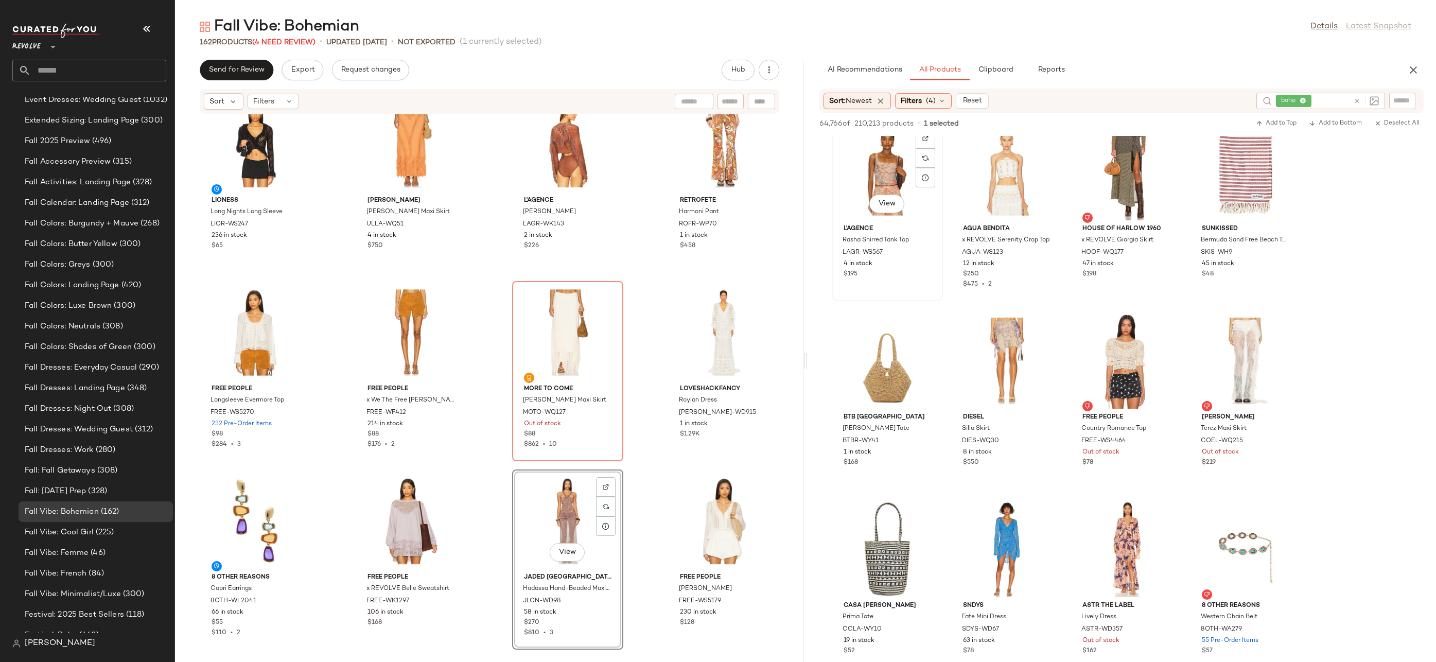
scroll to position [27495, 0]
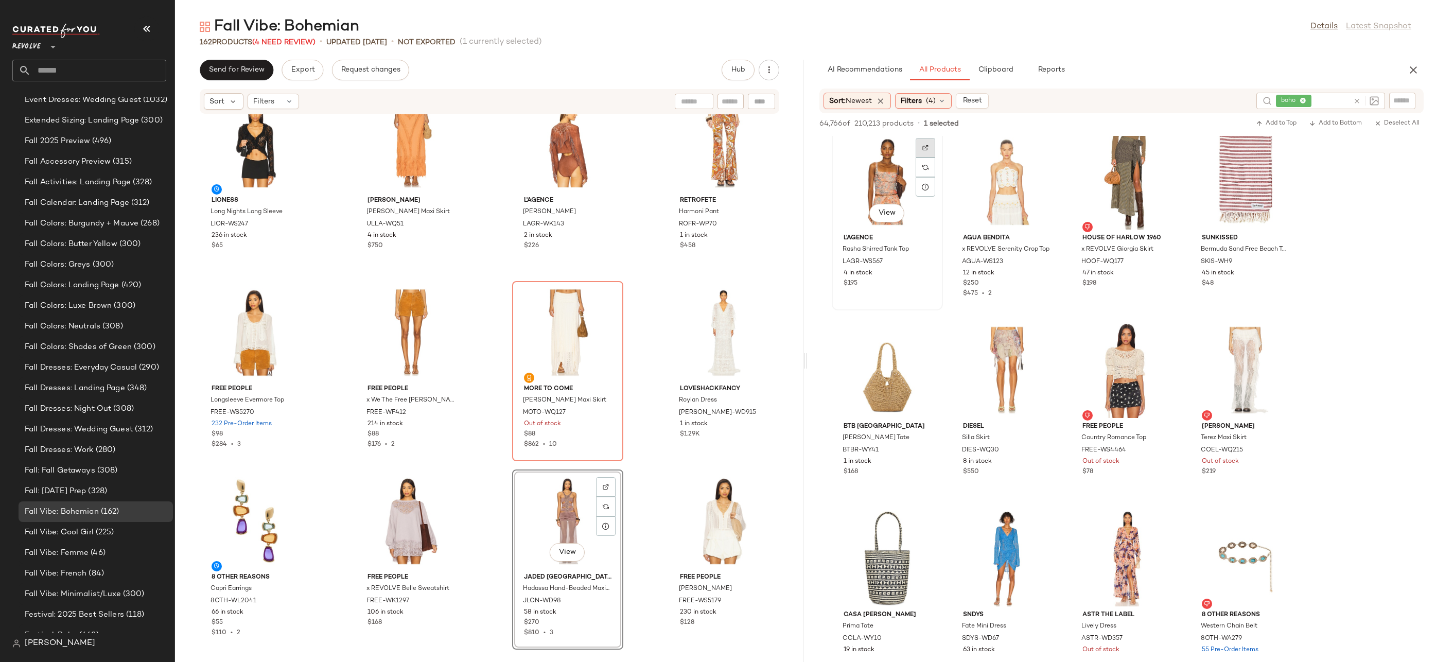
click at [931, 158] on div at bounding box center [926, 168] width 20 height 20
click at [922, 262] on img "button" at bounding box center [924, 262] width 6 height 6
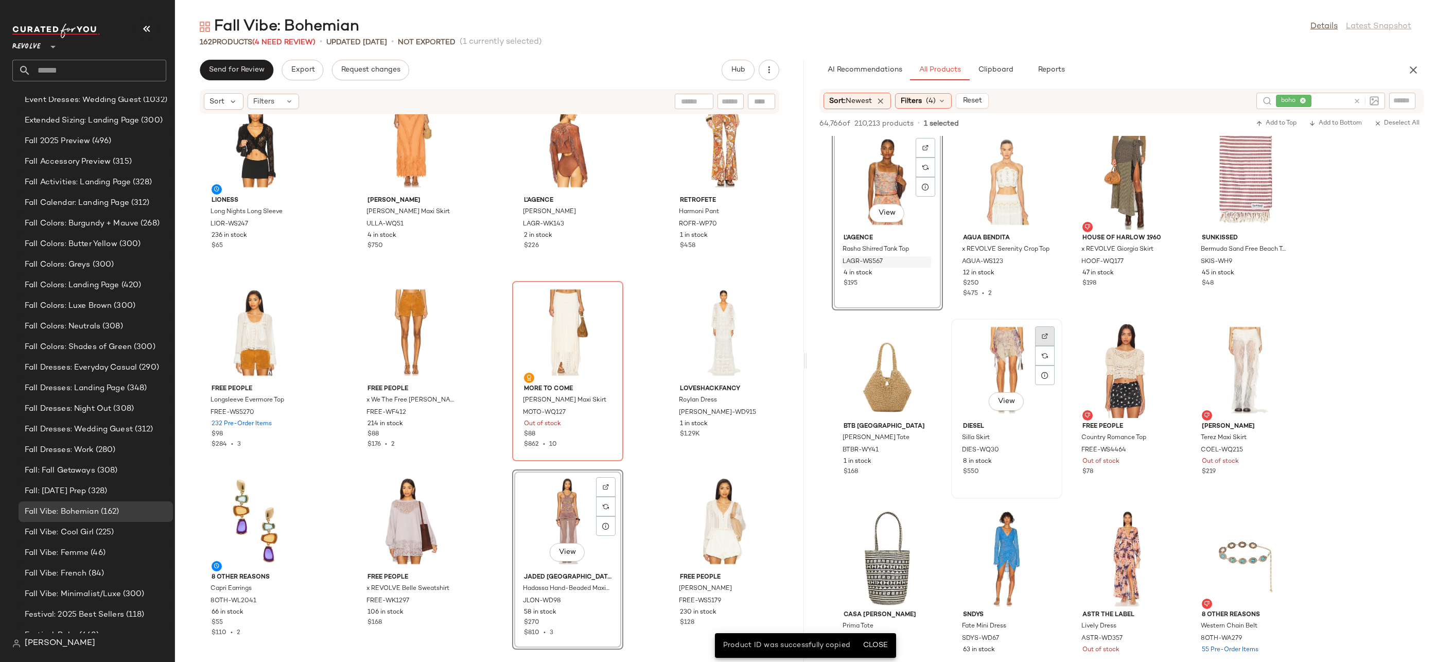
click at [1046, 334] on img at bounding box center [1045, 336] width 6 height 6
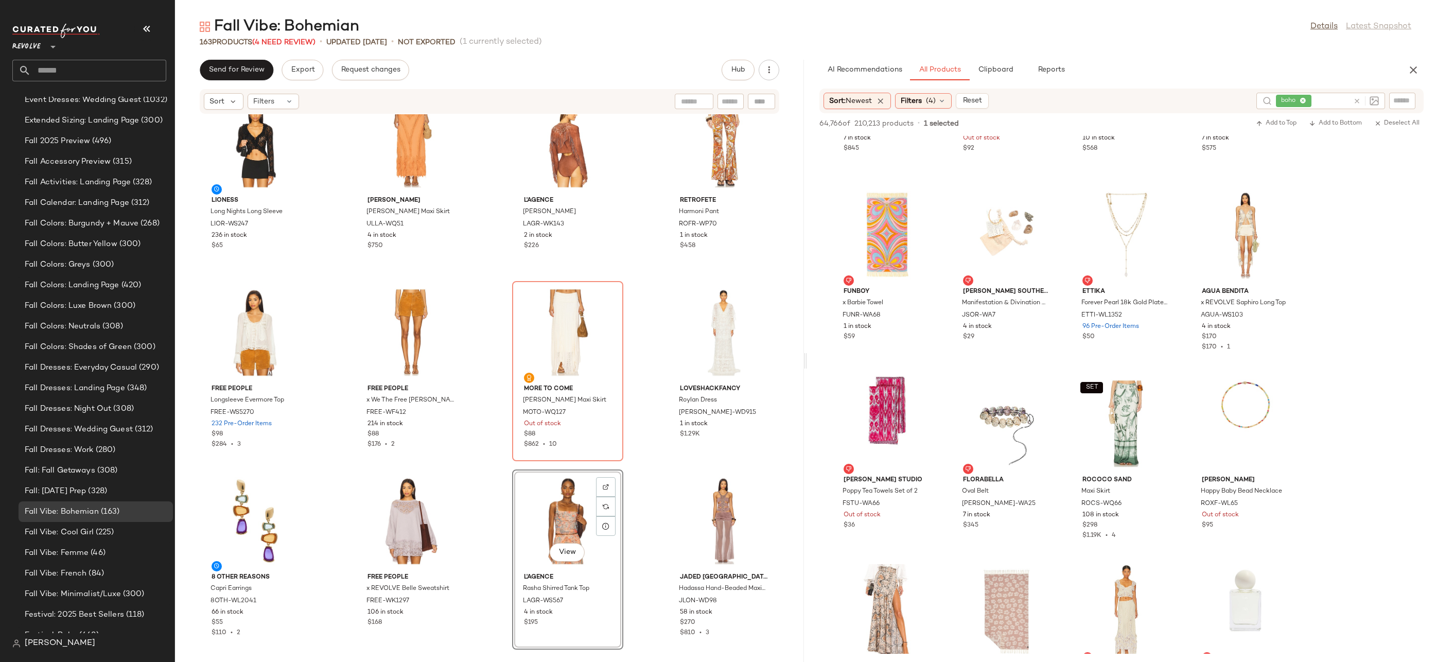
scroll to position [21994, 0]
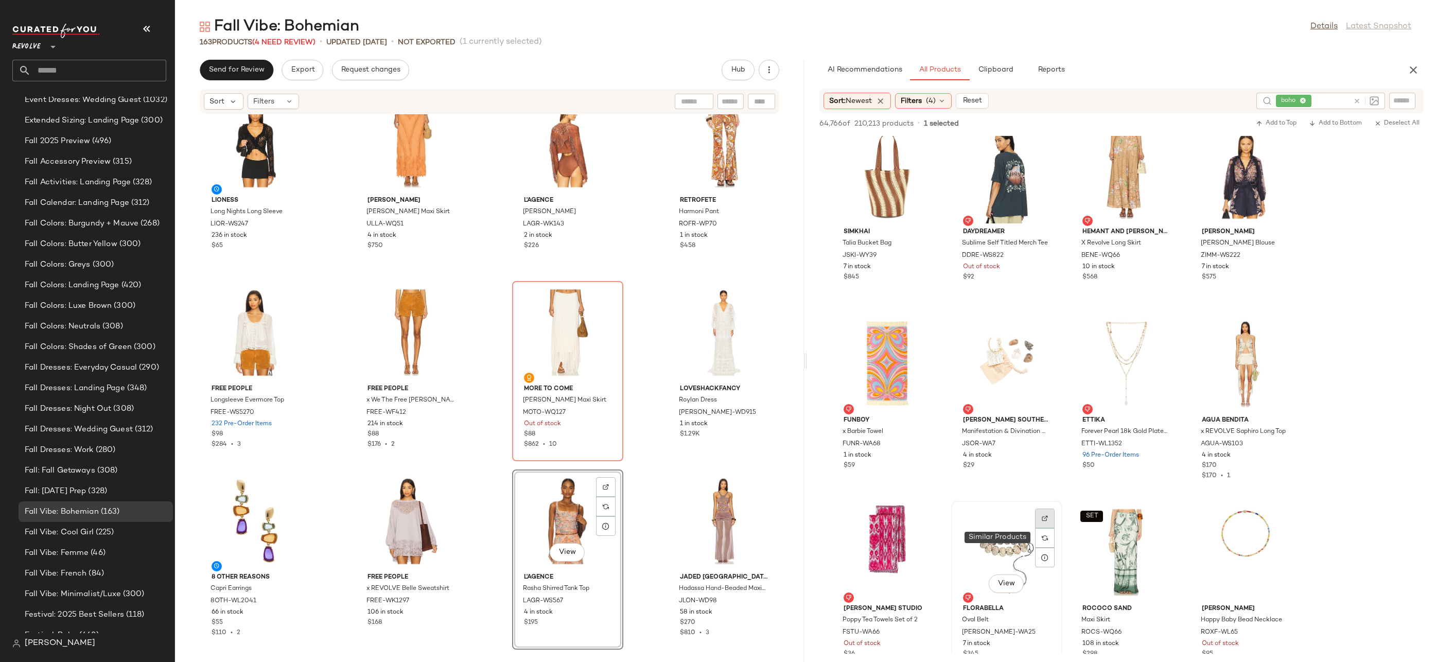
click at [1052, 528] on div at bounding box center [1045, 538] width 20 height 20
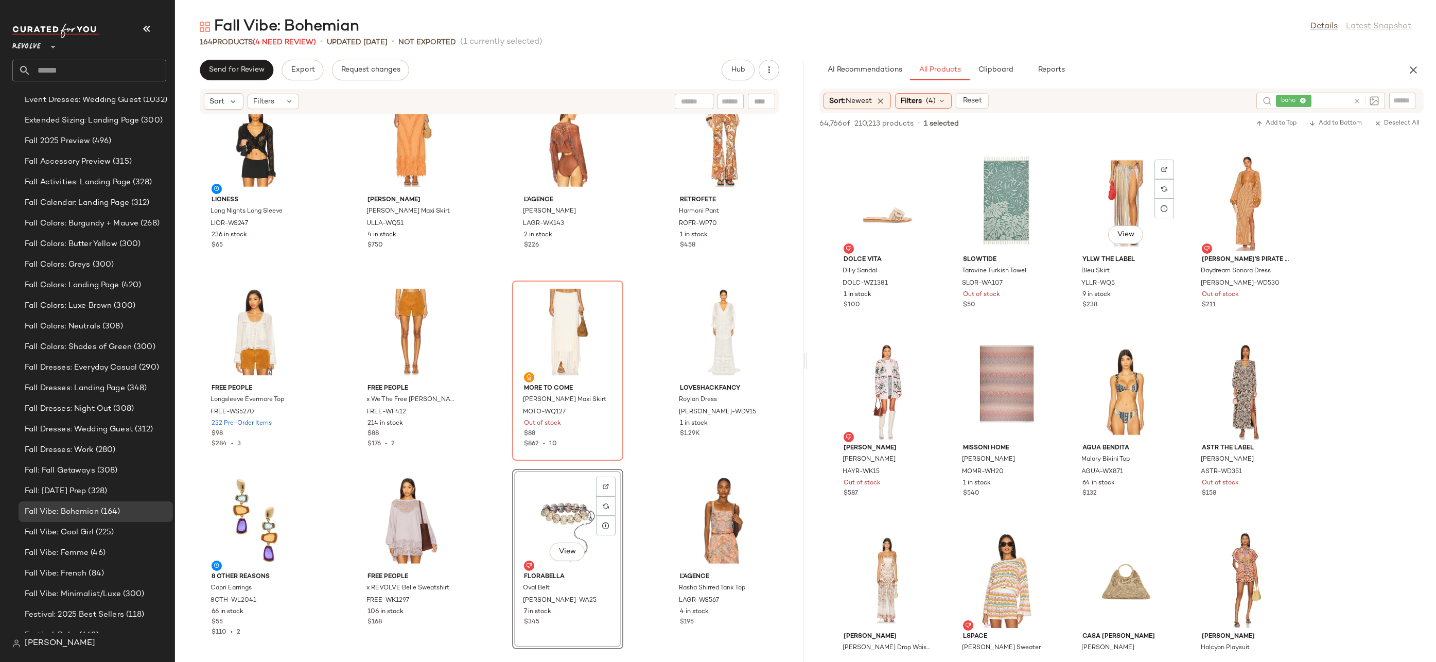
scroll to position [18824, 0]
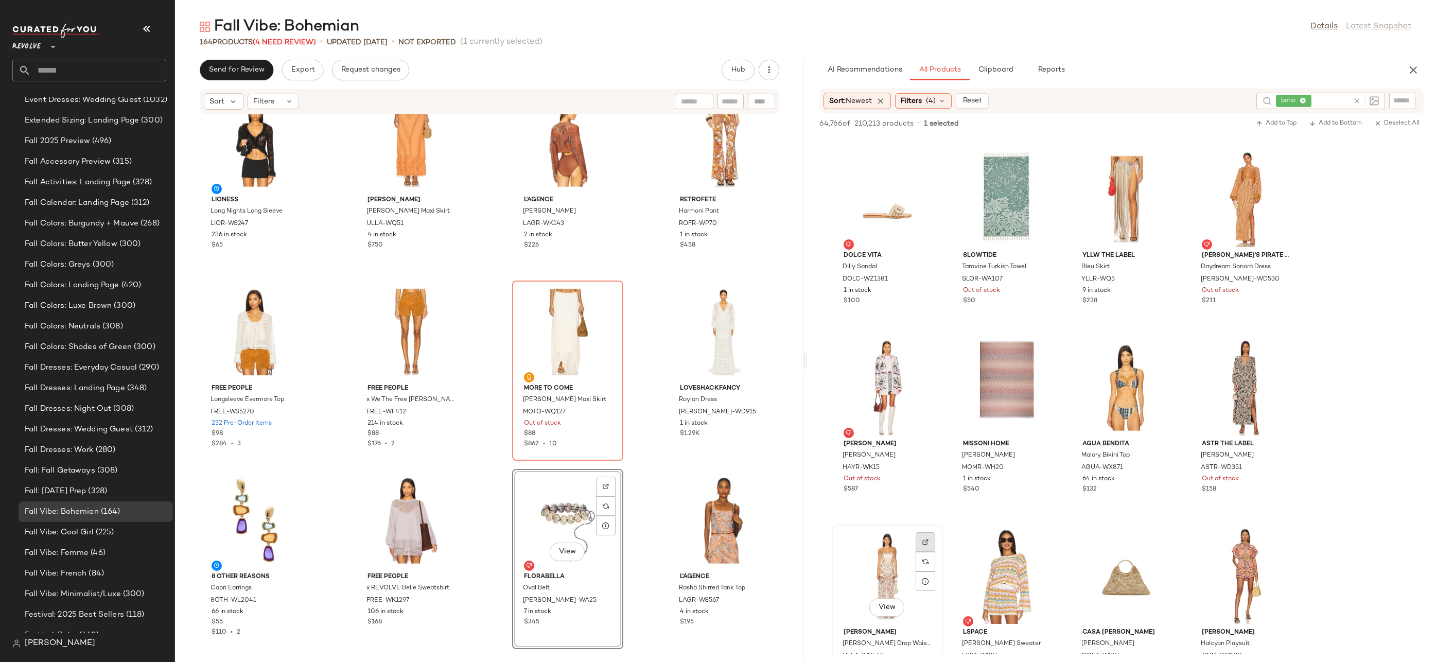
click at [927, 541] on img at bounding box center [926, 542] width 6 height 6
click at [1105, 186] on div "View" at bounding box center [1126, 199] width 104 height 96
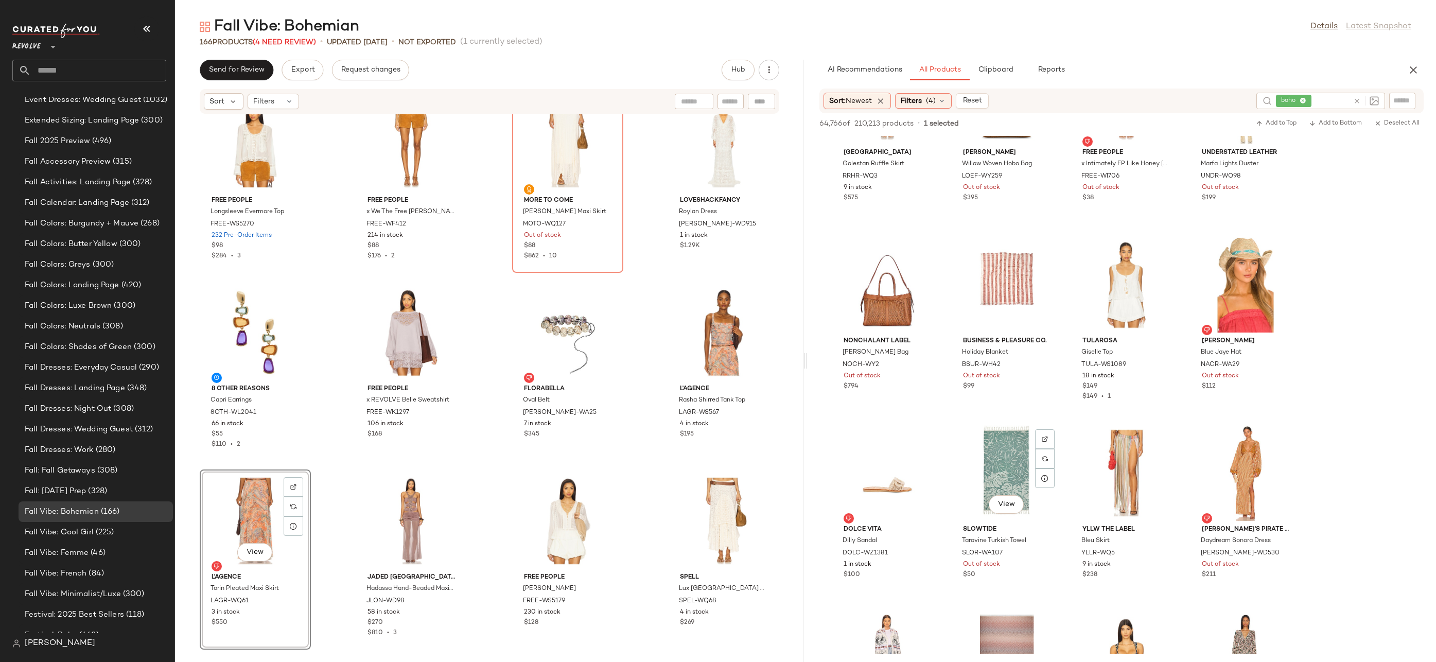
scroll to position [18485, 0]
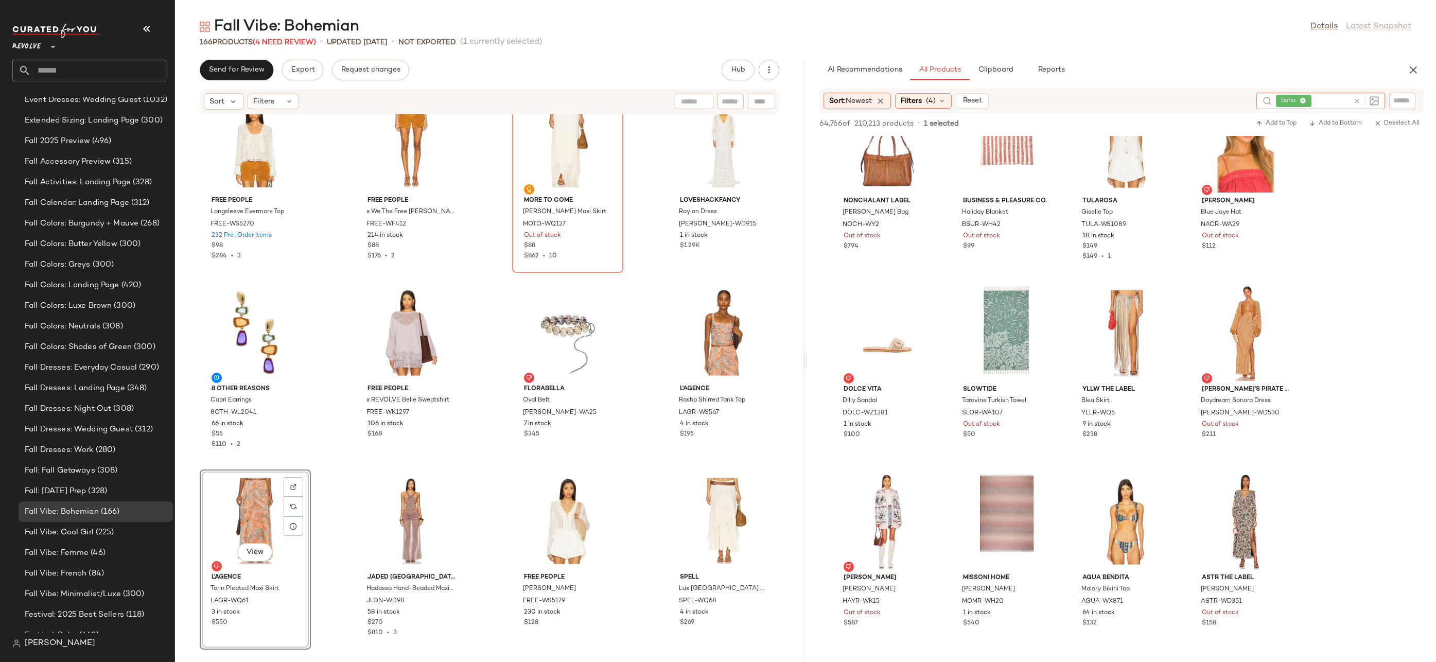
click at [1358, 102] on icon at bounding box center [1357, 101] width 8 height 8
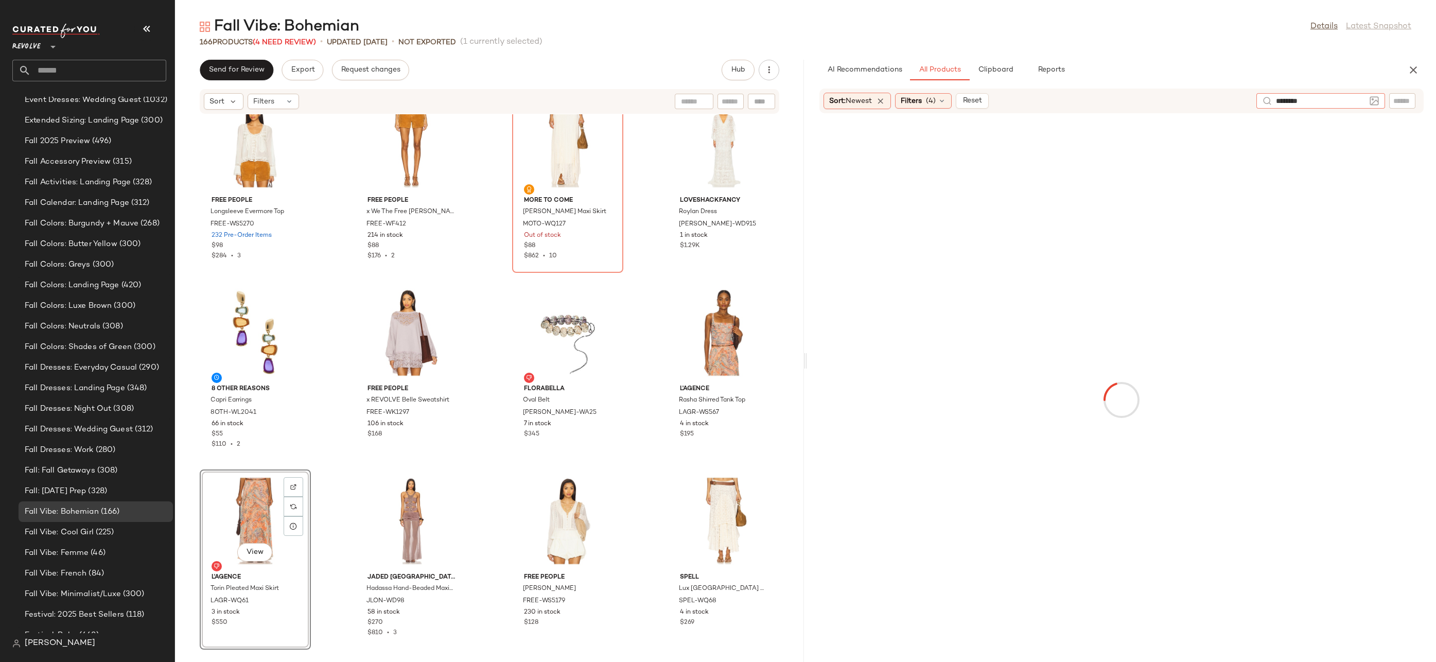
type input "*********"
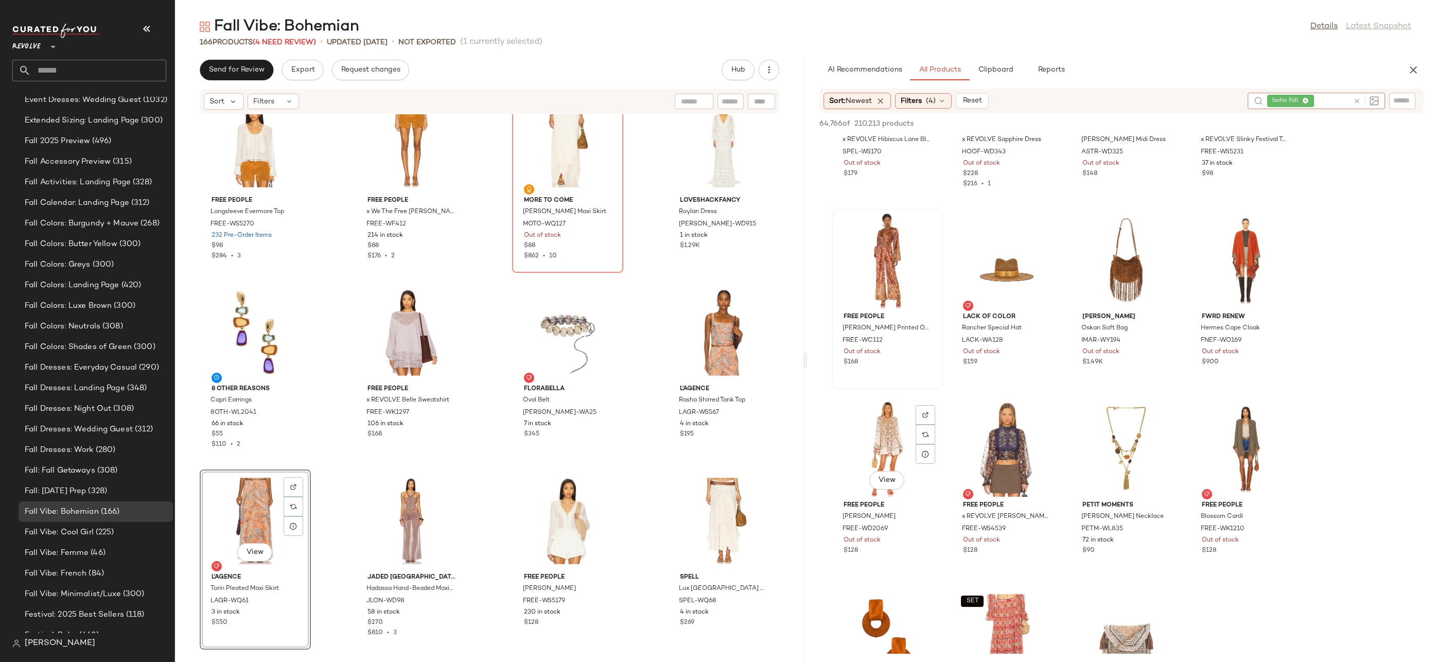
scroll to position [445, 0]
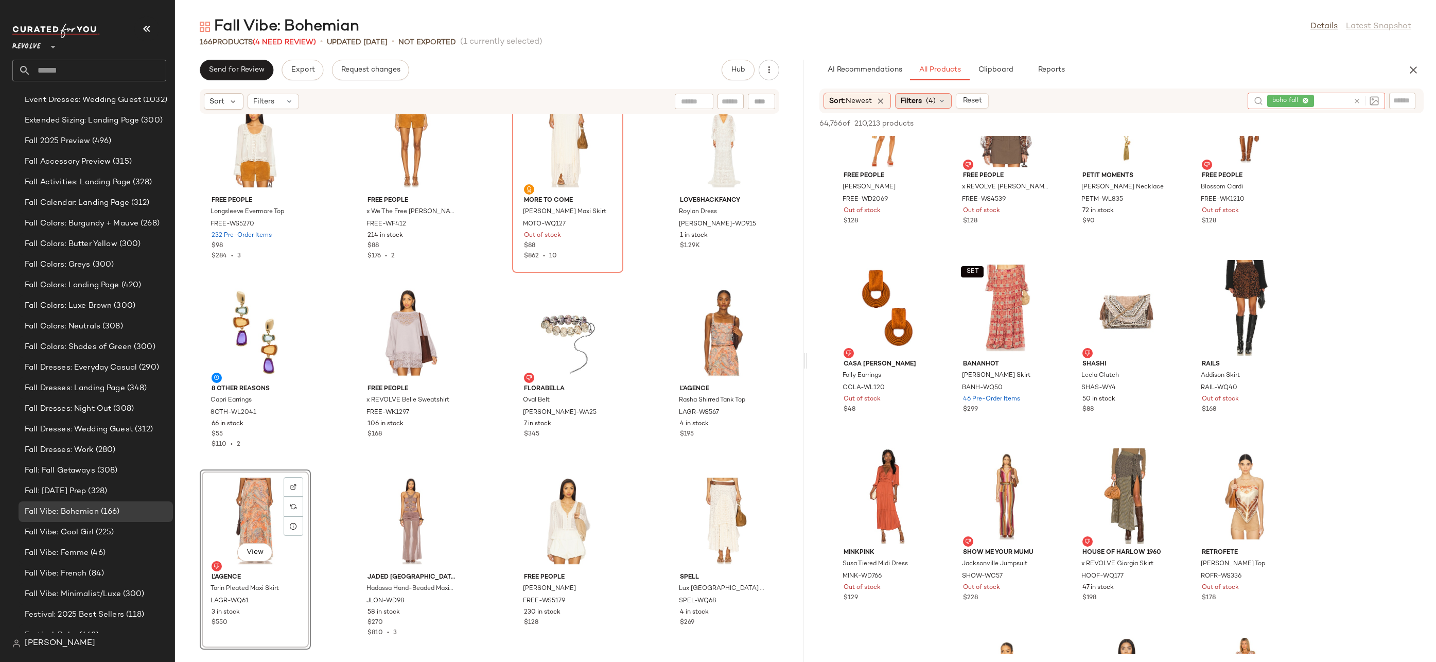
click at [935, 102] on span "(4)" at bounding box center [931, 101] width 10 height 11
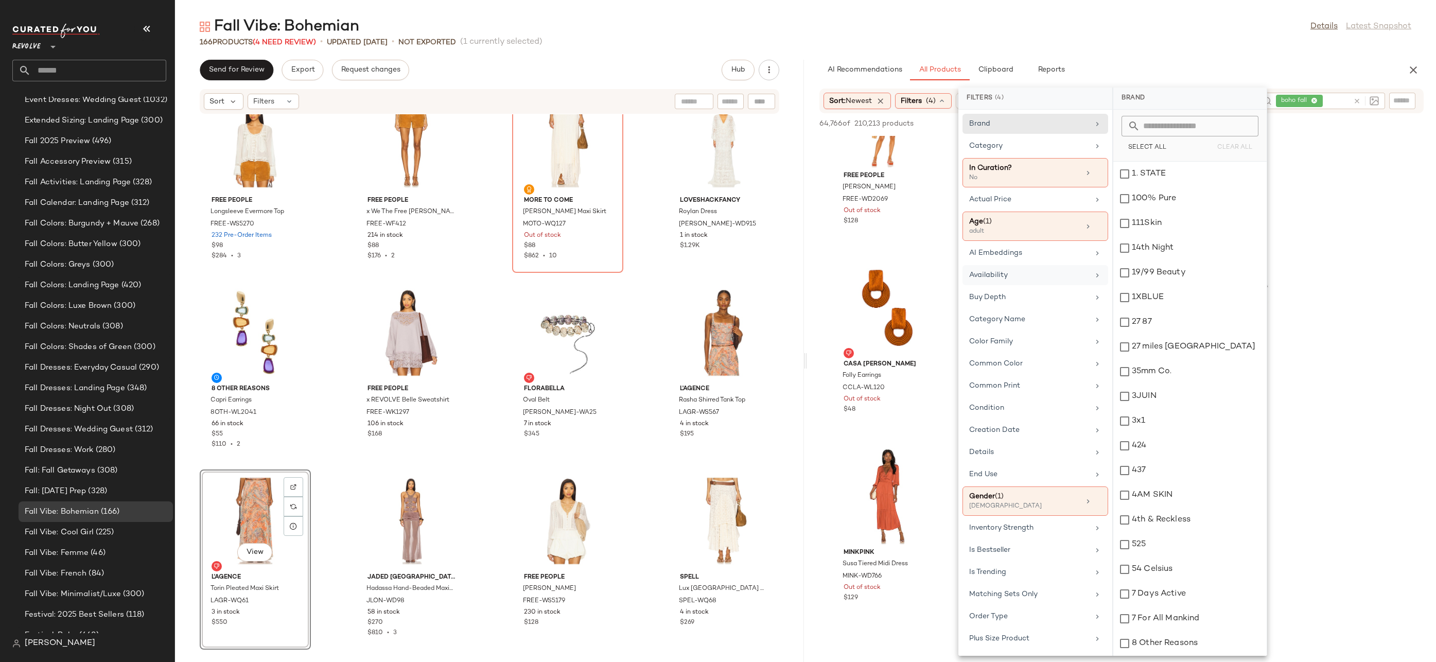
click at [1097, 272] on icon at bounding box center [1097, 275] width 8 height 8
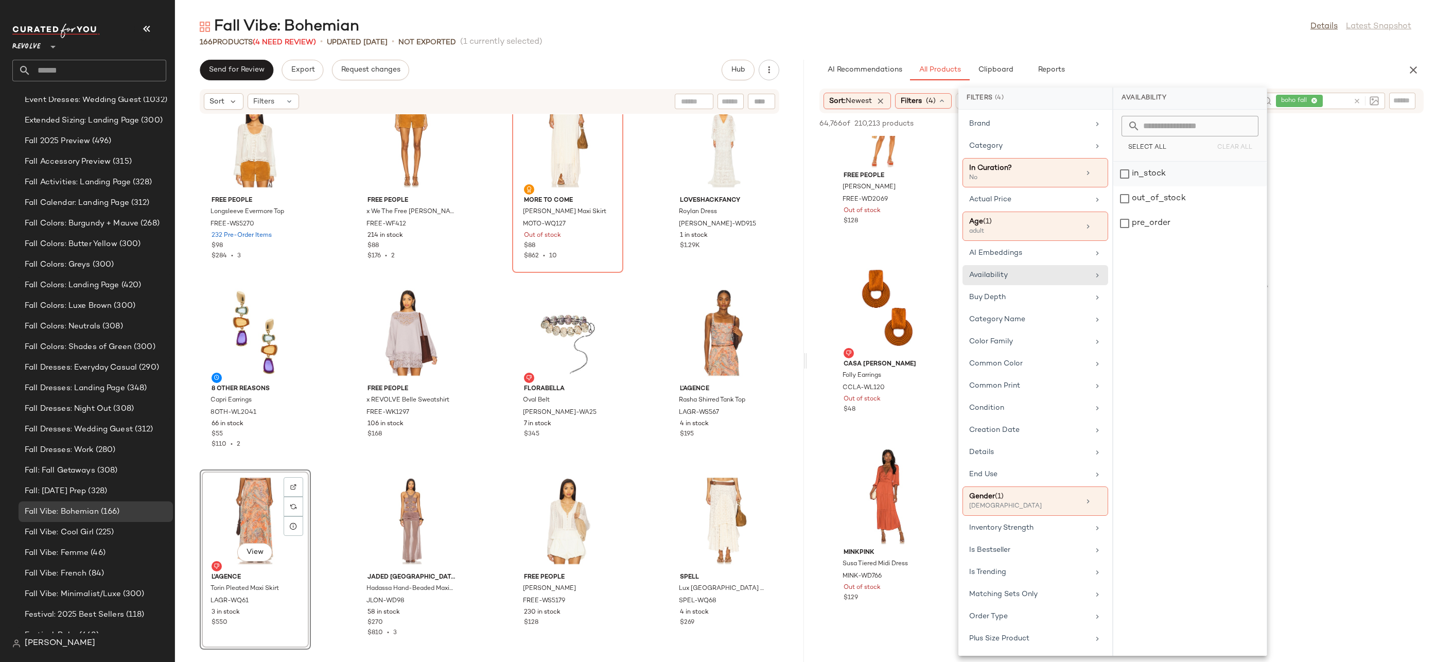
click at [1160, 186] on div "in_stock" at bounding box center [1190, 198] width 153 height 25
click at [1147, 220] on div "pre_order" at bounding box center [1190, 223] width 153 height 25
click at [1231, 2] on main "Fall Vibe: Bohemian Details Latest Snapshot 166 Products (4 Need Review) • upda…" at bounding box center [718, 331] width 1436 height 662
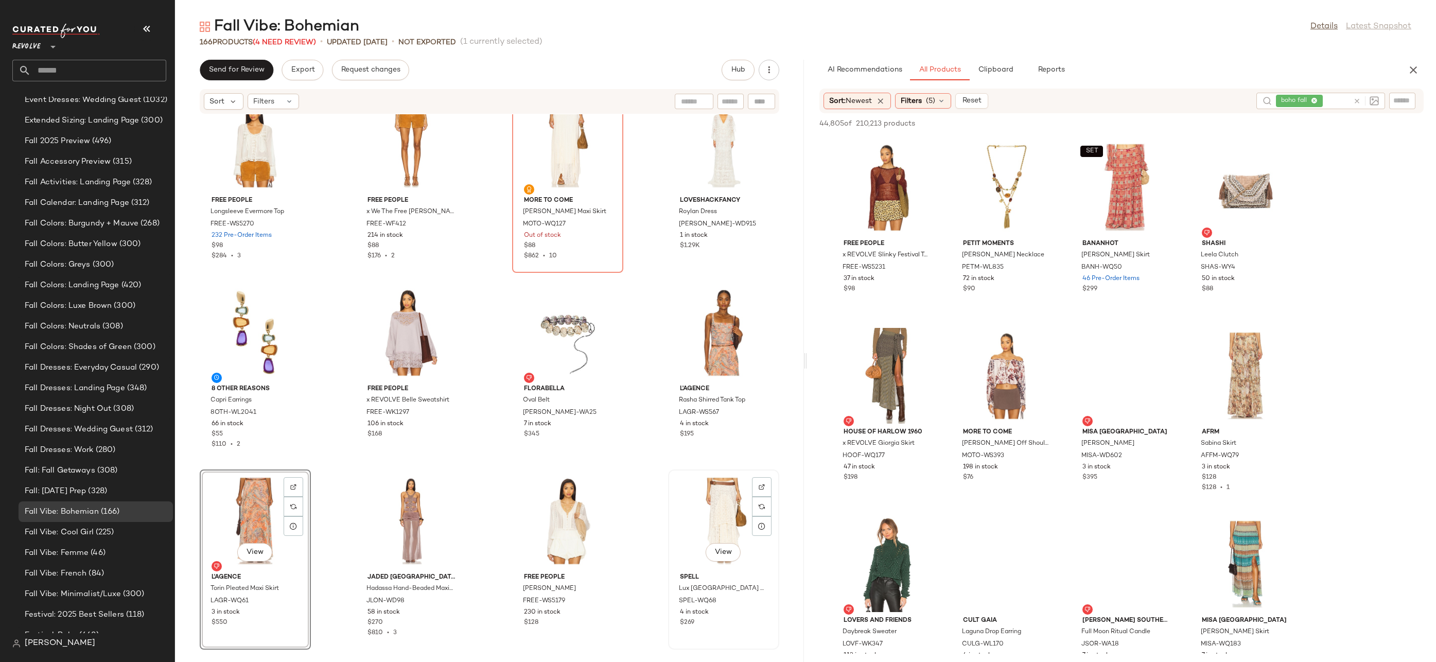
scroll to position [7380, 0]
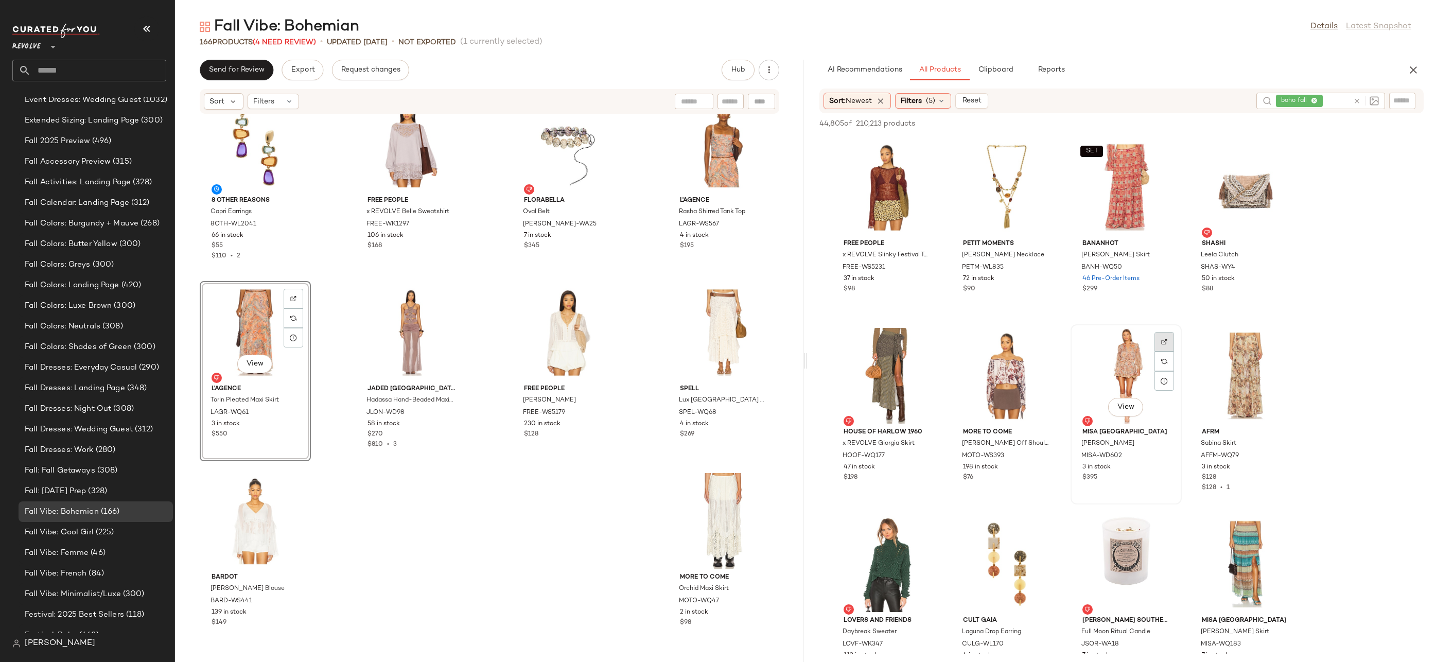
click at [1165, 341] on img at bounding box center [1164, 342] width 6 height 6
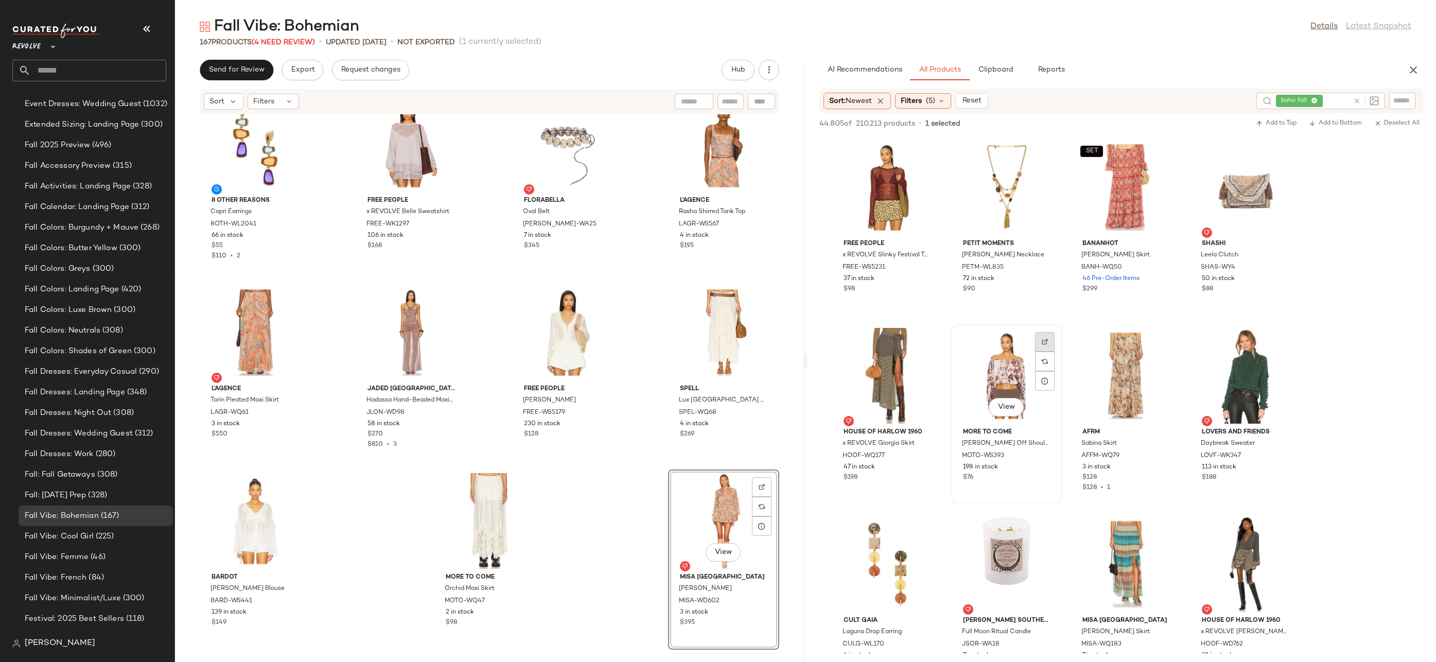
scroll to position [1902, 0]
click at [1042, 342] on img at bounding box center [1045, 342] width 6 height 6
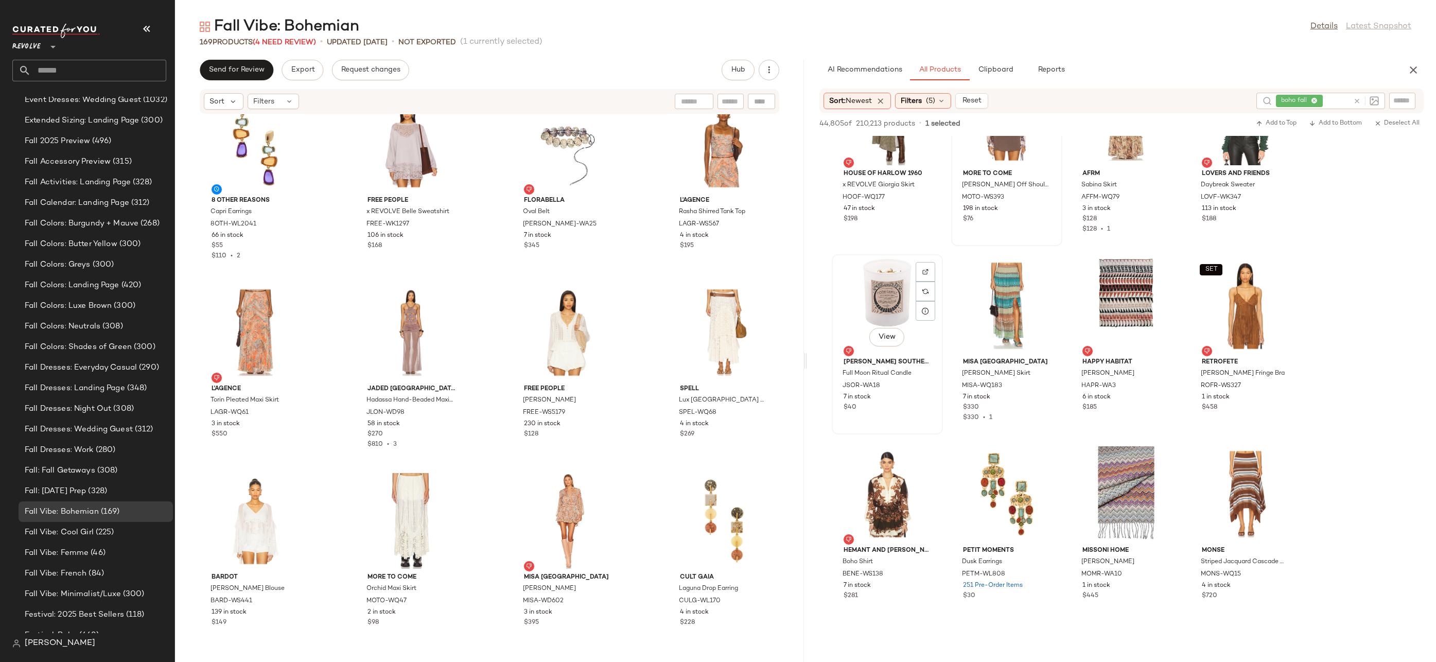
scroll to position [457, 0]
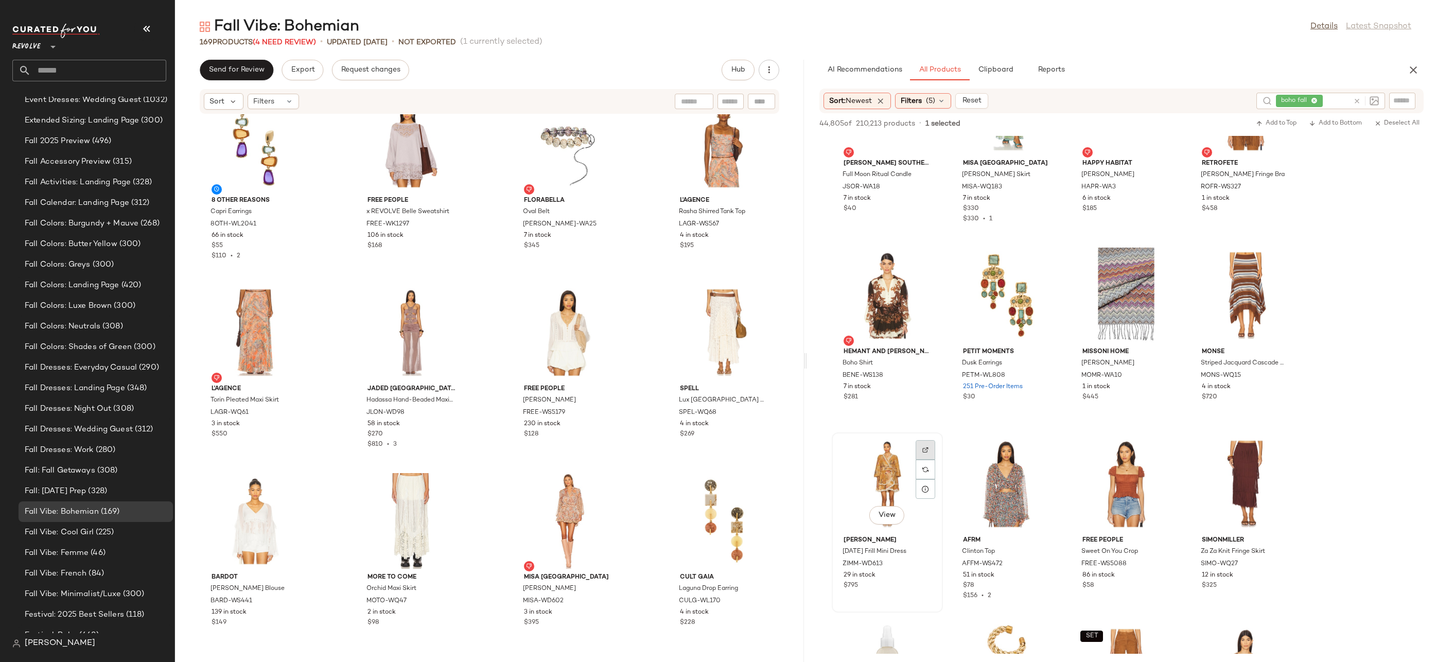
click at [933, 460] on div at bounding box center [926, 470] width 20 height 20
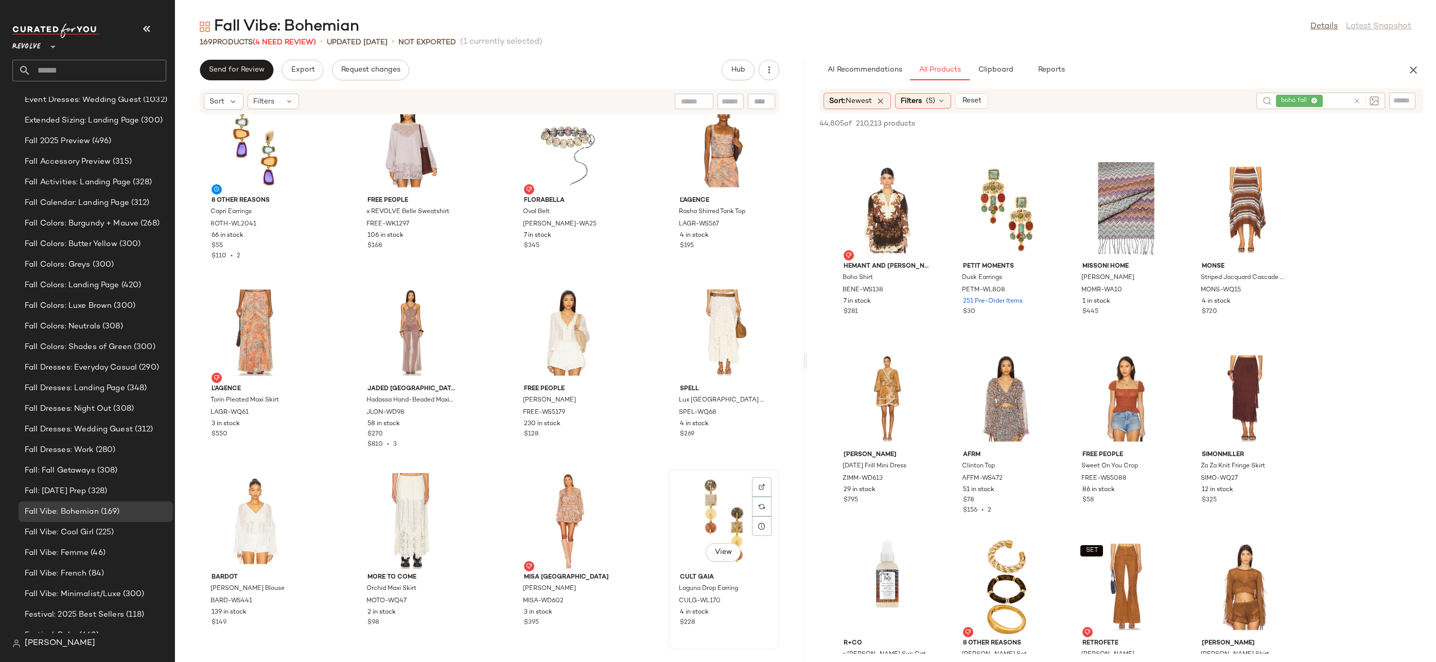
scroll to position [7552, 0]
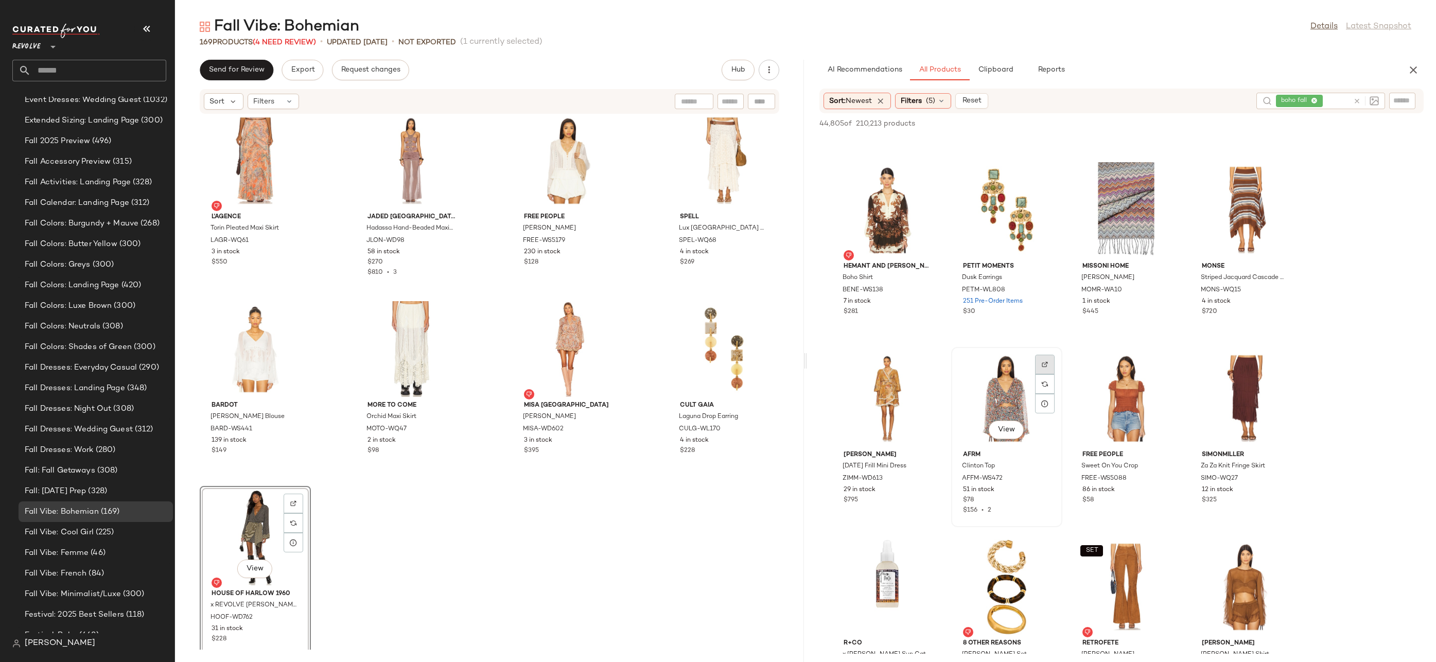
click at [1051, 374] on div at bounding box center [1045, 384] width 20 height 20
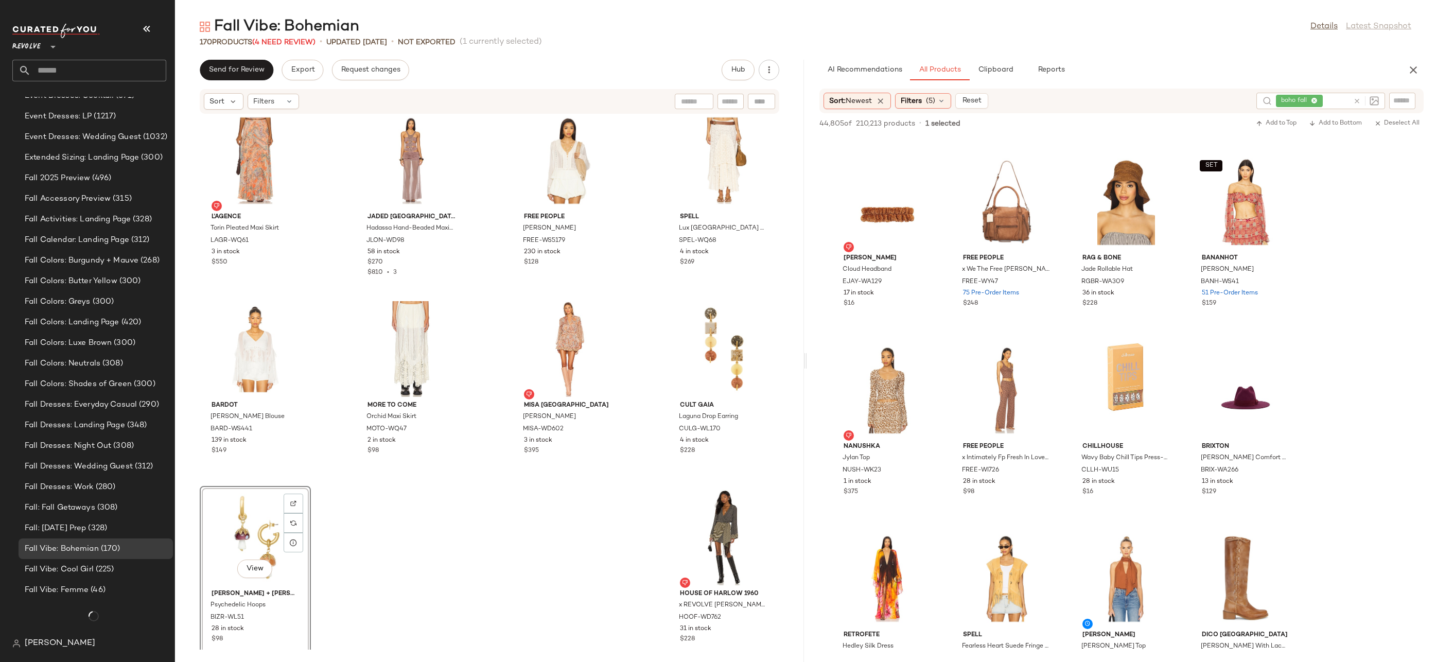
scroll to position [1902, 0]
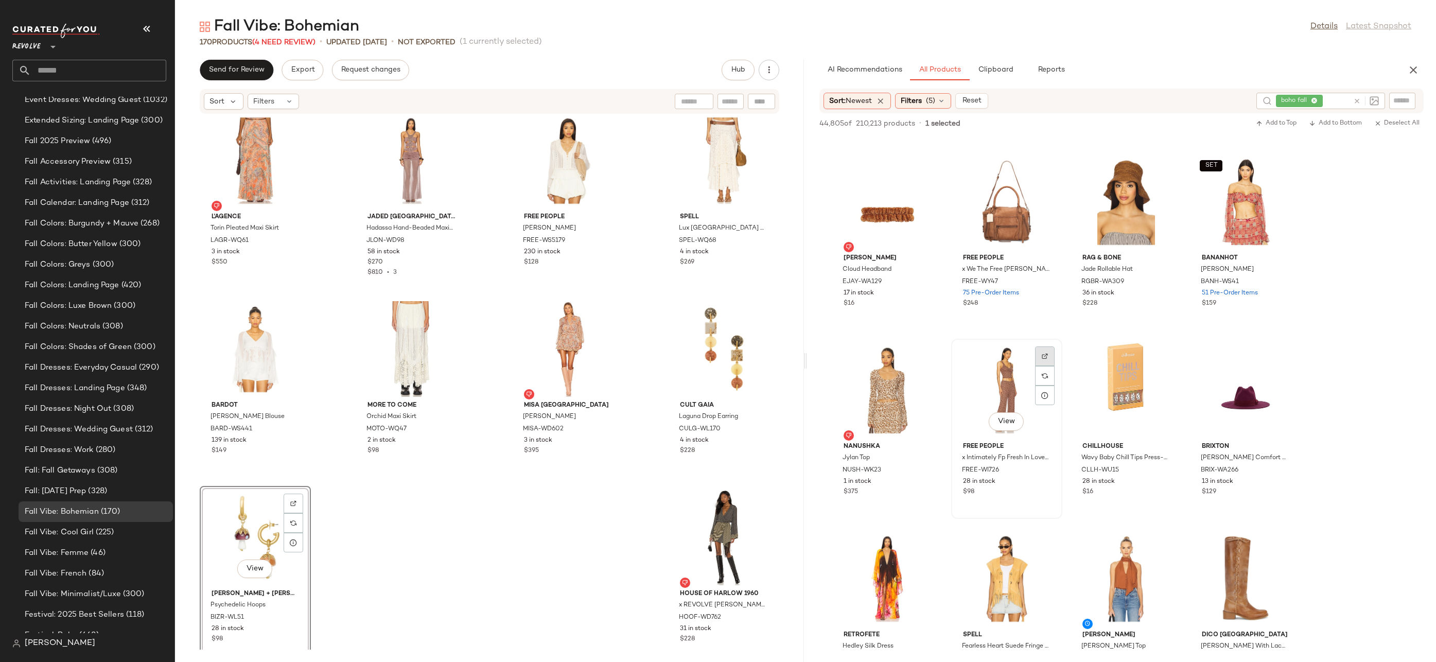
click at [1047, 355] on img at bounding box center [1045, 356] width 6 height 6
click at [927, 353] on img at bounding box center [926, 356] width 6 height 6
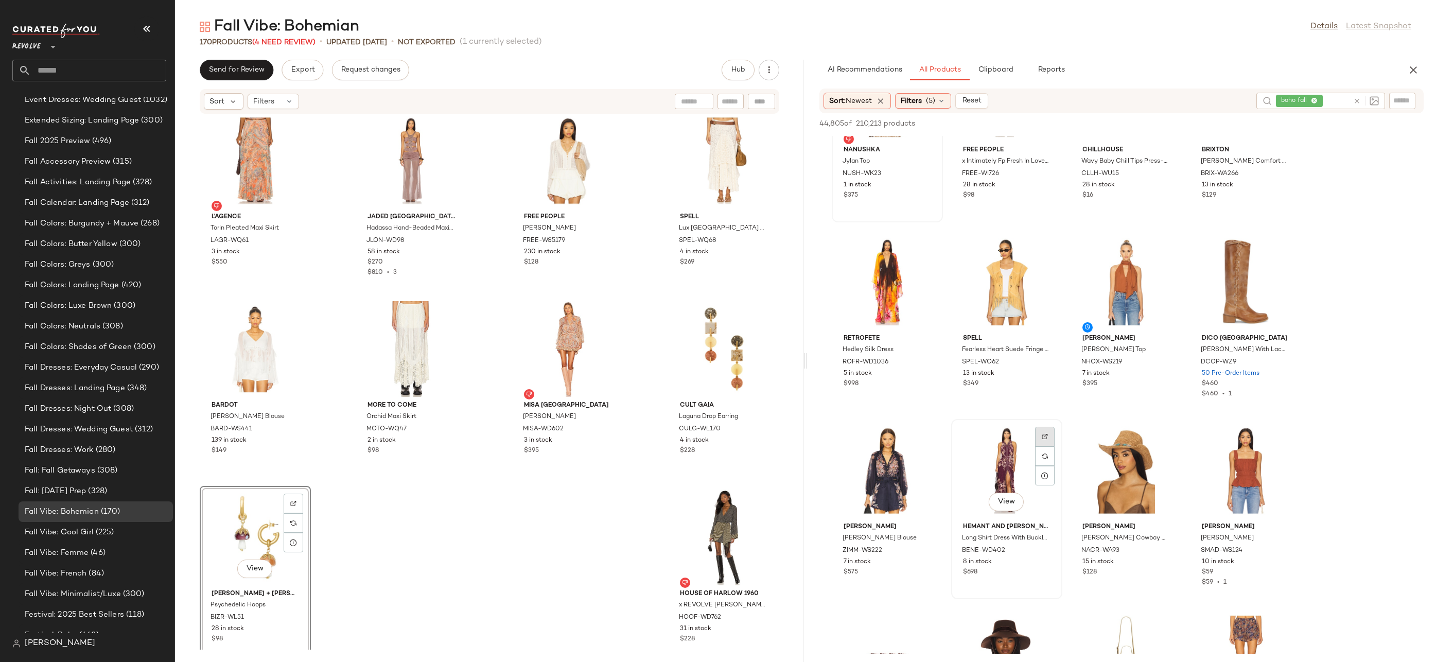
click at [1048, 436] on img at bounding box center [1045, 436] width 6 height 6
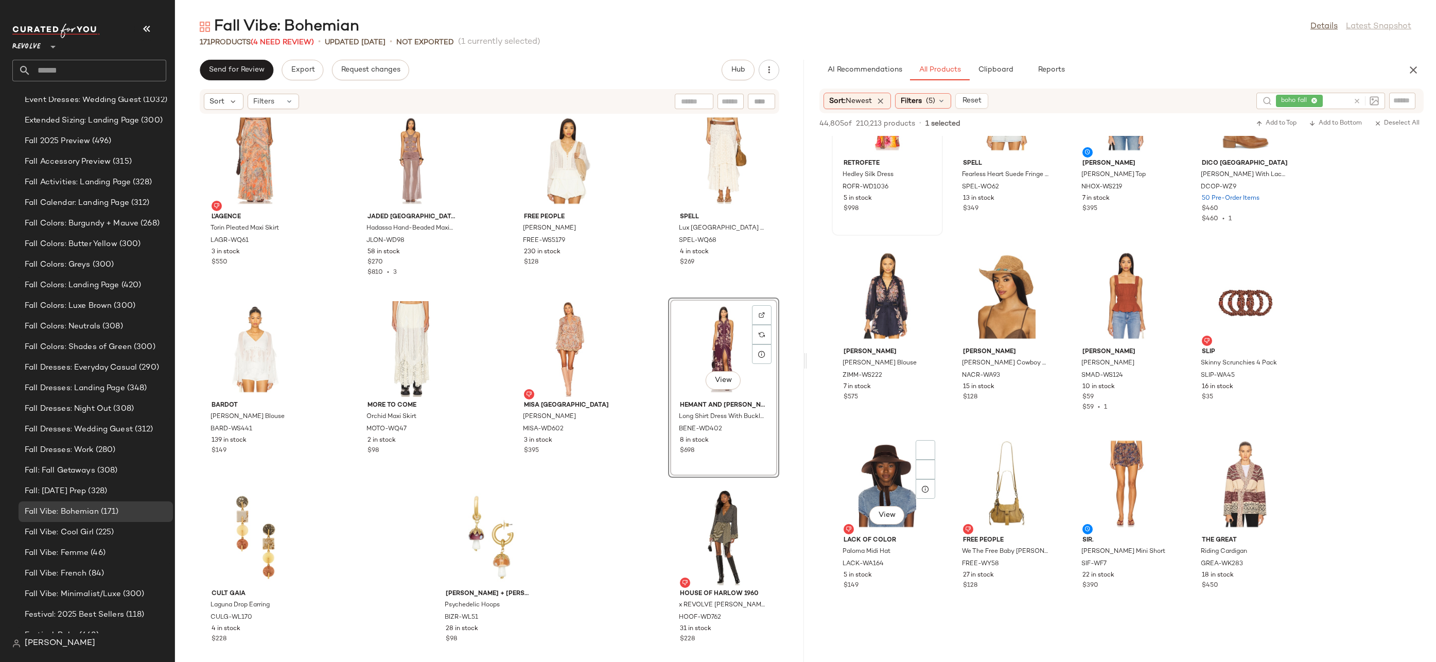
scroll to position [2947, 0]
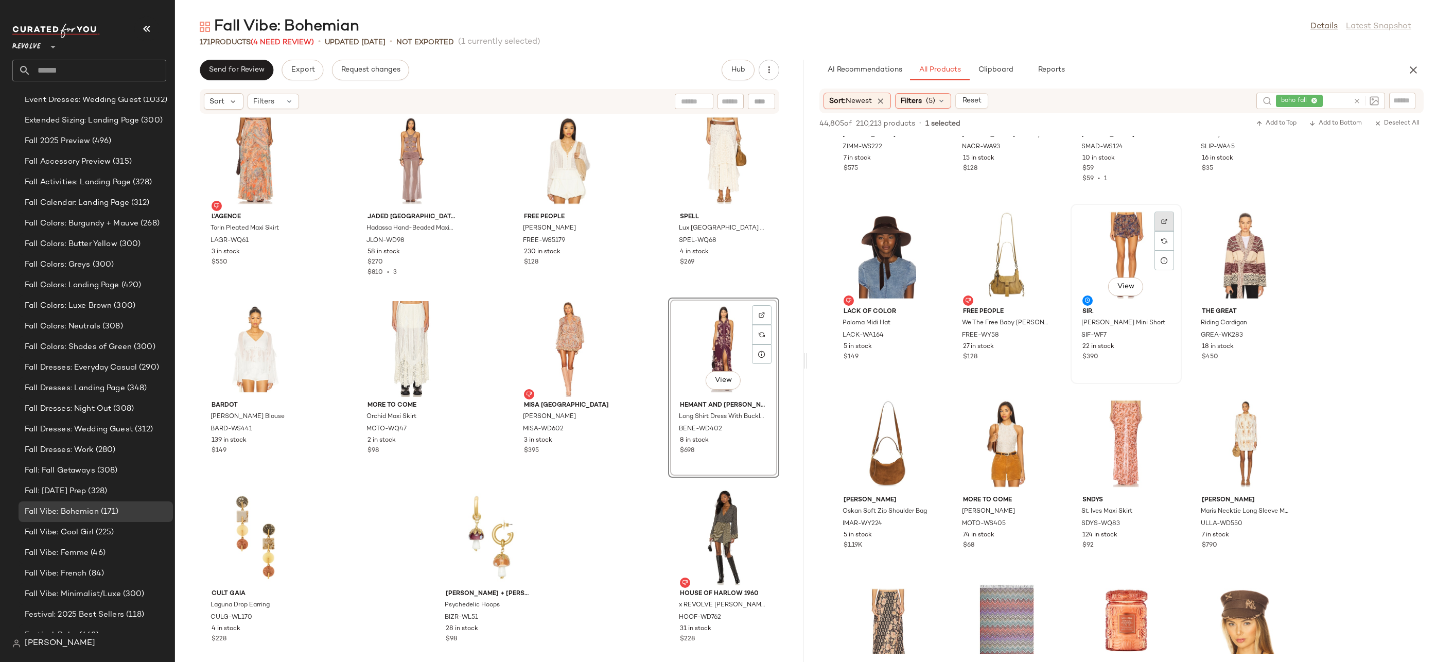
click at [1160, 231] on div at bounding box center [1165, 241] width 20 height 20
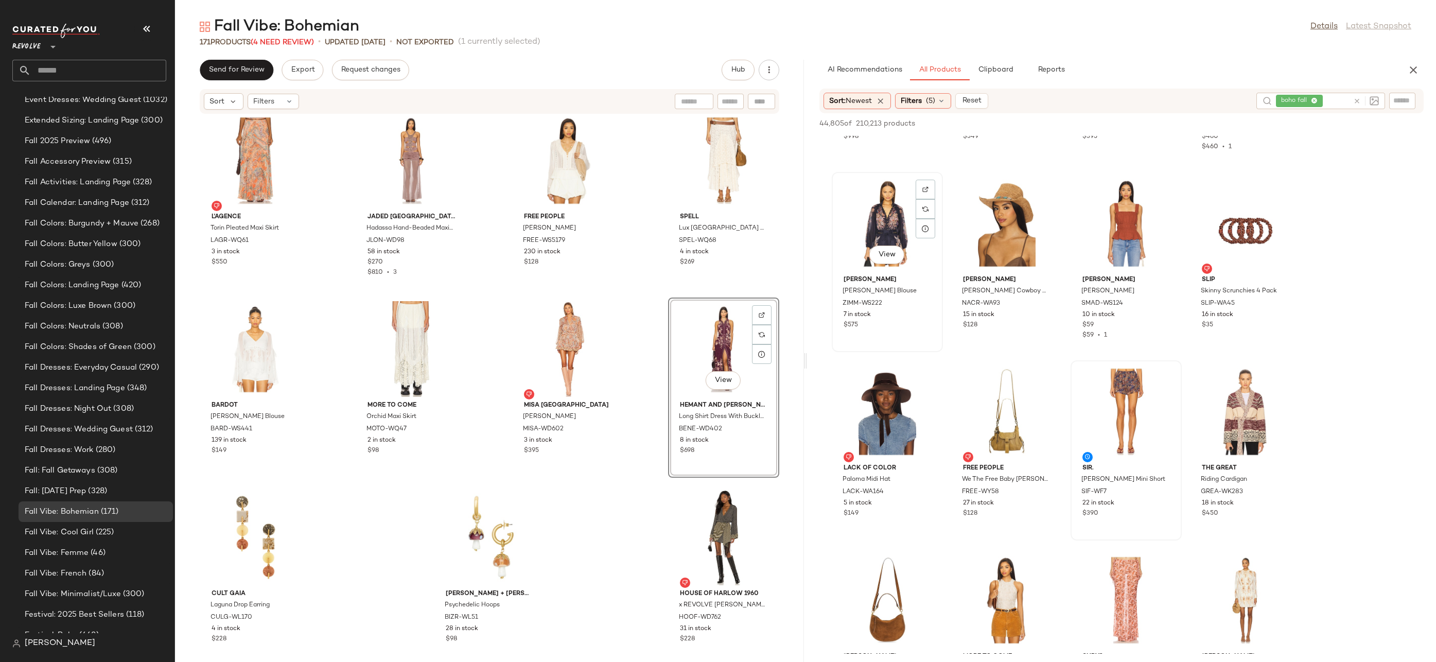
click at [889, 201] on div "View" at bounding box center [888, 224] width 104 height 96
click at [923, 187] on img at bounding box center [926, 189] width 6 height 6
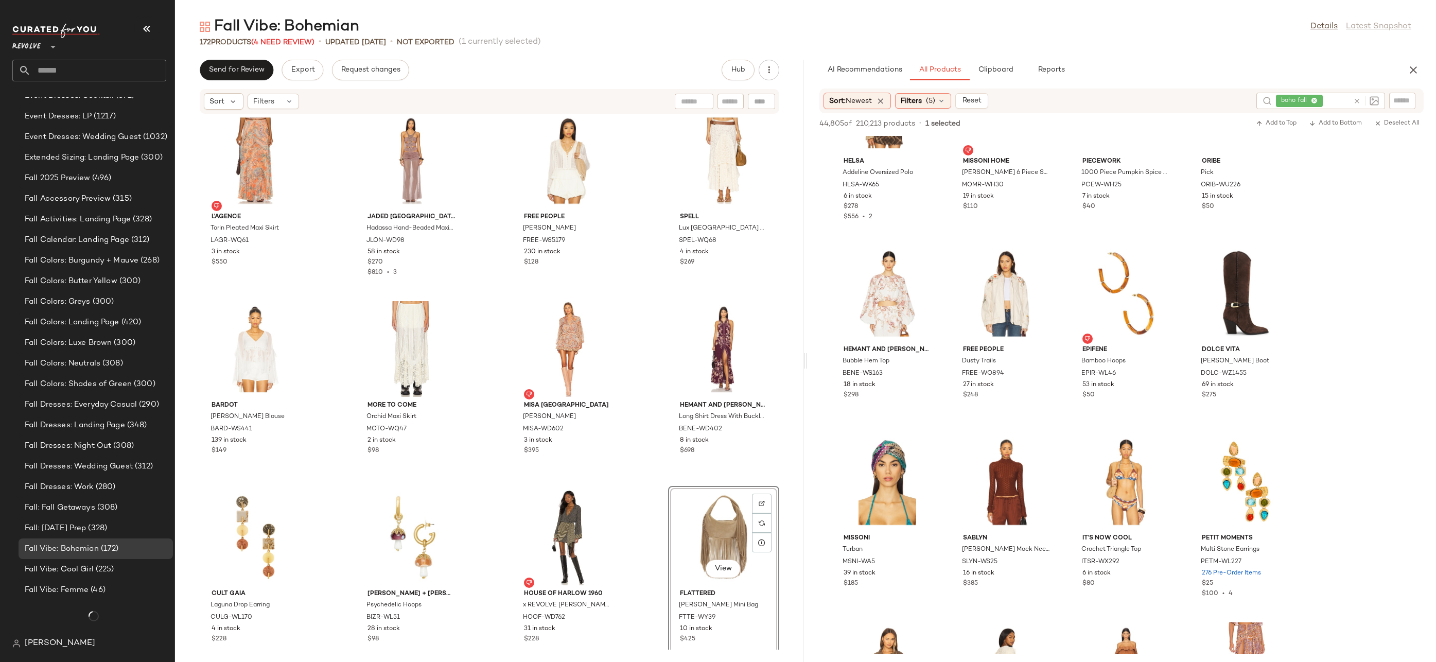
scroll to position [1902, 0]
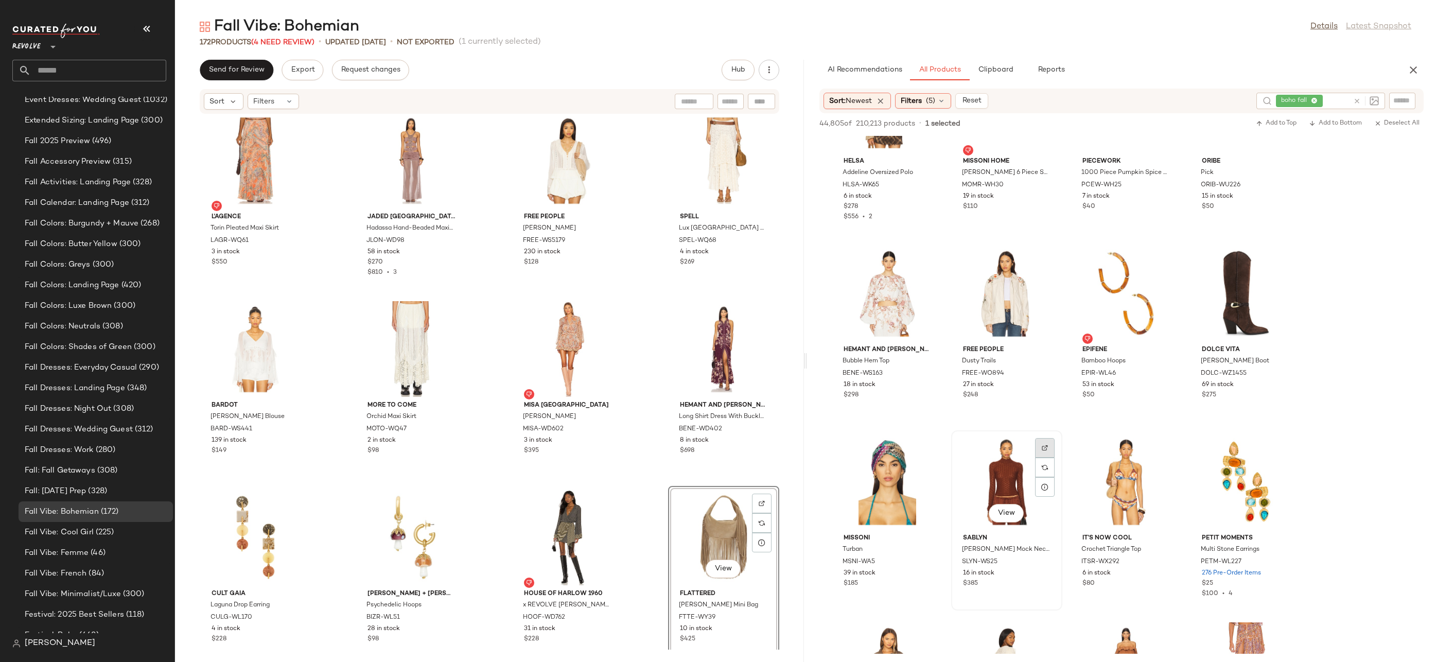
click at [1045, 458] on div at bounding box center [1045, 468] width 20 height 20
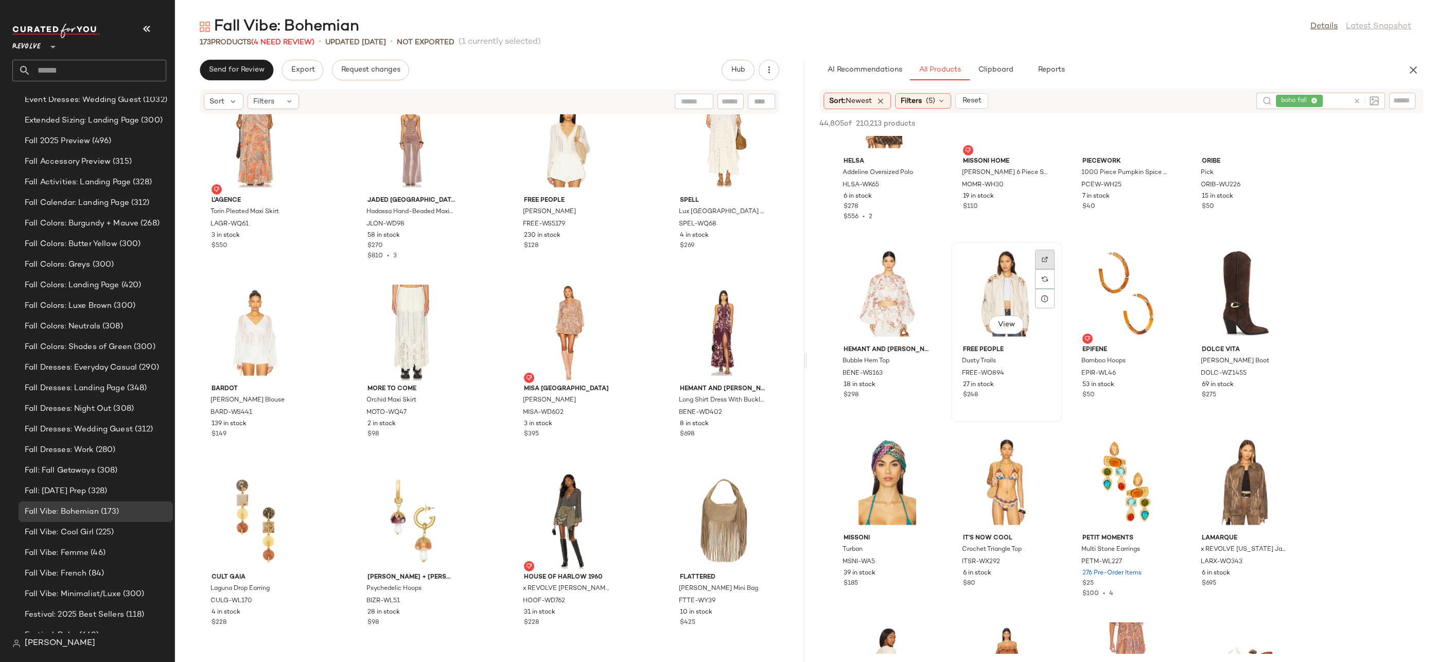
click at [1052, 269] on div at bounding box center [1045, 279] width 20 height 20
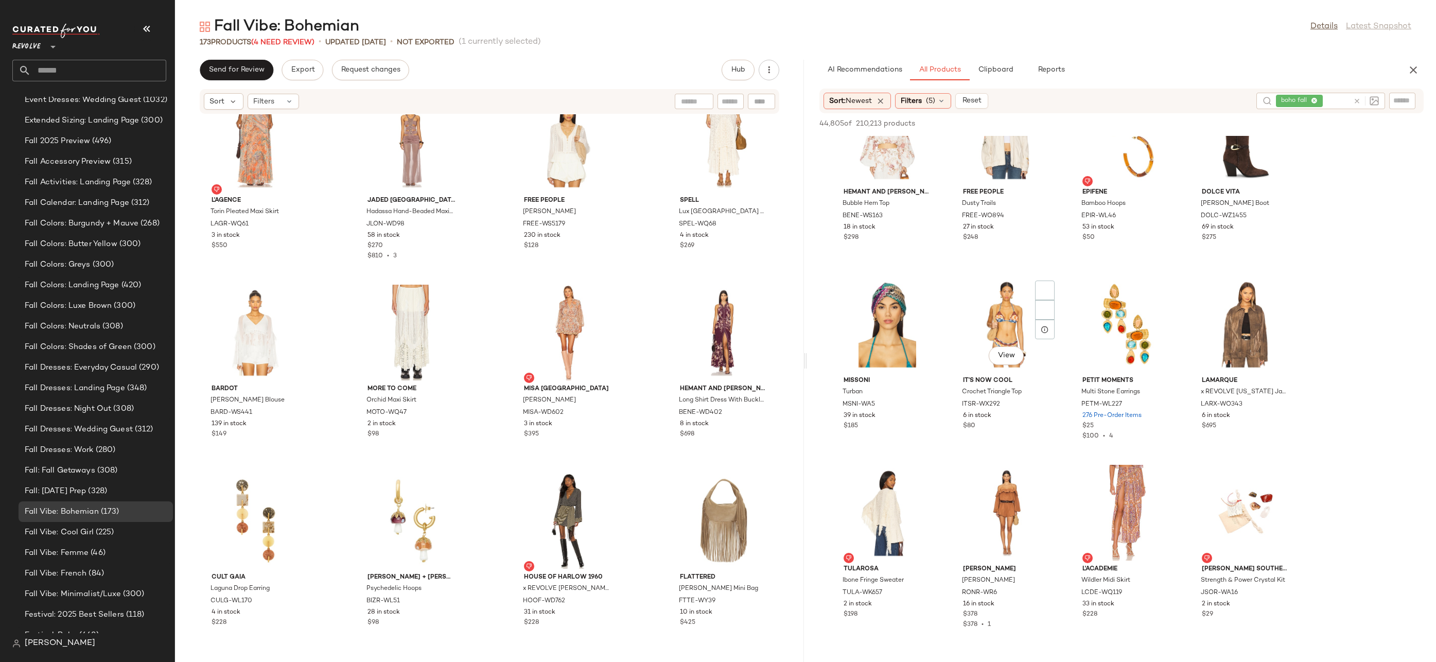
scroll to position [4345, 0]
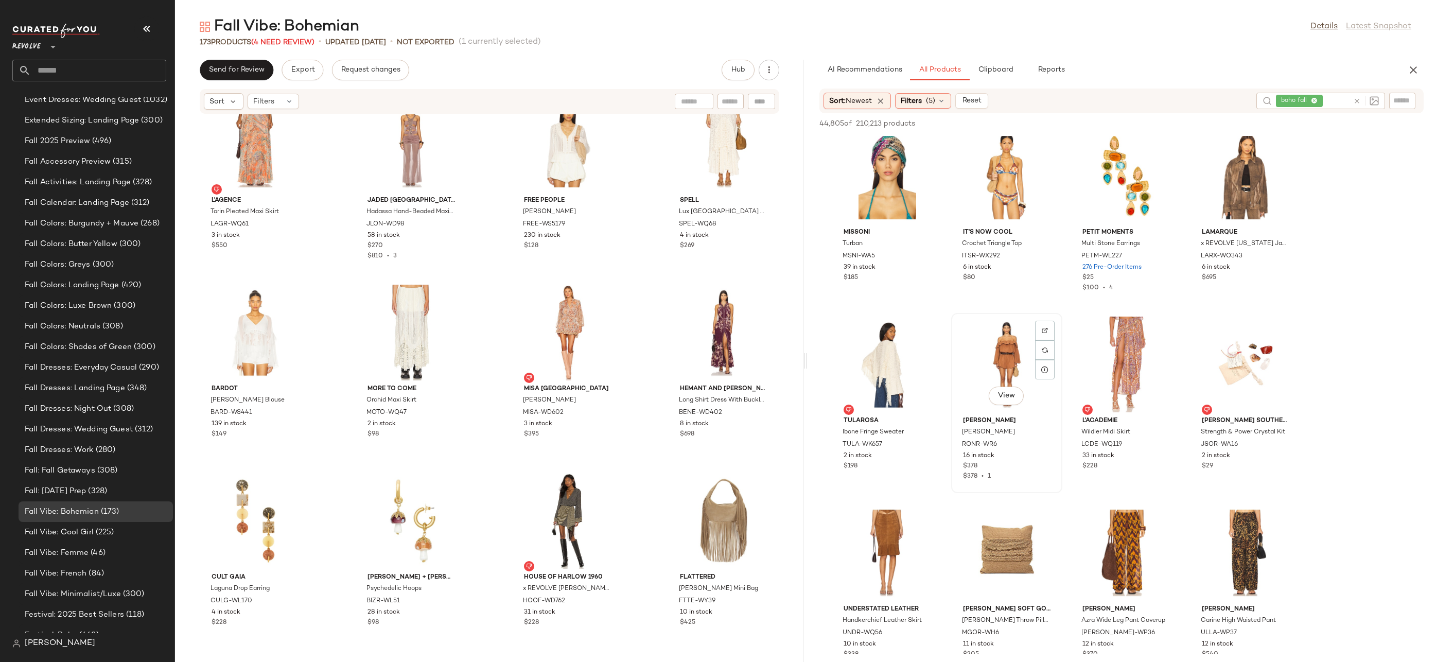
click at [1020, 348] on div "View" at bounding box center [1007, 365] width 104 height 96
click at [1040, 340] on div at bounding box center [1045, 350] width 20 height 20
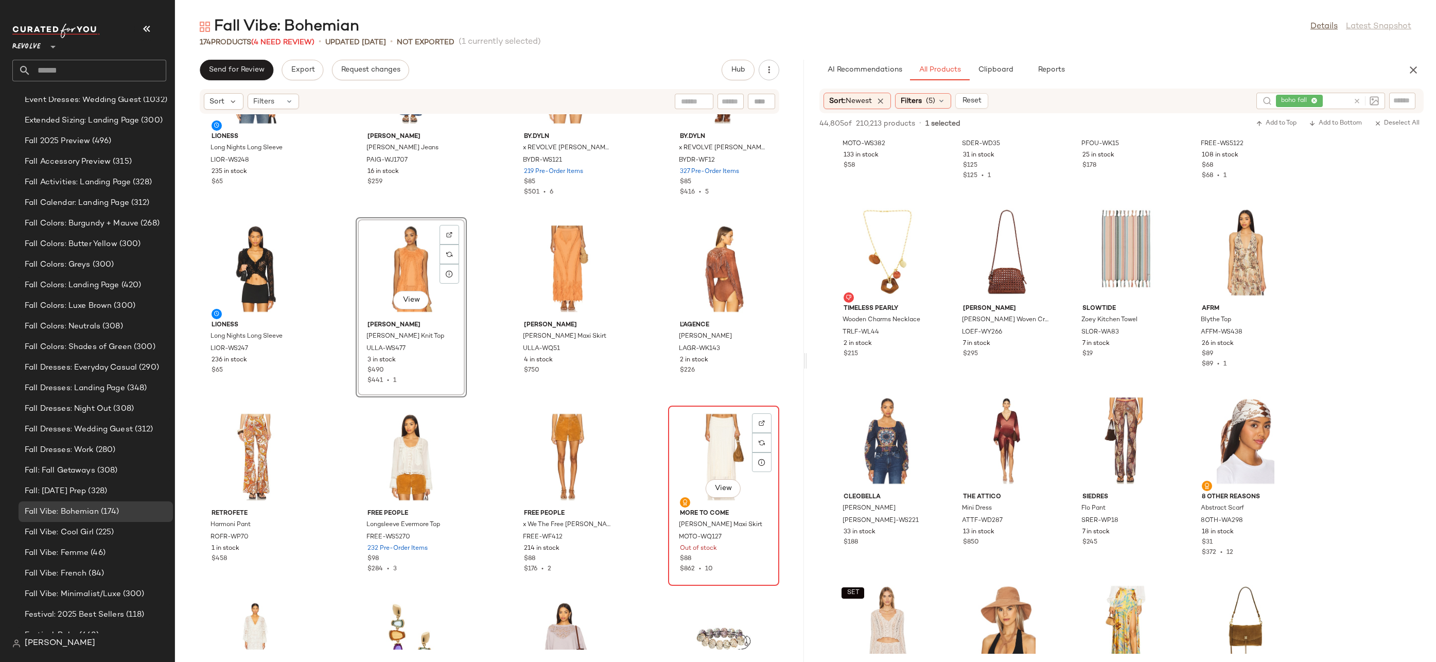
scroll to position [6972, 0]
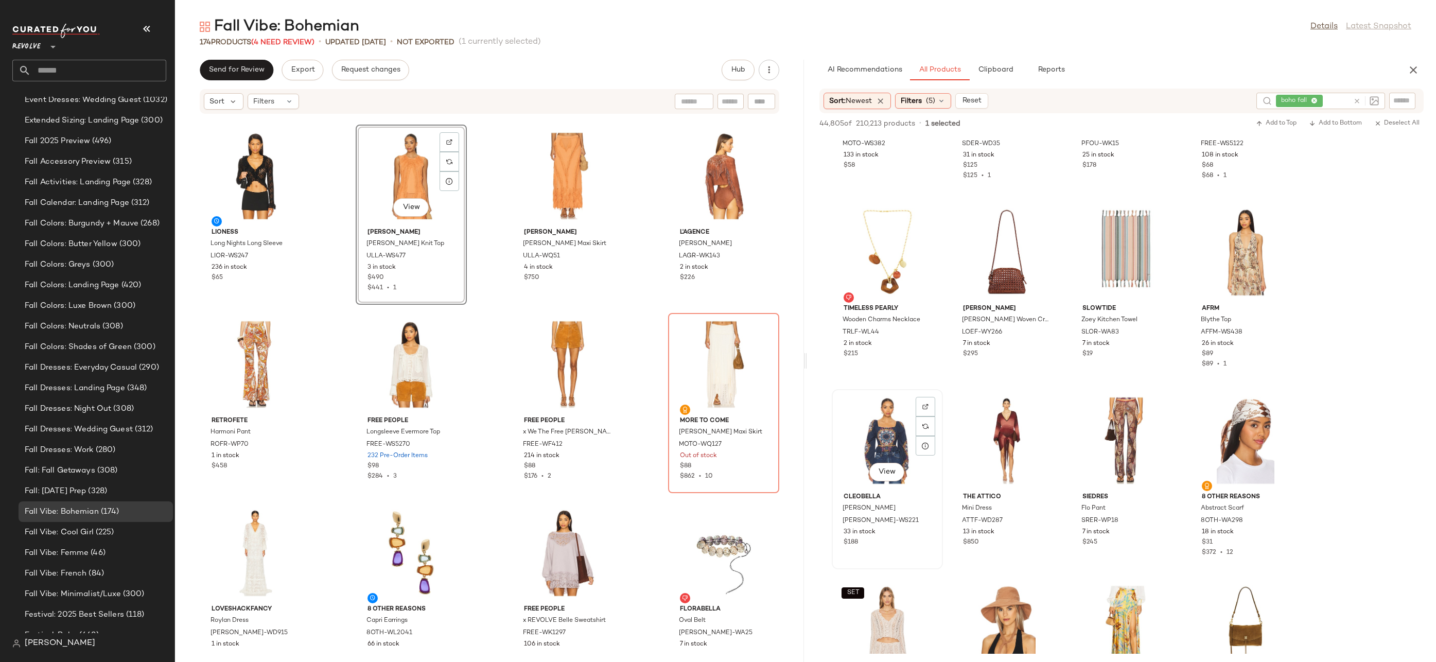
click at [890, 428] on div "View" at bounding box center [888, 441] width 104 height 96
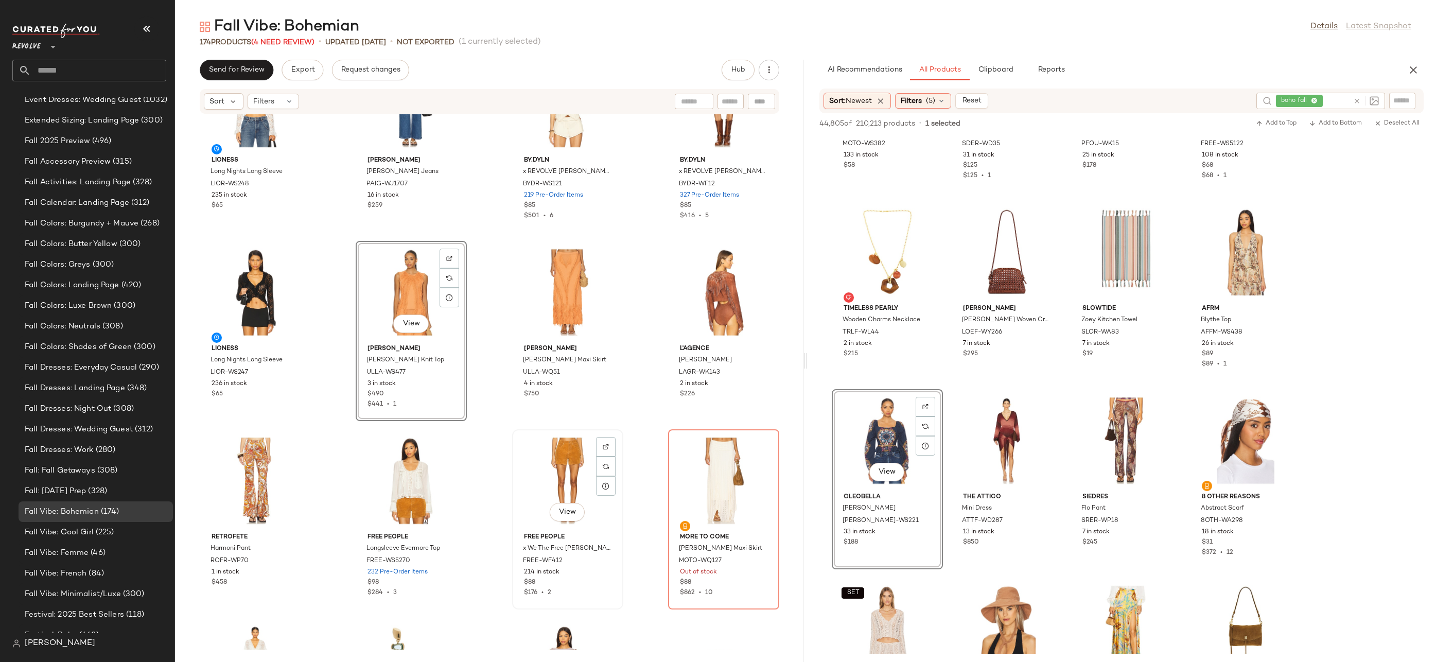
scroll to position [6750, 0]
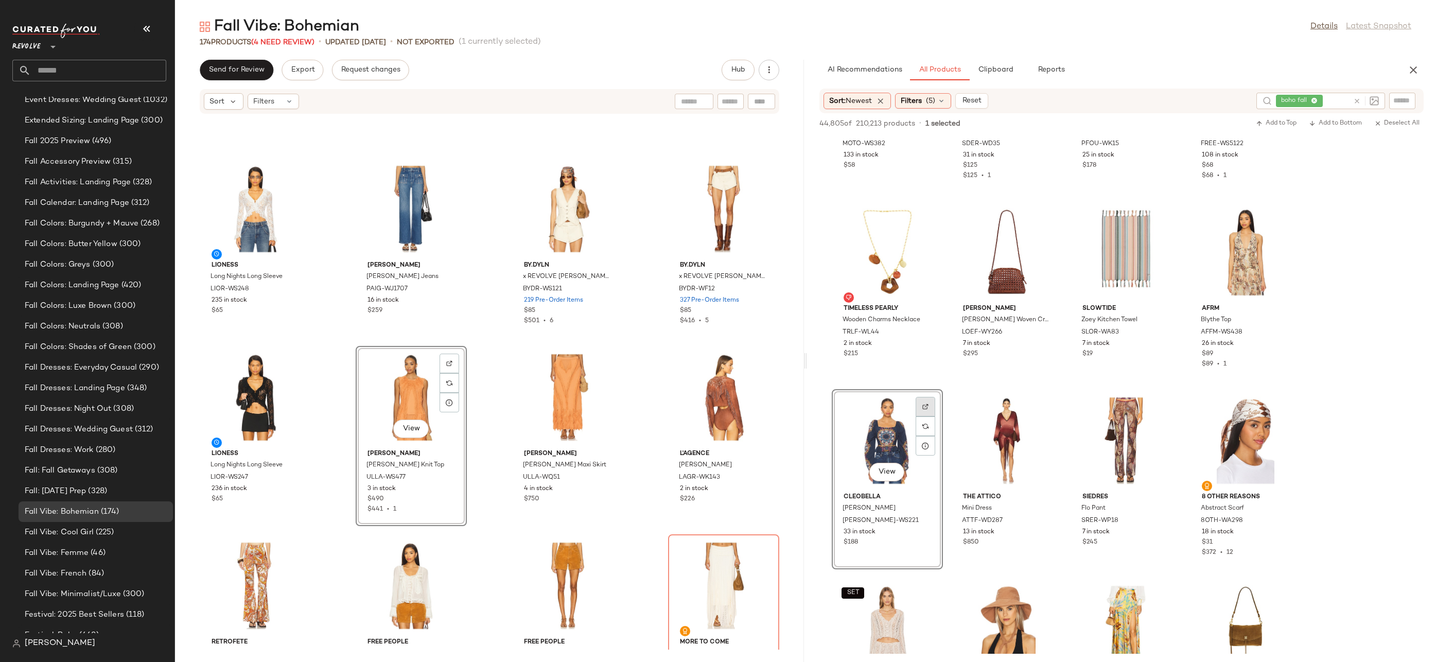
click at [921, 416] on div at bounding box center [926, 426] width 20 height 20
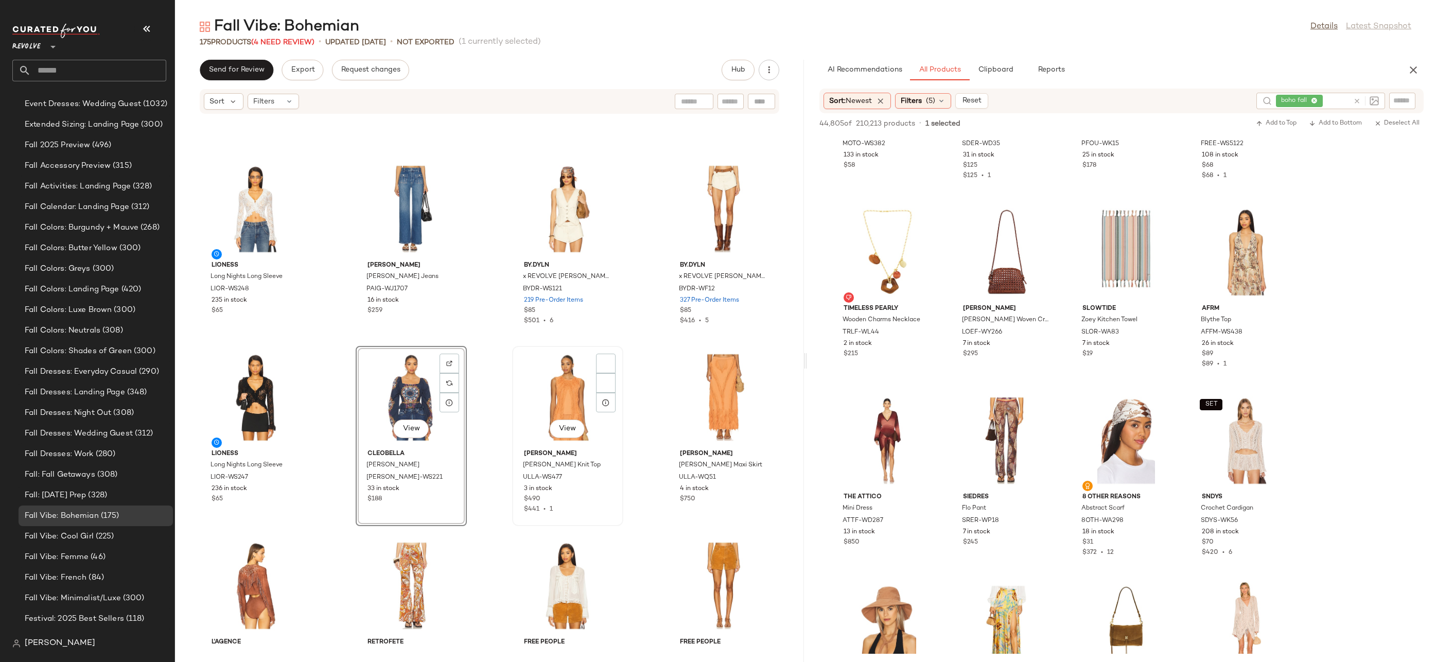
scroll to position [1902, 0]
click at [929, 416] on div at bounding box center [926, 426] width 20 height 20
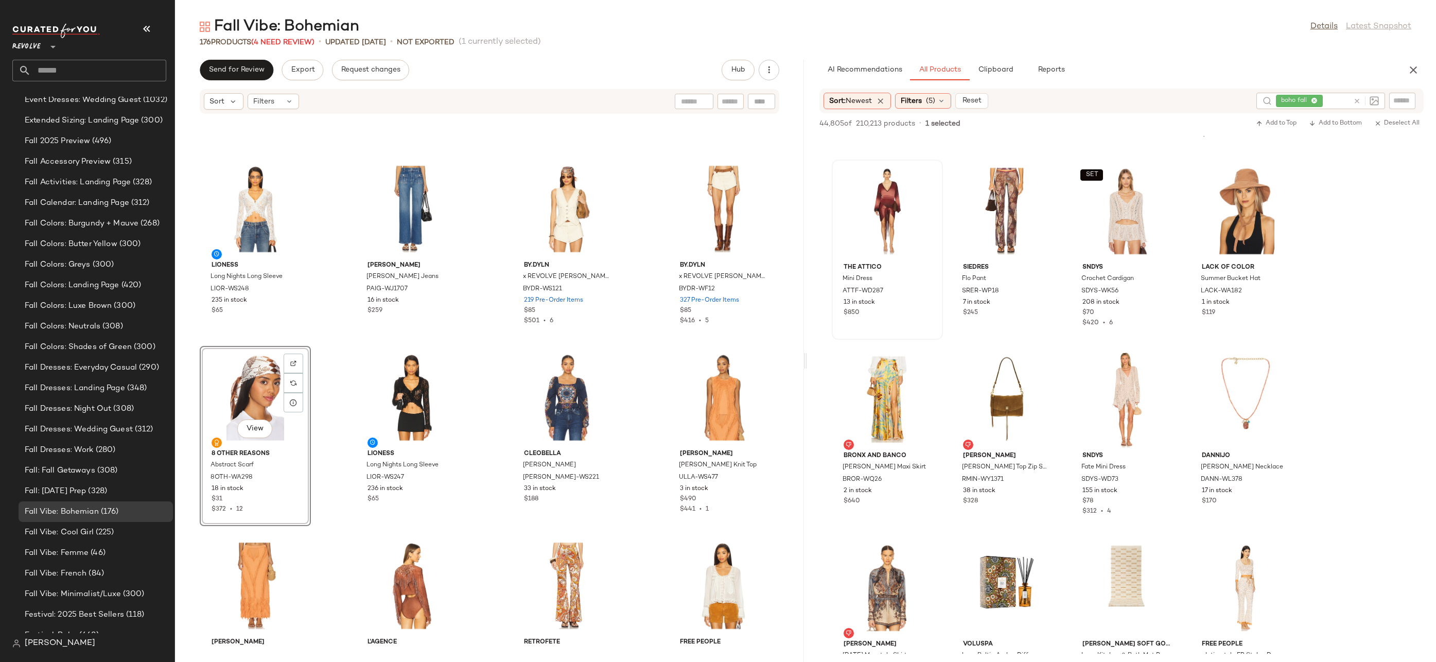
drag, startPoint x: 268, startPoint y: 376, endPoint x: 276, endPoint y: 369, distance: 10.6
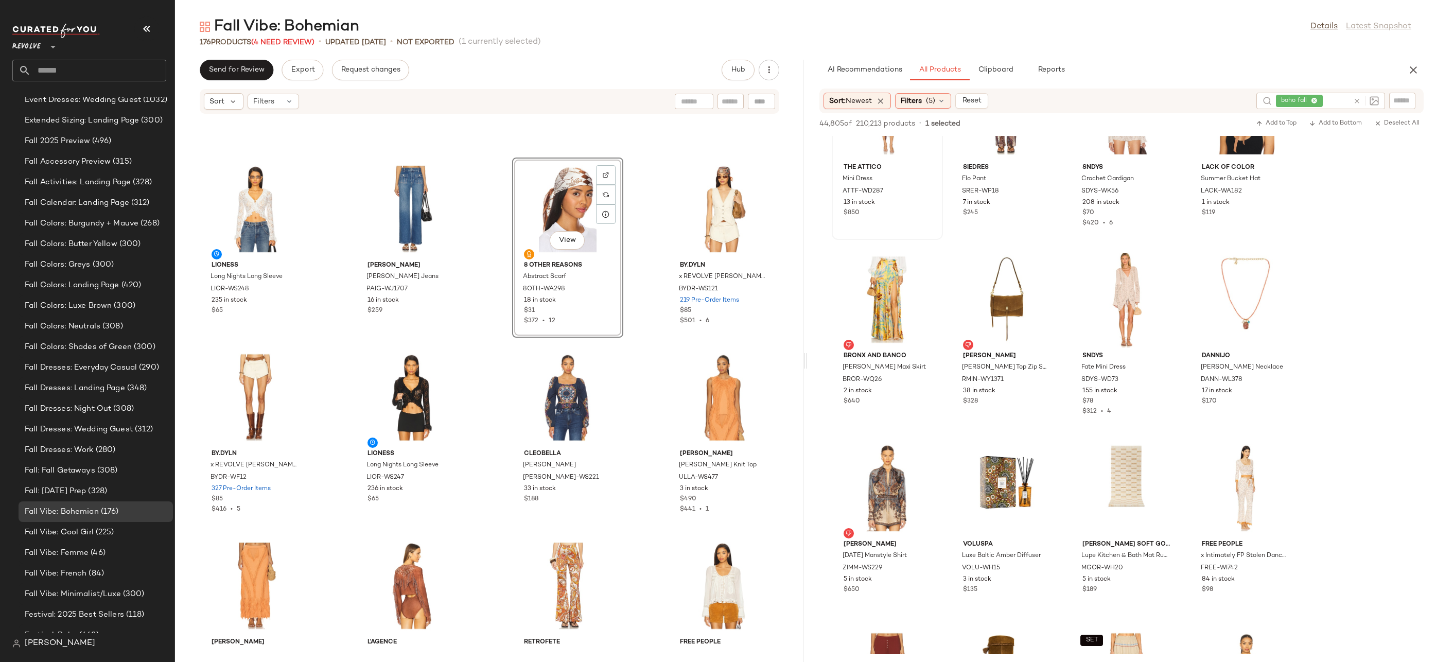
scroll to position [6391, 0]
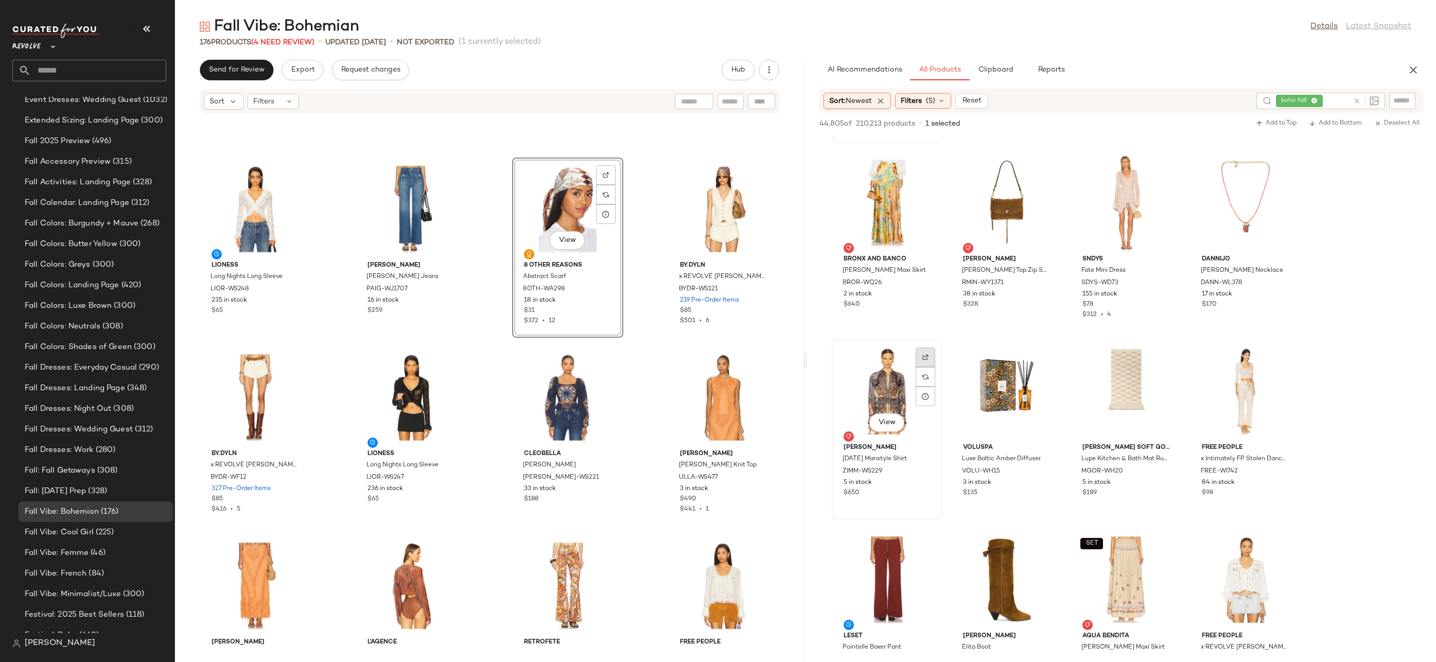
click at [917, 367] on div at bounding box center [926, 377] width 20 height 20
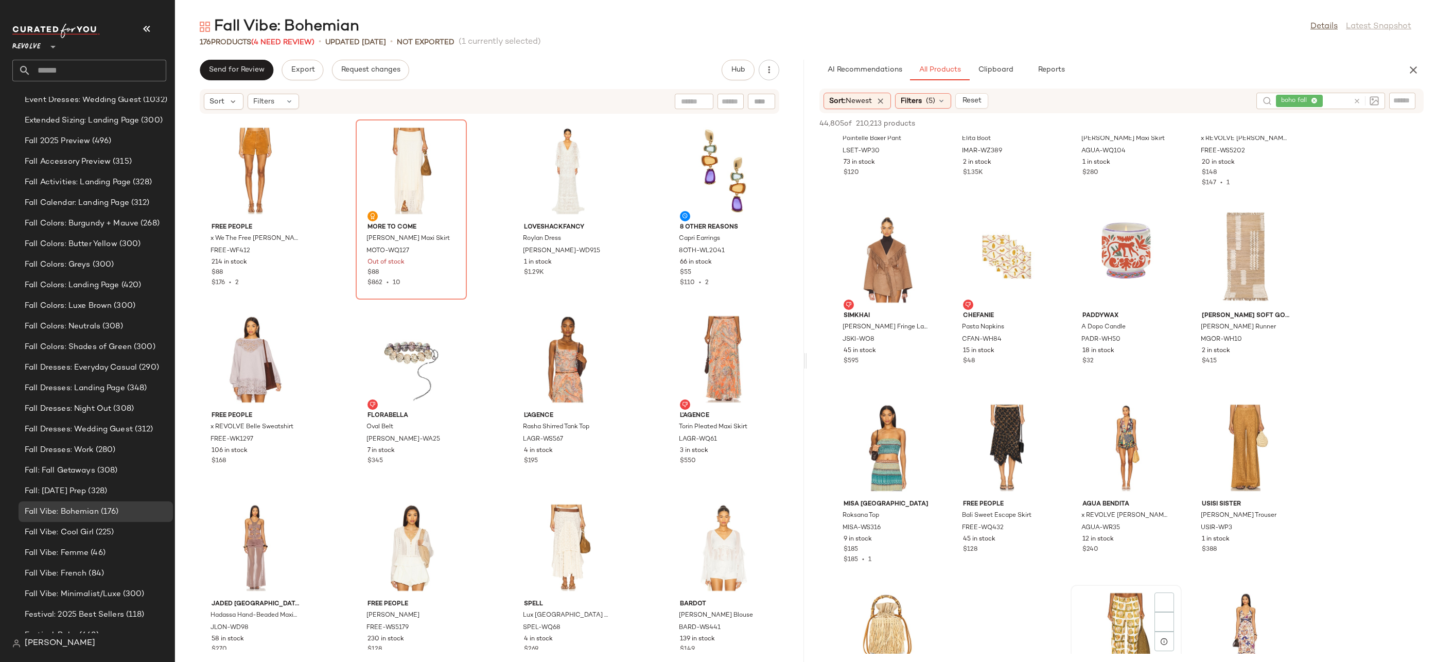
scroll to position [6996, 0]
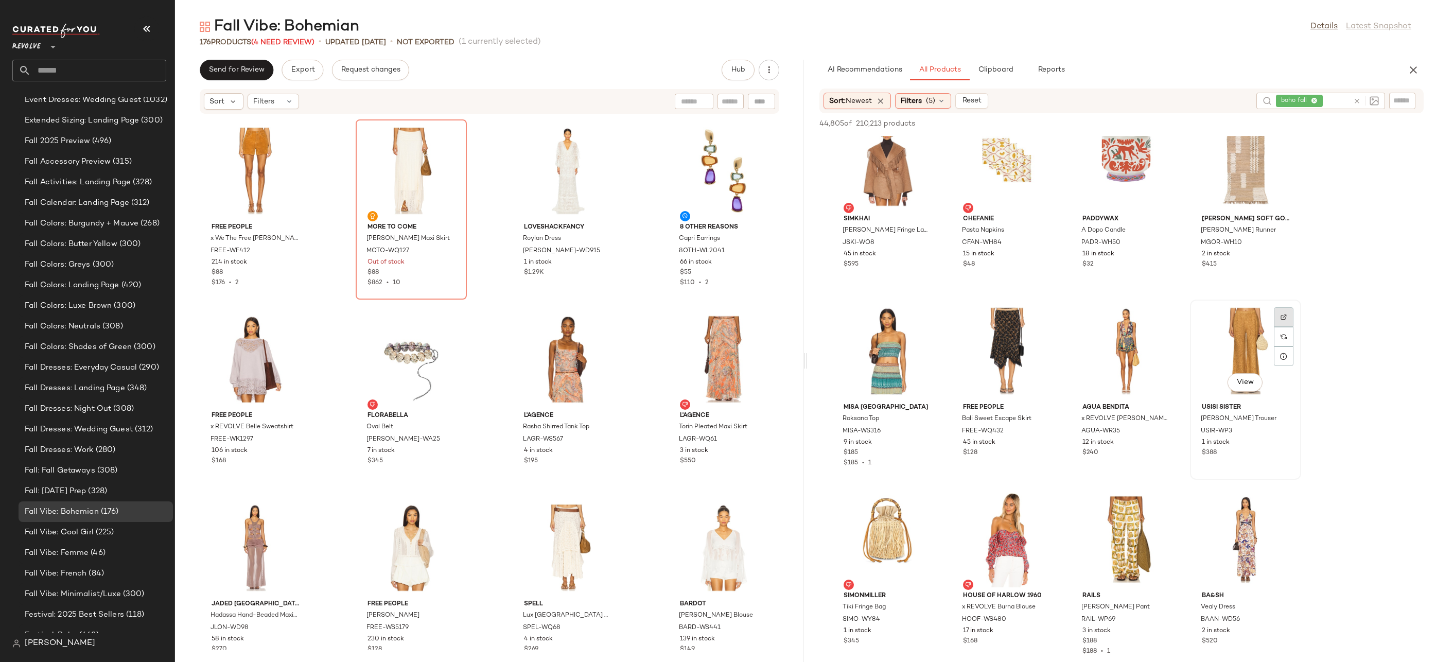
click at [1287, 316] on img at bounding box center [1284, 317] width 6 height 6
click at [1166, 505] on img at bounding box center [1164, 505] width 6 height 6
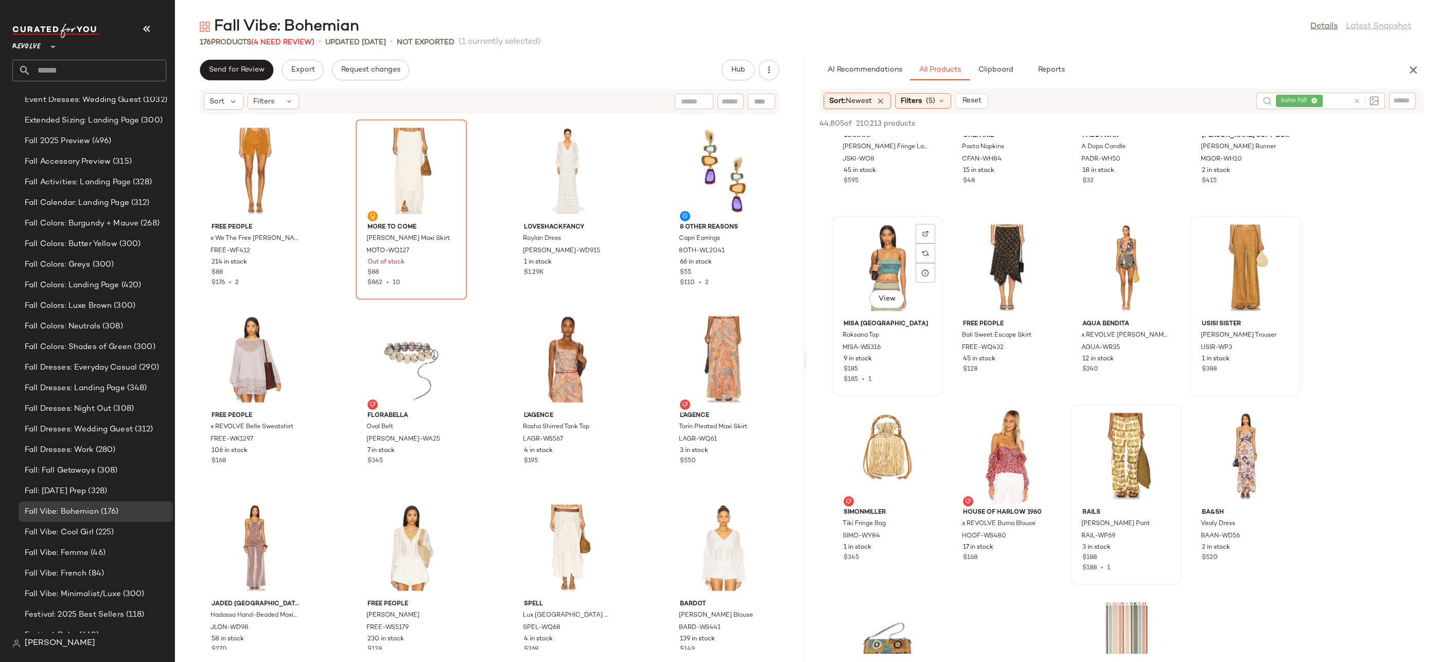
scroll to position [7230, 0]
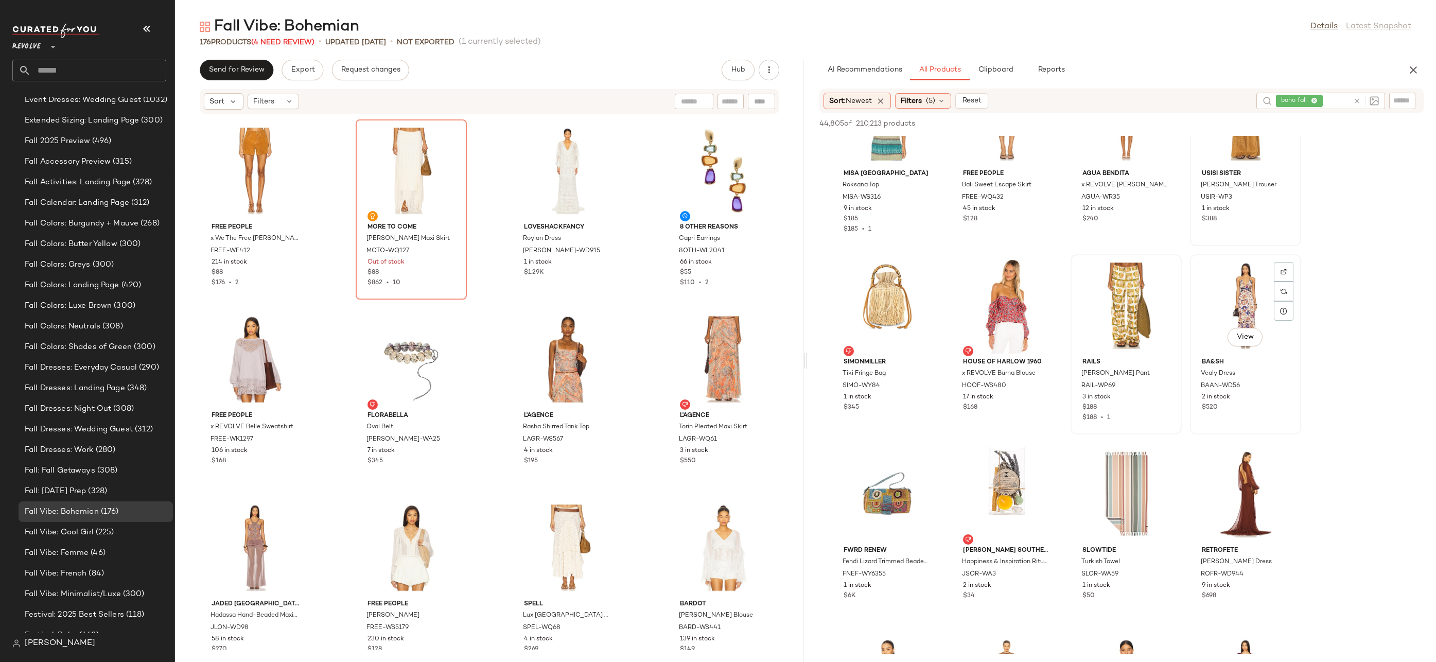
click at [1278, 282] on div at bounding box center [1284, 292] width 20 height 20
click at [1408, 96] on input "Filter" at bounding box center [1368, 100] width 88 height 11
paste input "********"
type input "********"
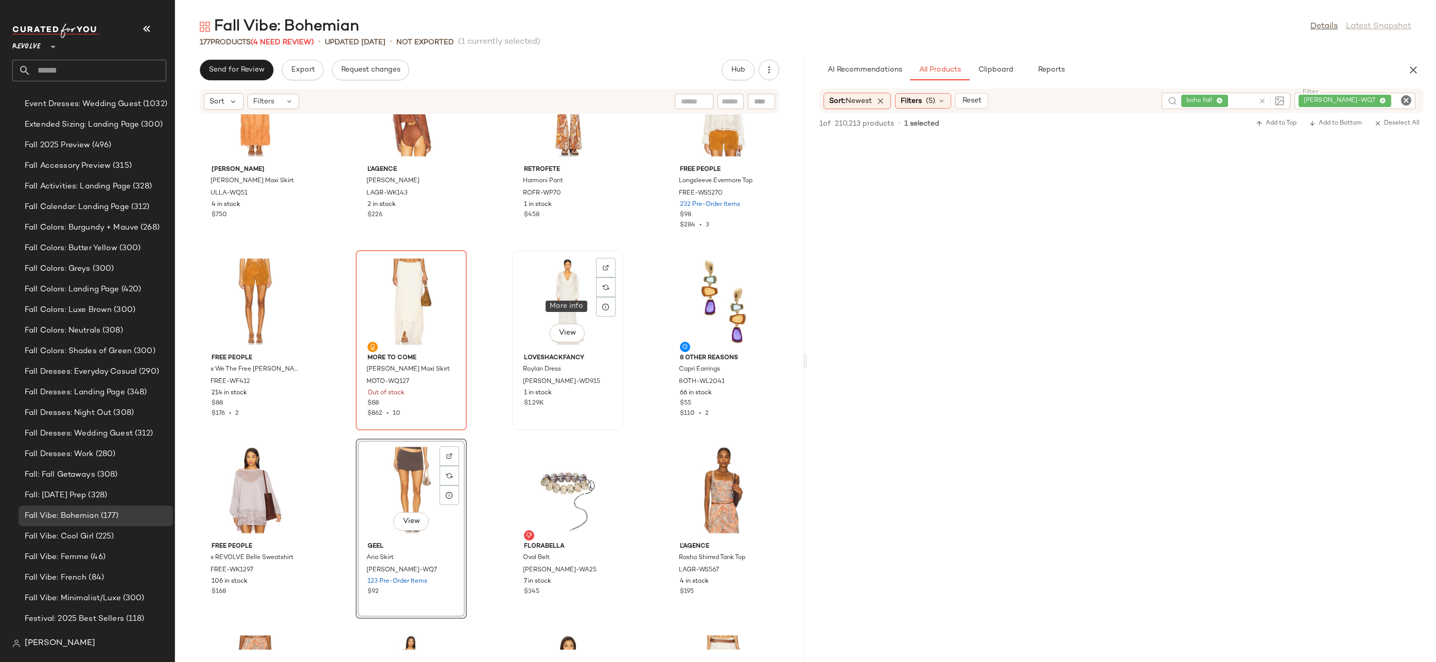
scroll to position [1902, 0]
click at [1410, 98] on icon "Clear Filter" at bounding box center [1406, 100] width 12 height 12
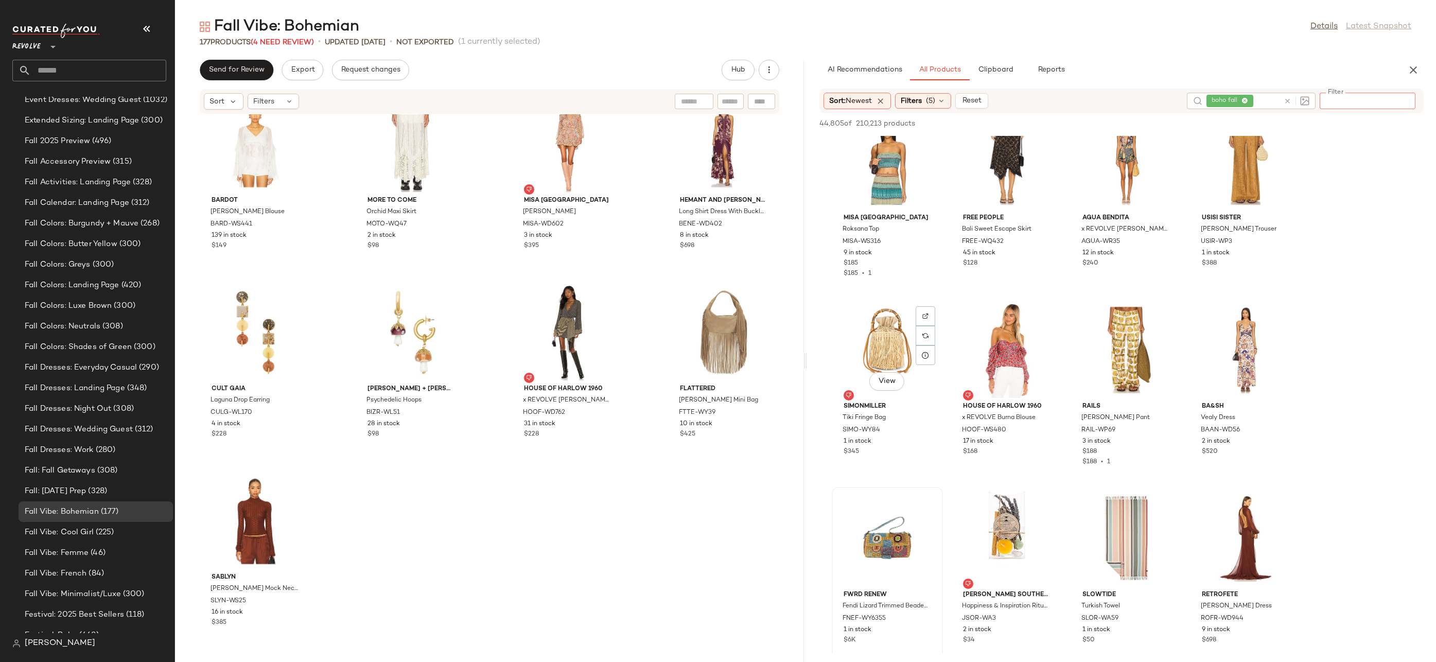
scroll to position [7291, 0]
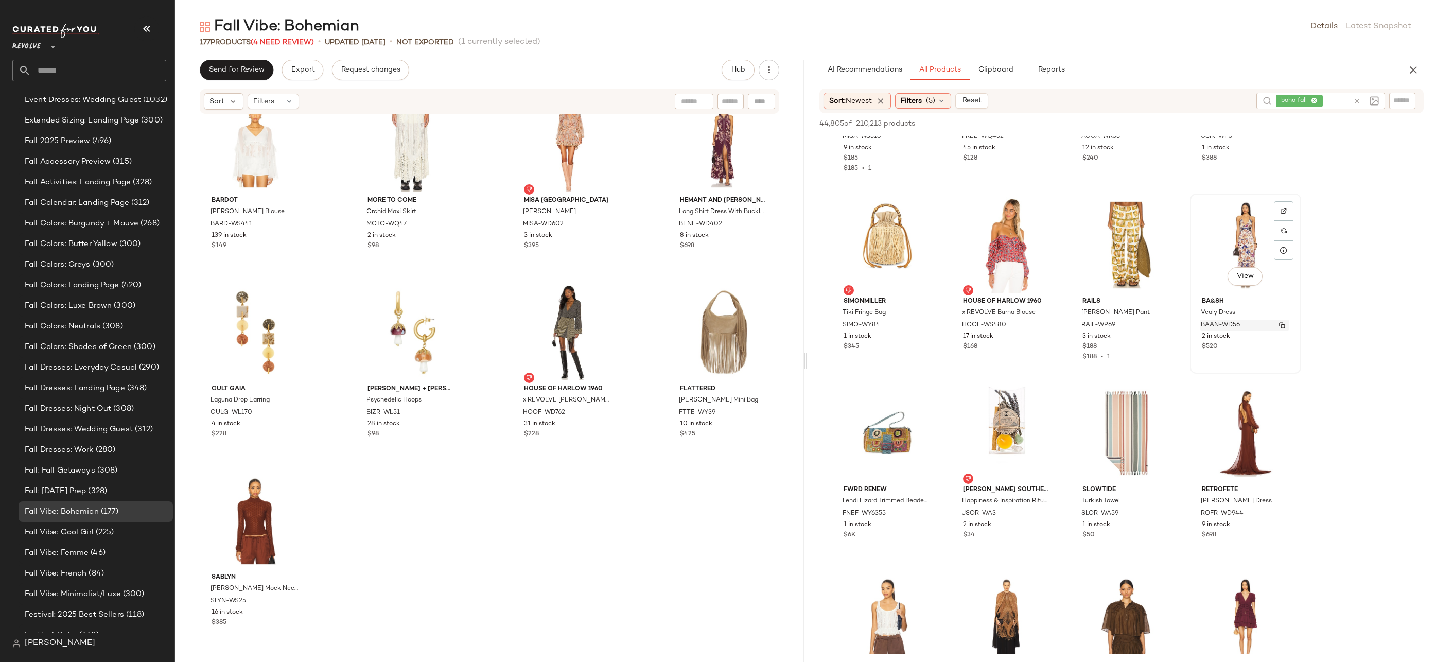
click at [1242, 326] on div "BAAN-WD56" at bounding box center [1245, 325] width 90 height 11
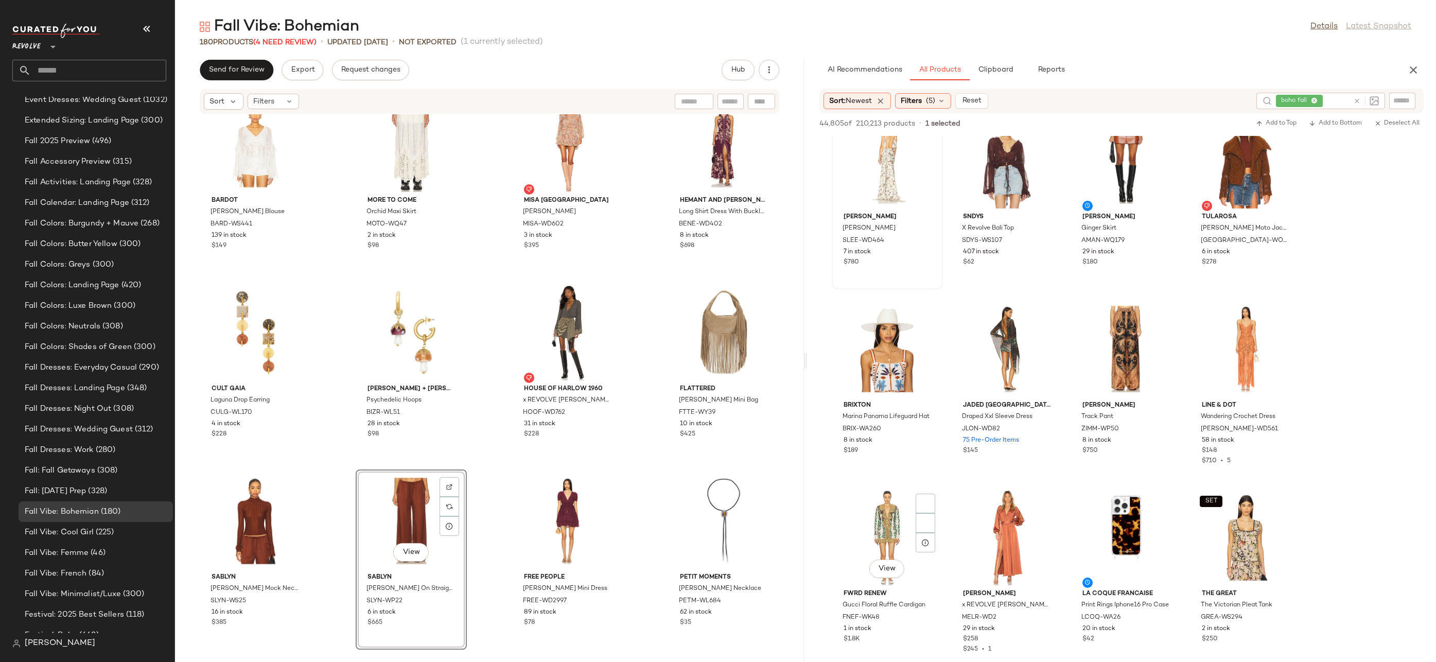
scroll to position [9998, 0]
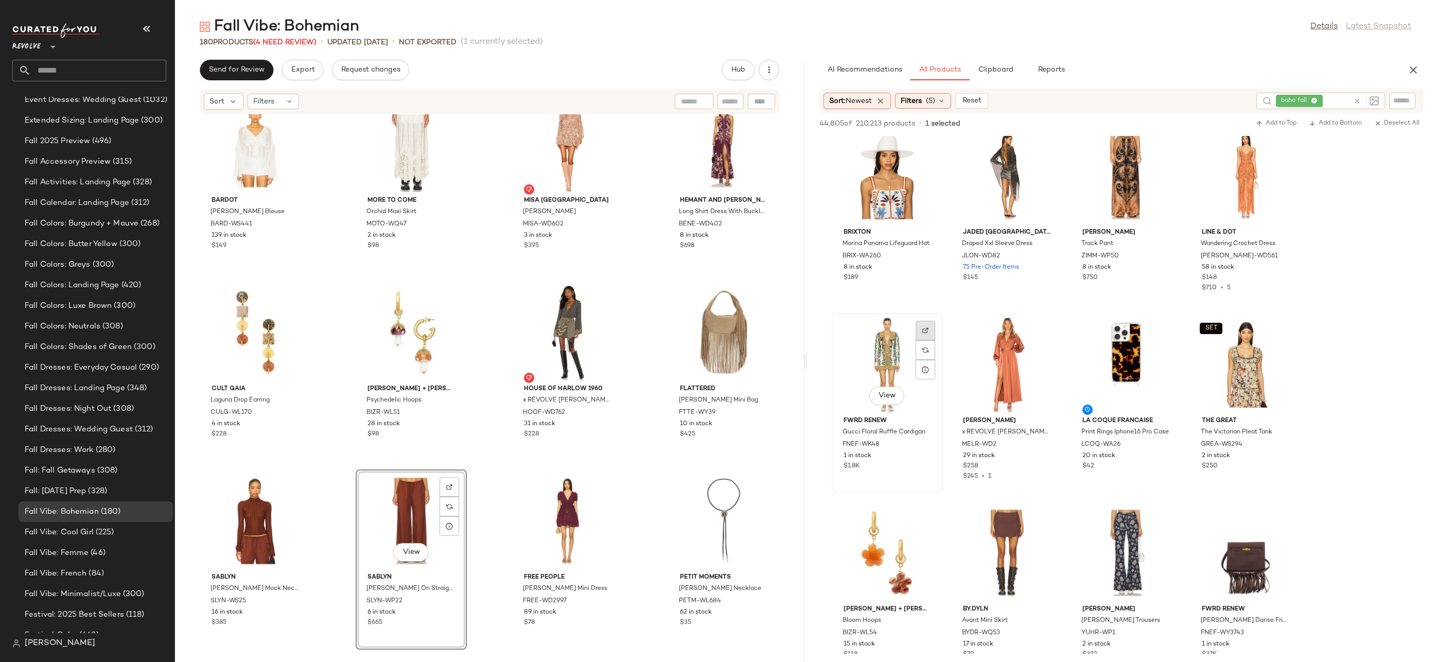
click at [923, 340] on div at bounding box center [926, 350] width 20 height 20
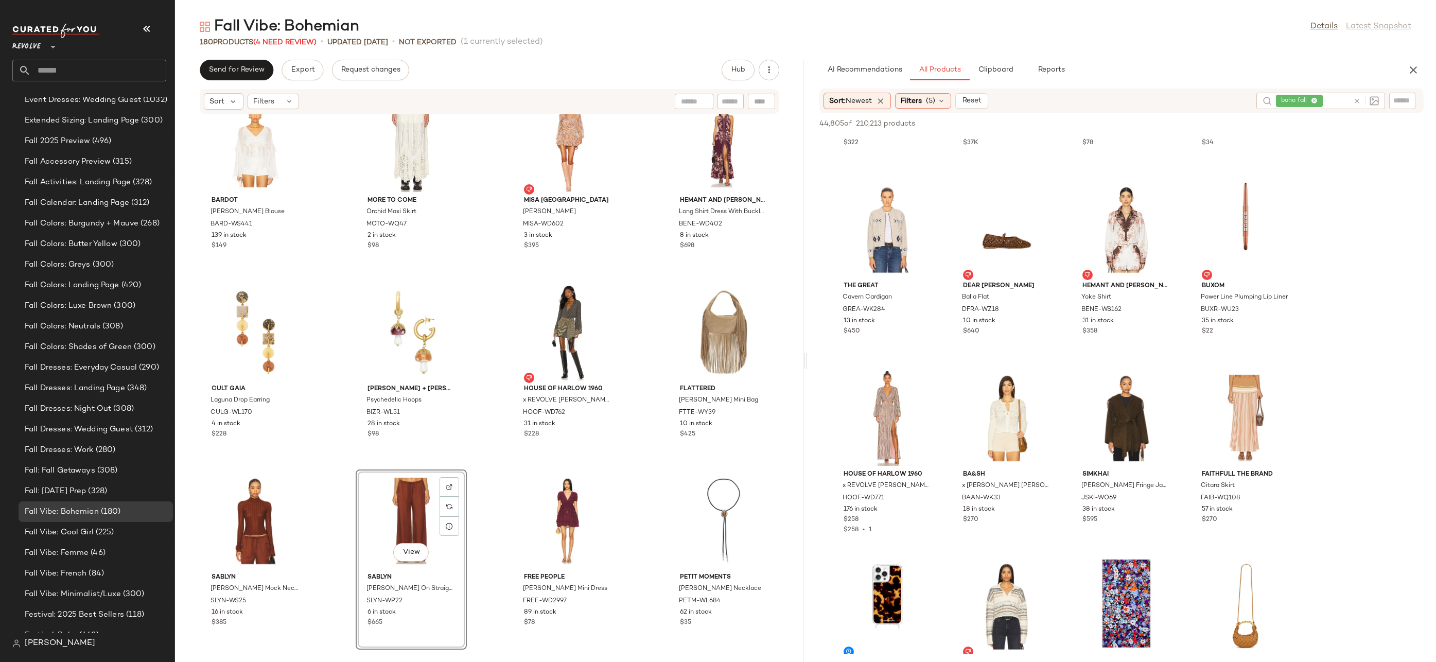
scroll to position [11526, 0]
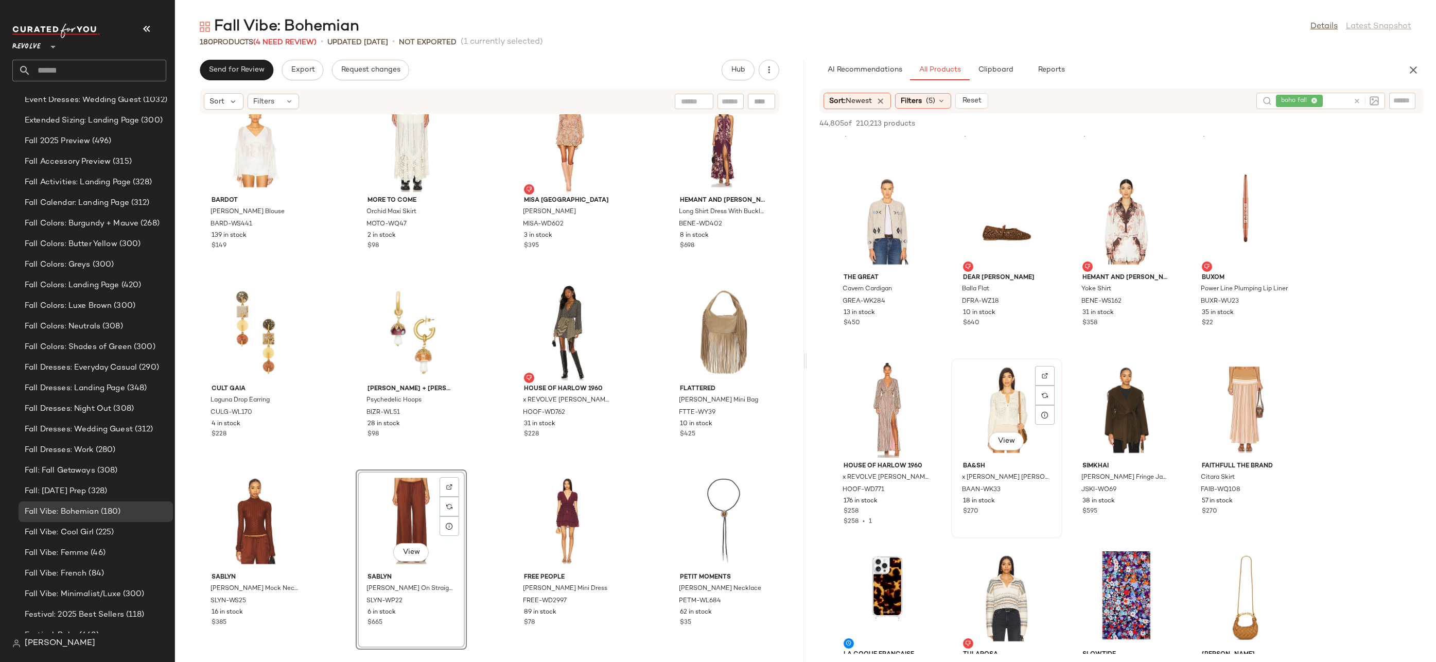
click at [1001, 399] on div "View" at bounding box center [1007, 410] width 104 height 96
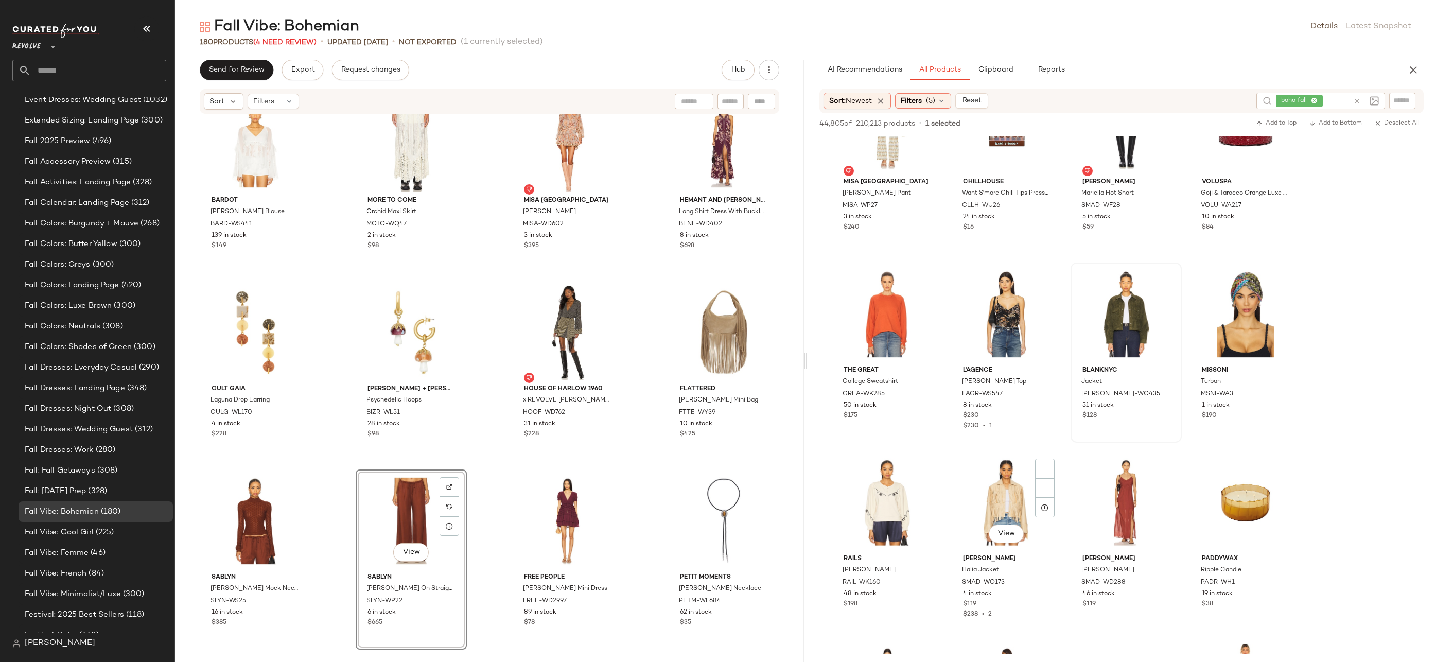
scroll to position [12491, 0]
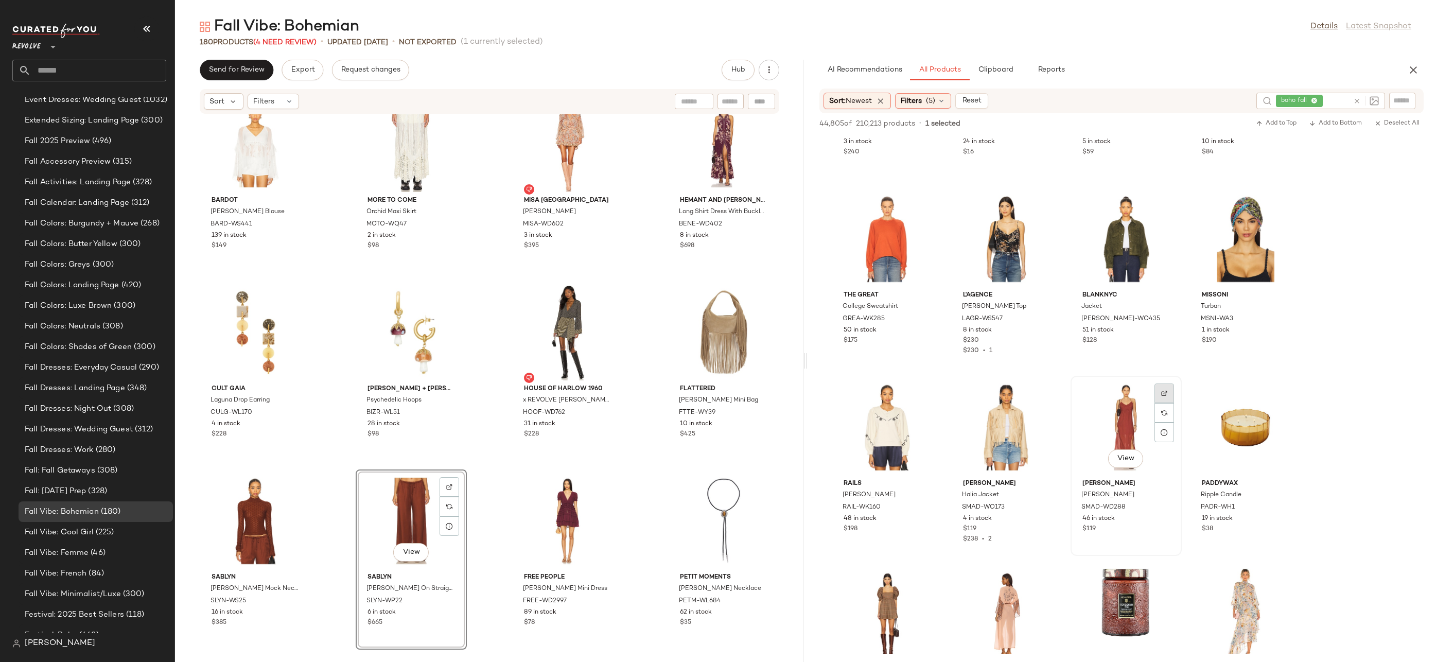
click at [1158, 403] on div at bounding box center [1165, 413] width 20 height 20
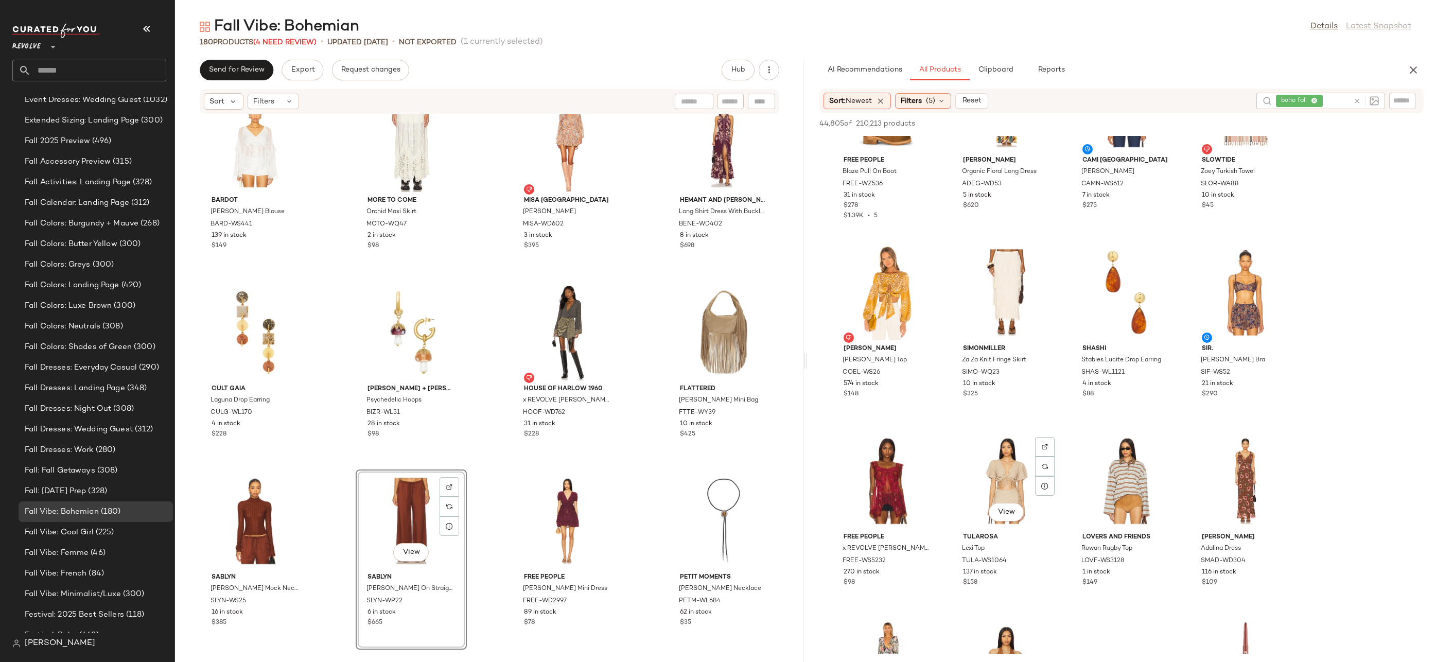
scroll to position [13707, 0]
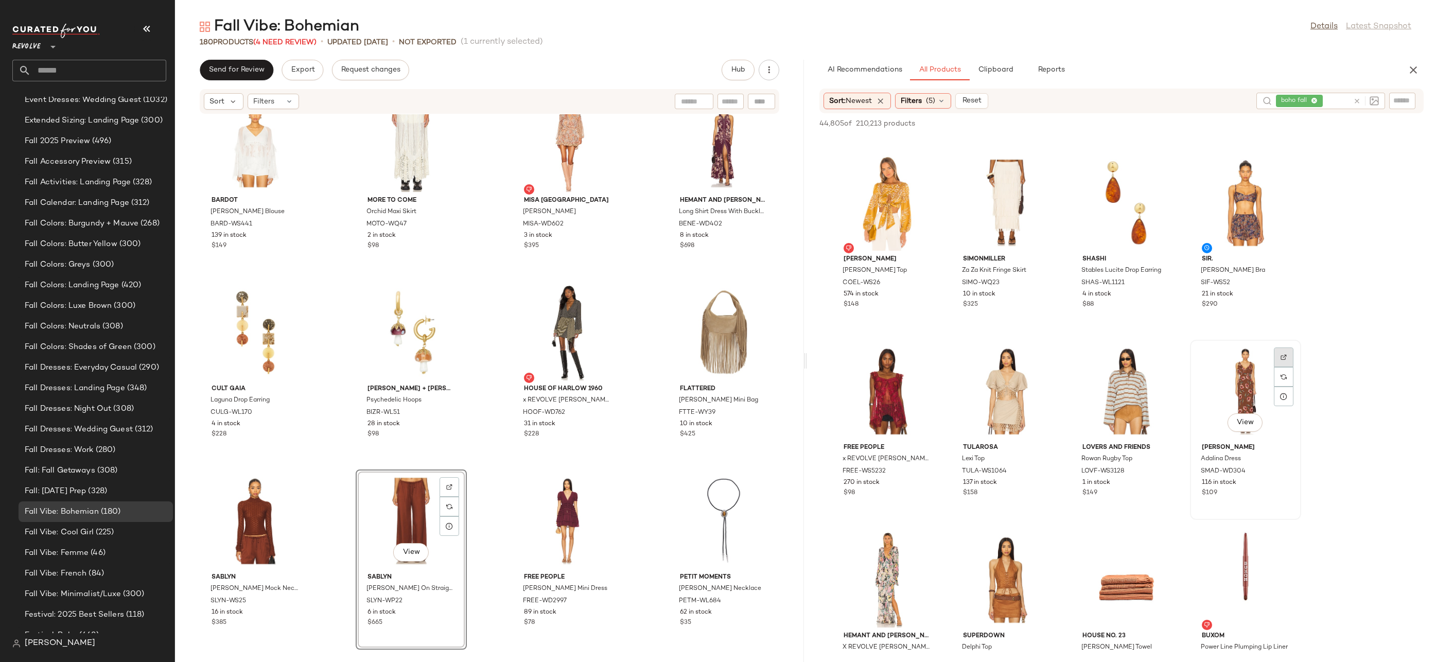
click at [1280, 367] on div at bounding box center [1284, 377] width 20 height 20
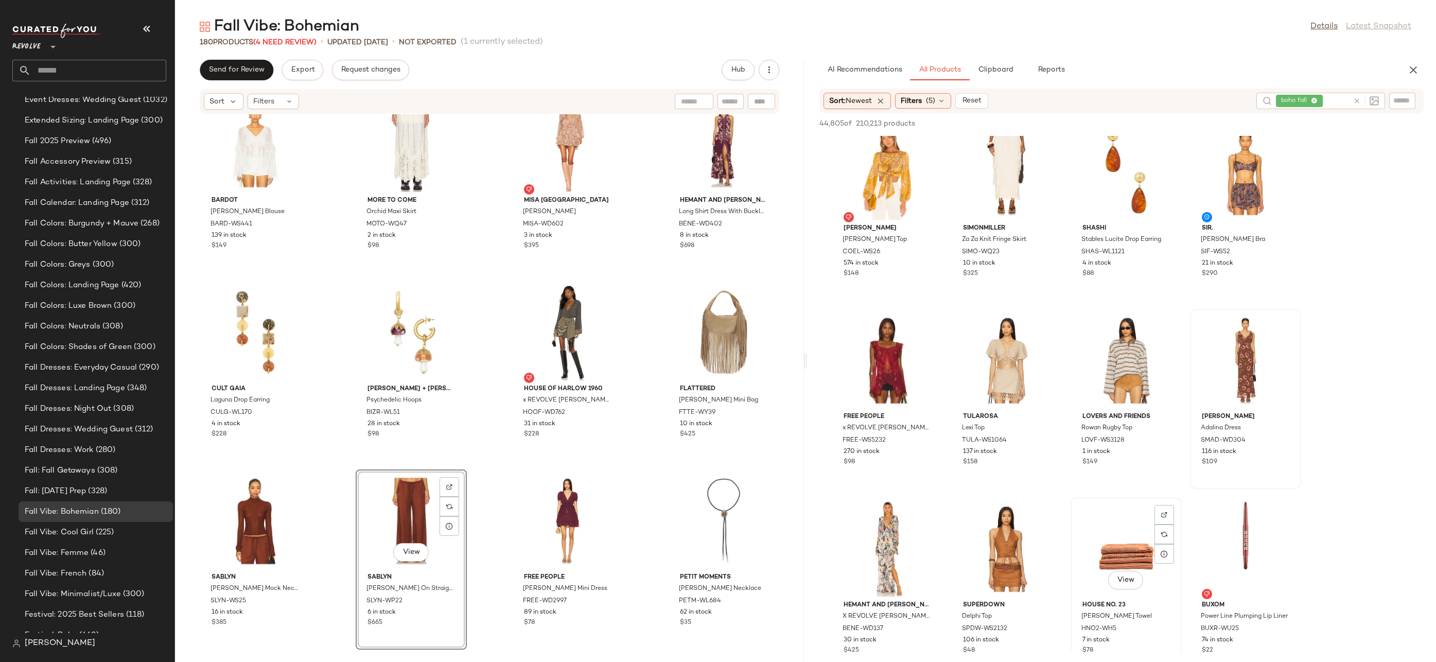
scroll to position [13742, 0]
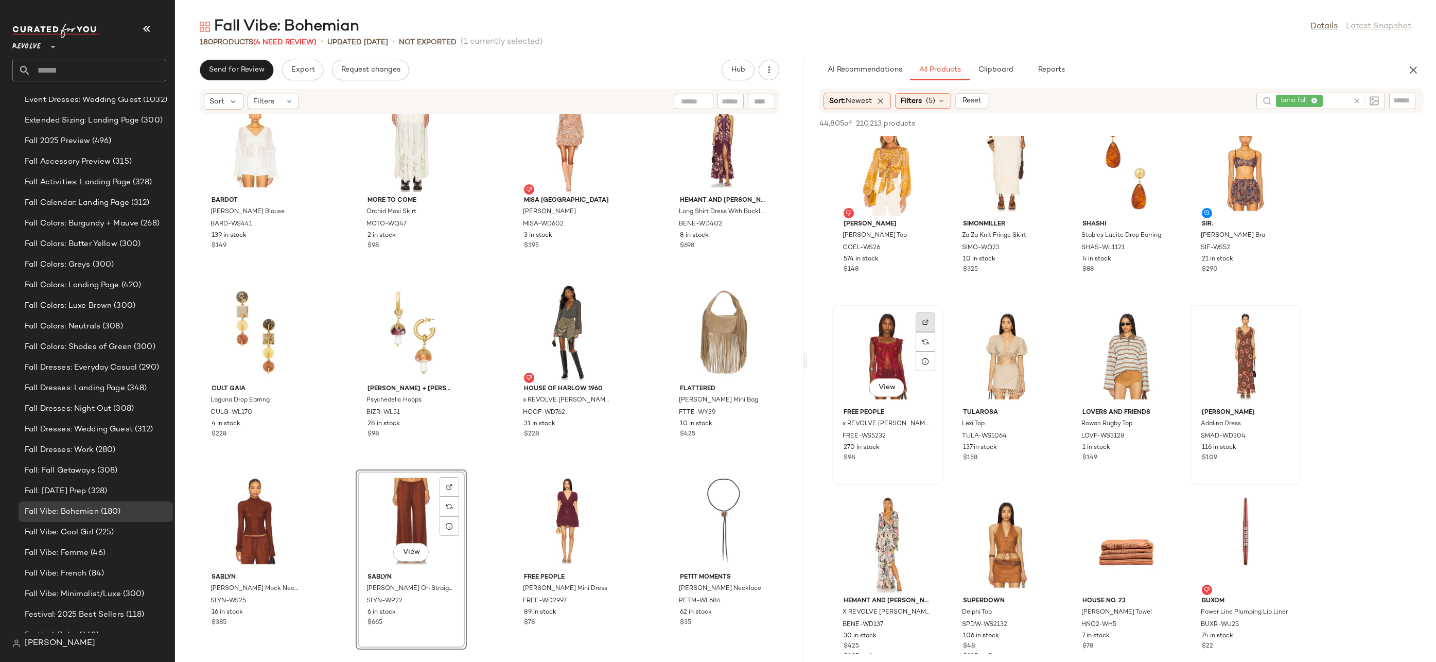
click at [924, 322] on img at bounding box center [926, 322] width 6 height 6
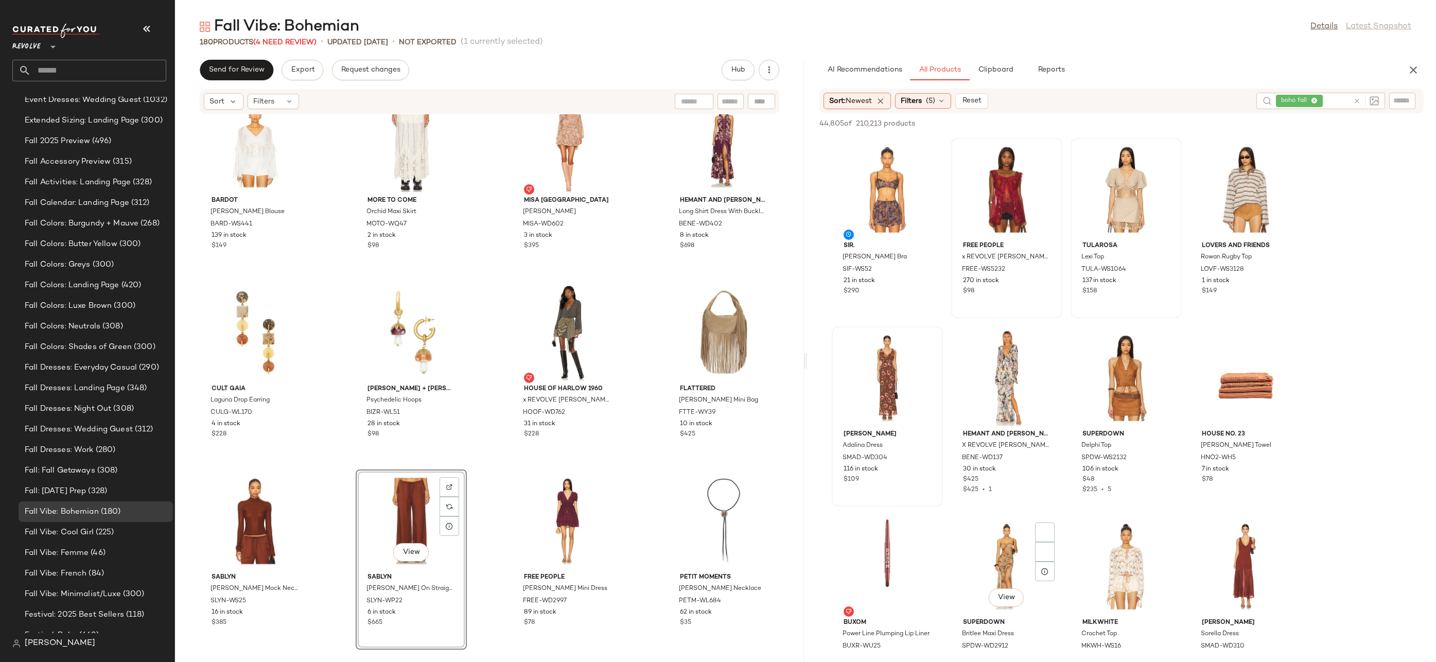
scroll to position [14027, 0]
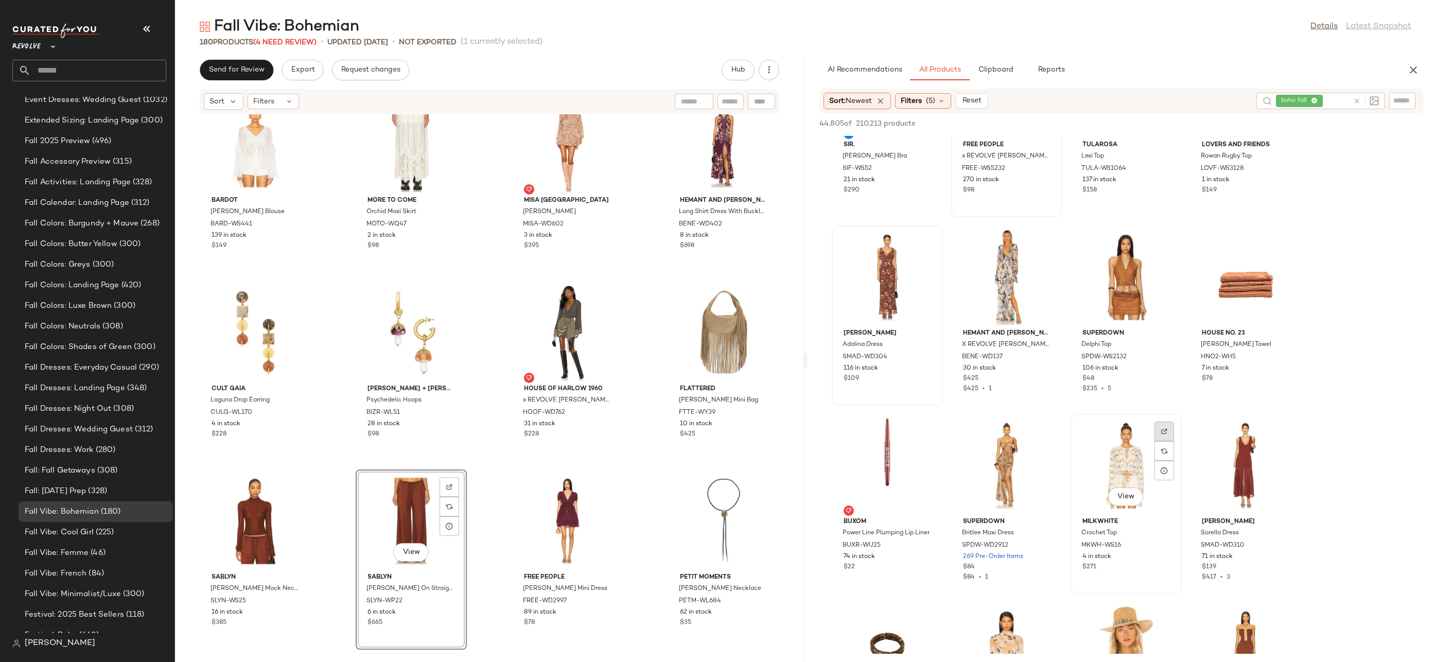
click at [1166, 441] on div at bounding box center [1165, 451] width 20 height 20
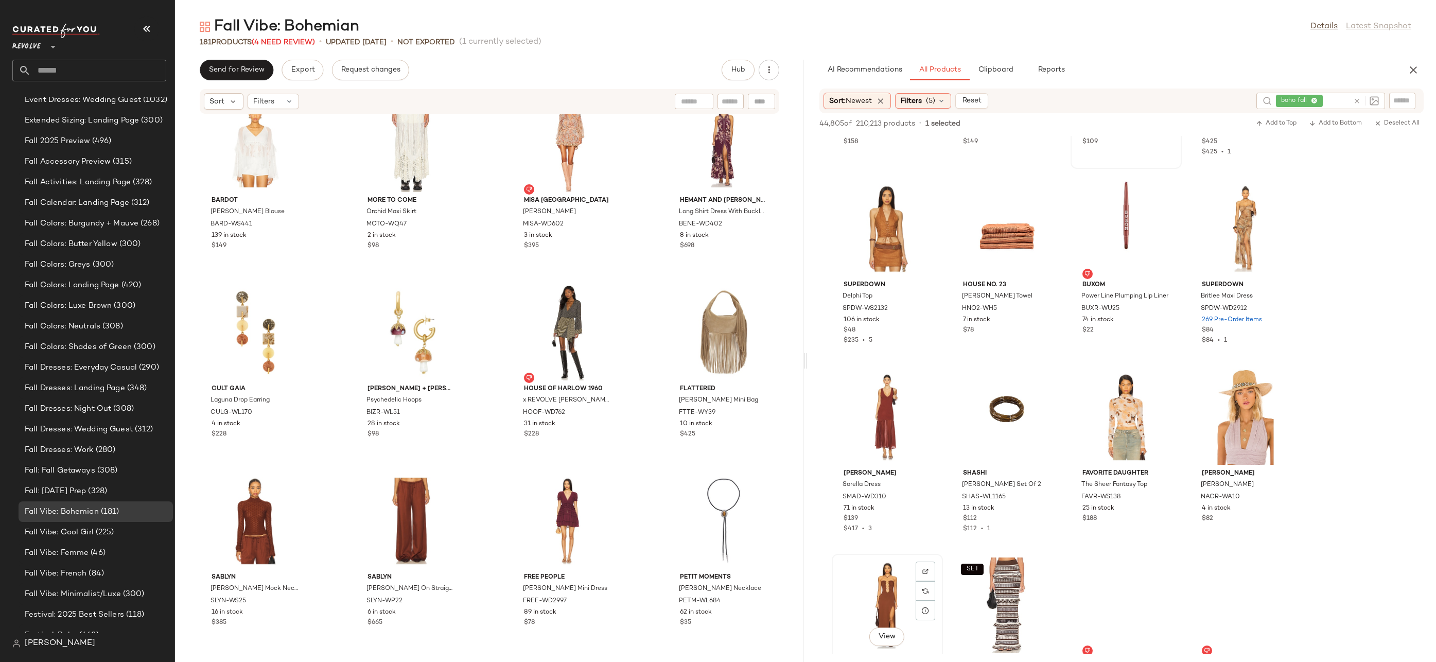
scroll to position [14280, 0]
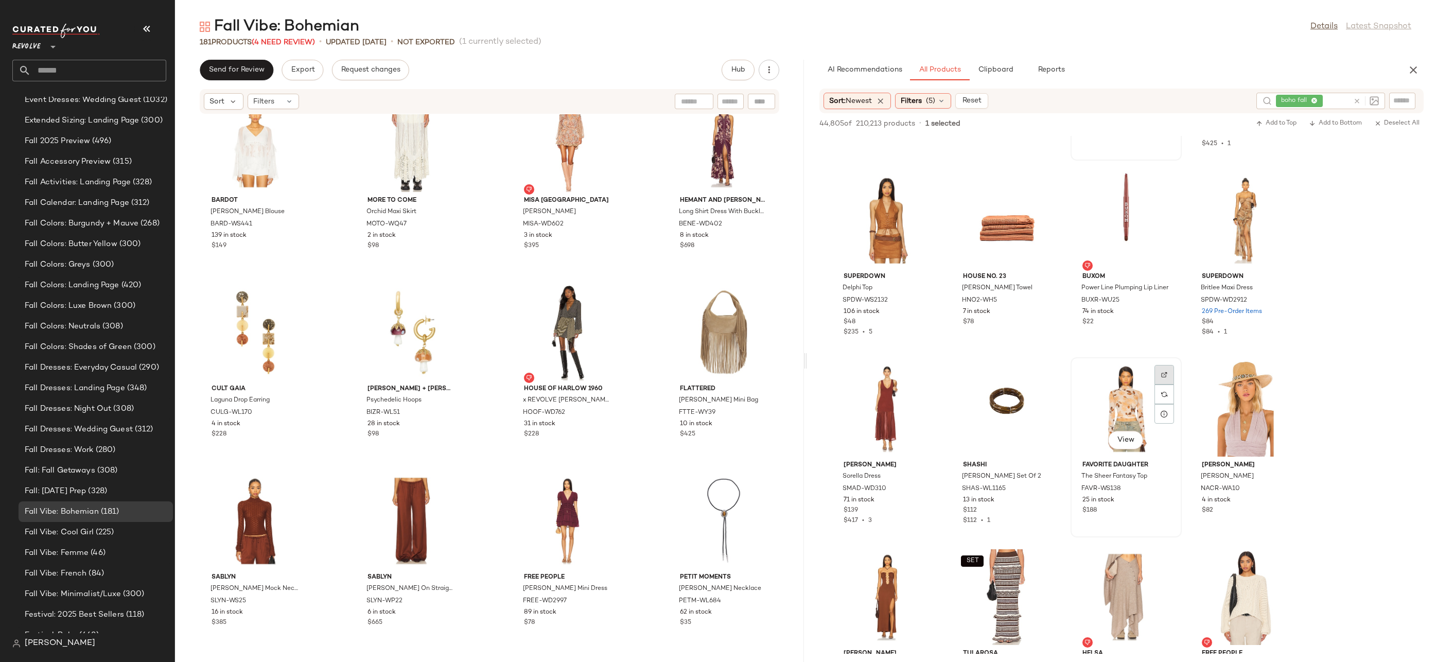
click at [1161, 375] on img at bounding box center [1164, 375] width 6 height 6
click at [886, 405] on div "View" at bounding box center [888, 409] width 104 height 96
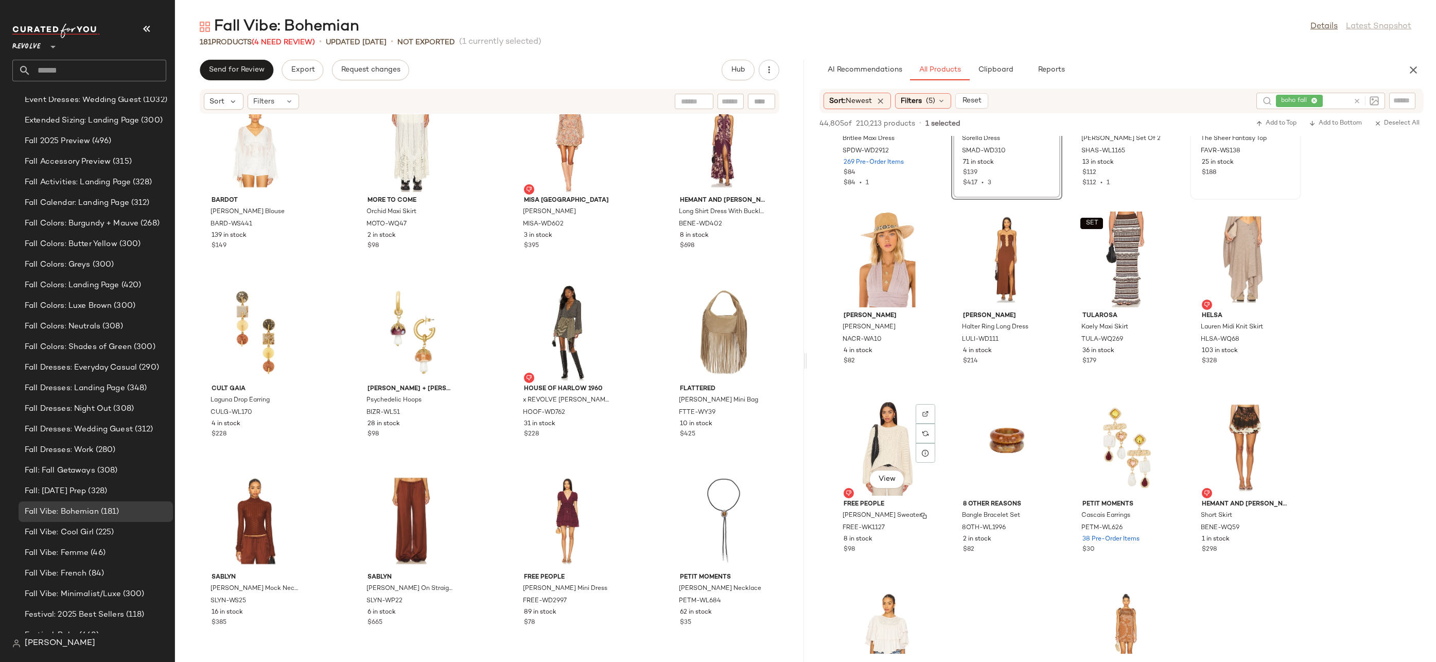
scroll to position [14745, 0]
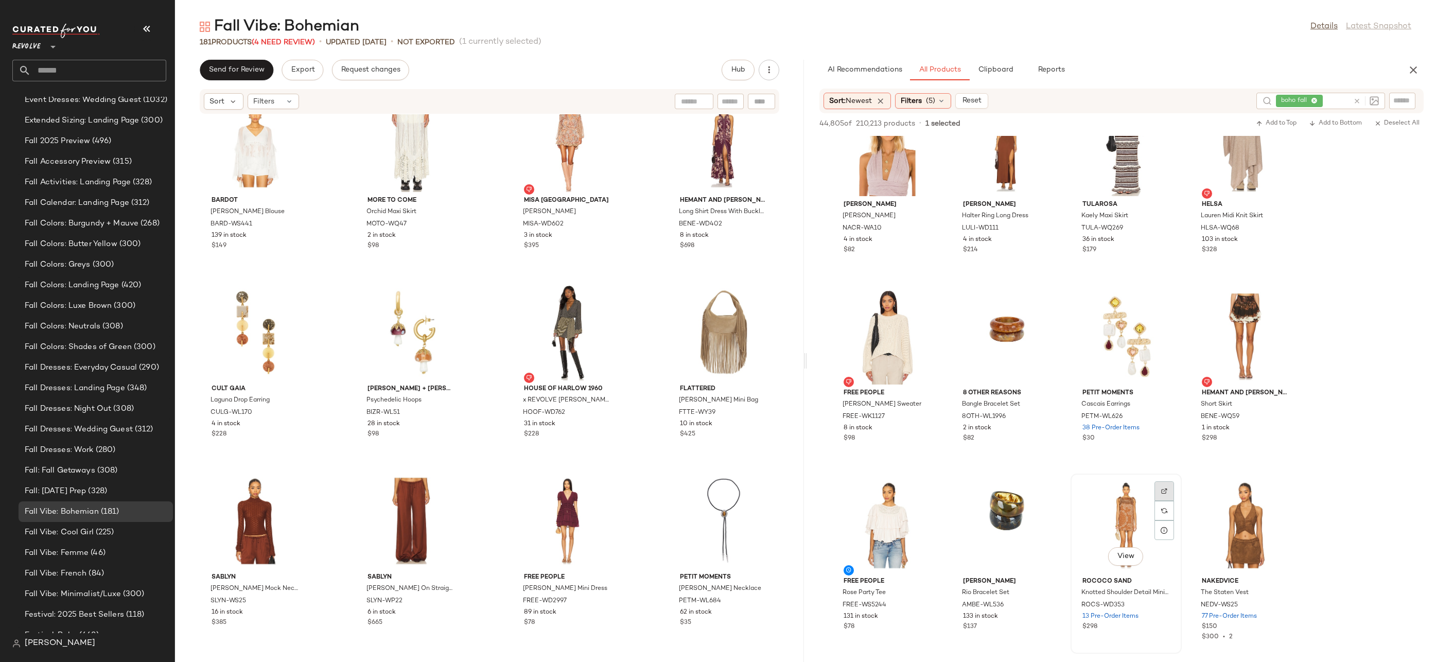
click at [1164, 490] on img at bounding box center [1164, 491] width 6 height 6
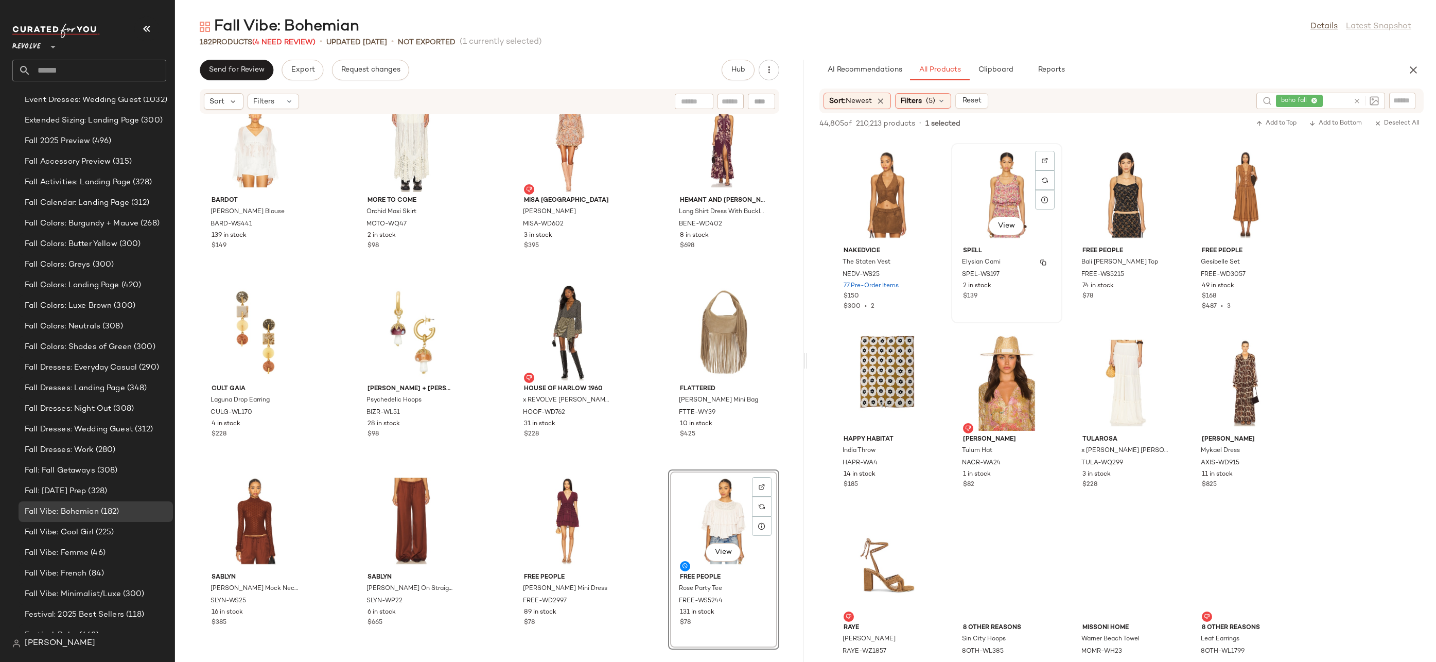
scroll to position [15289, 0]
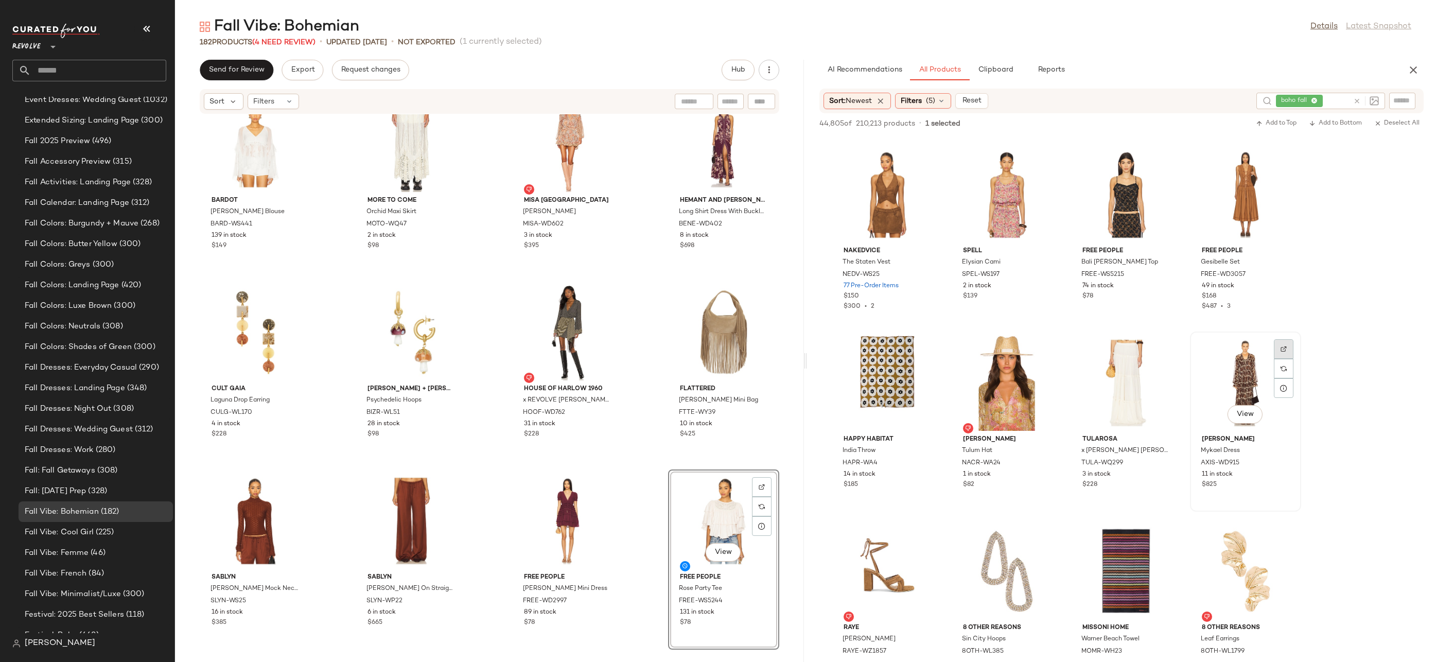
click at [1281, 351] on img at bounding box center [1284, 349] width 6 height 6
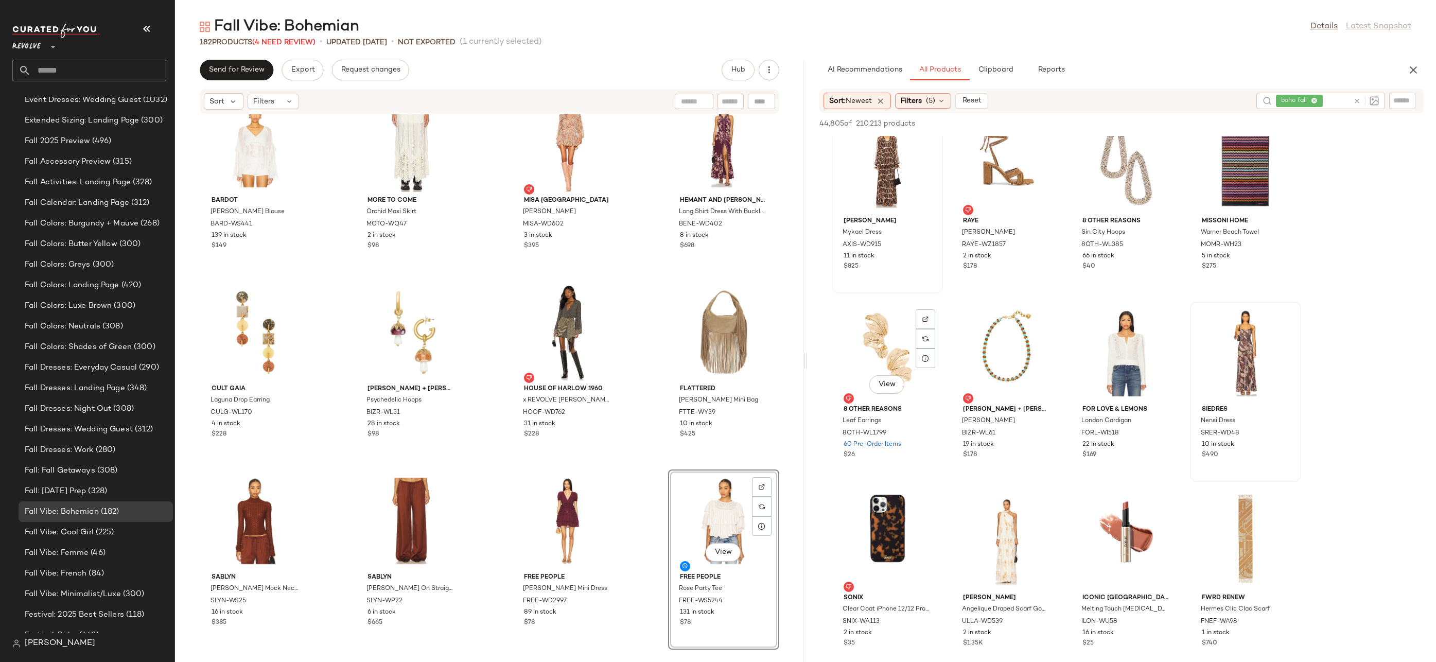
scroll to position [15723, 0]
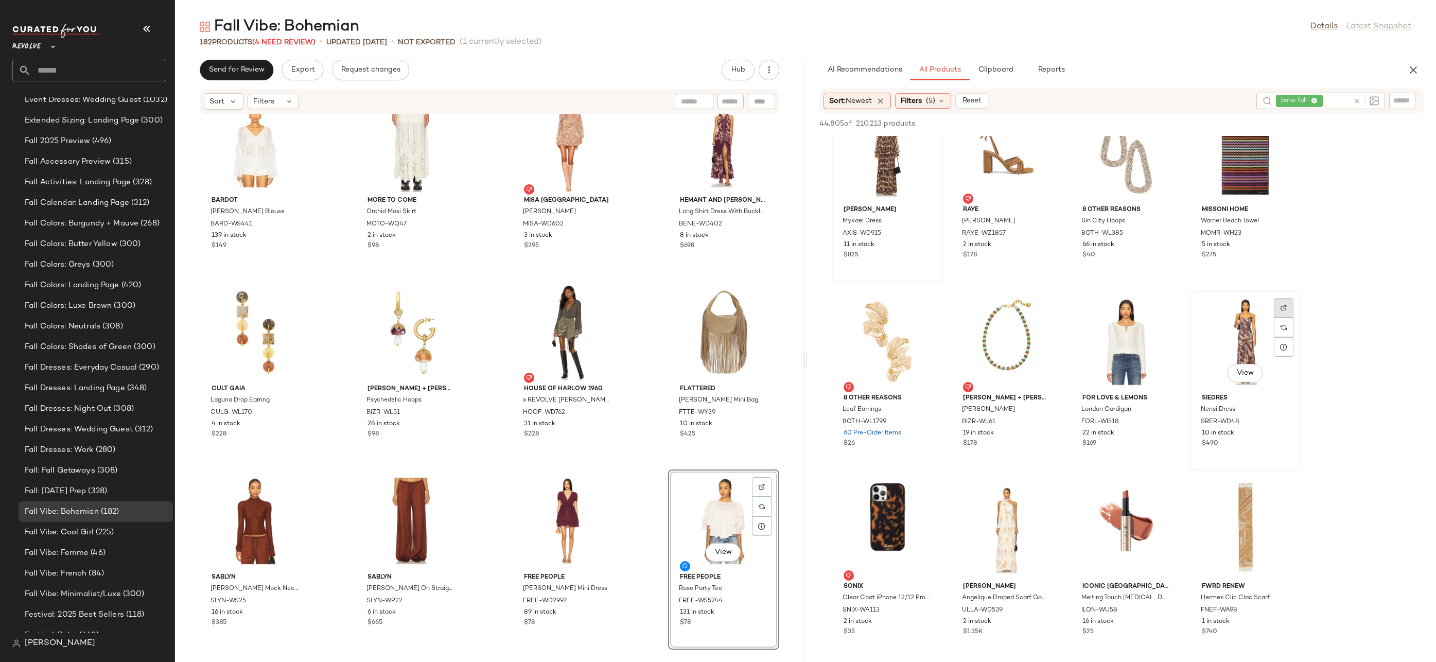
click at [1285, 307] on img at bounding box center [1284, 308] width 6 height 6
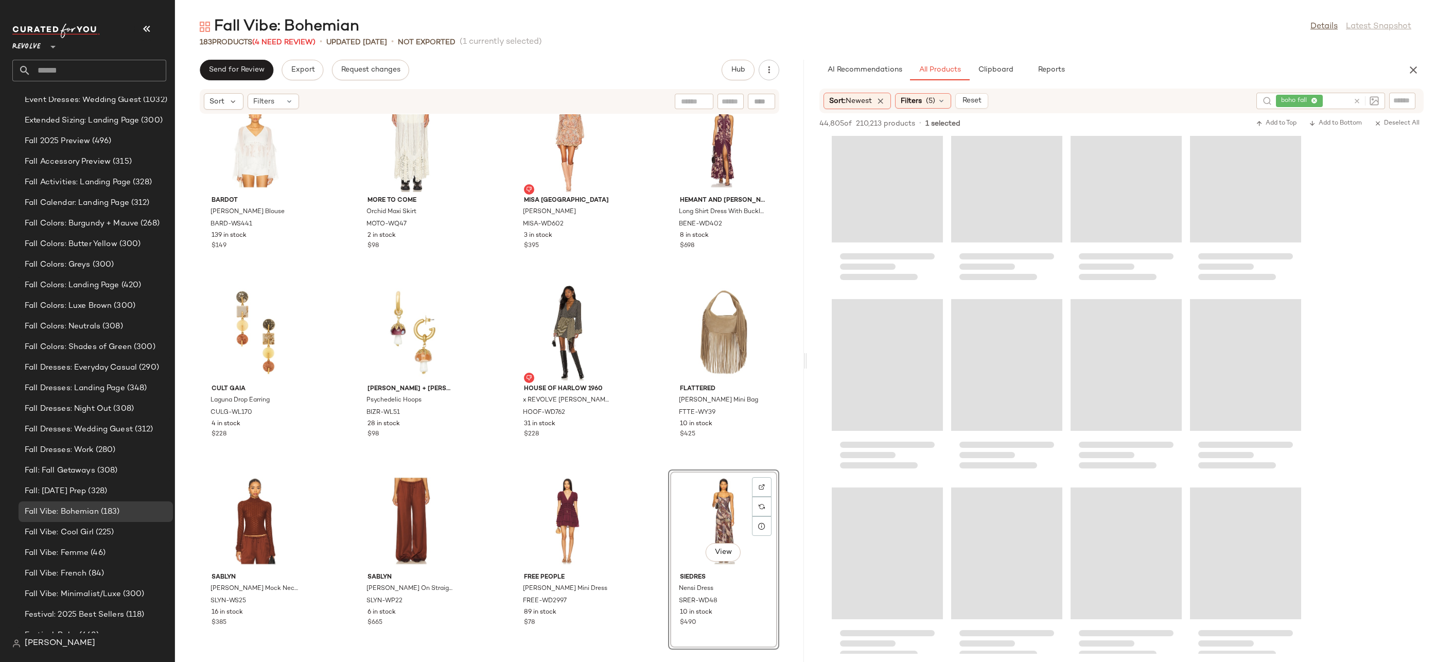
scroll to position [24408, 0]
